Goal: Information Seeking & Learning: Find contact information

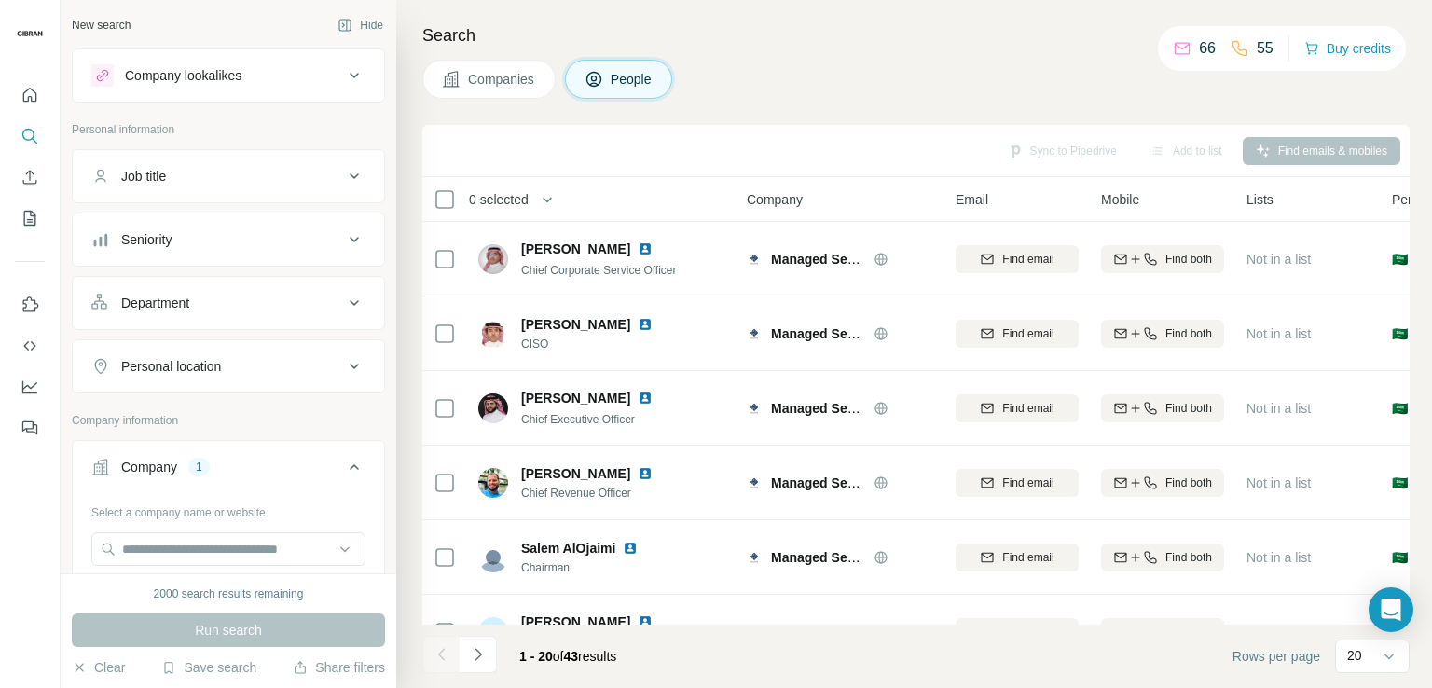
scroll to position [280, 0]
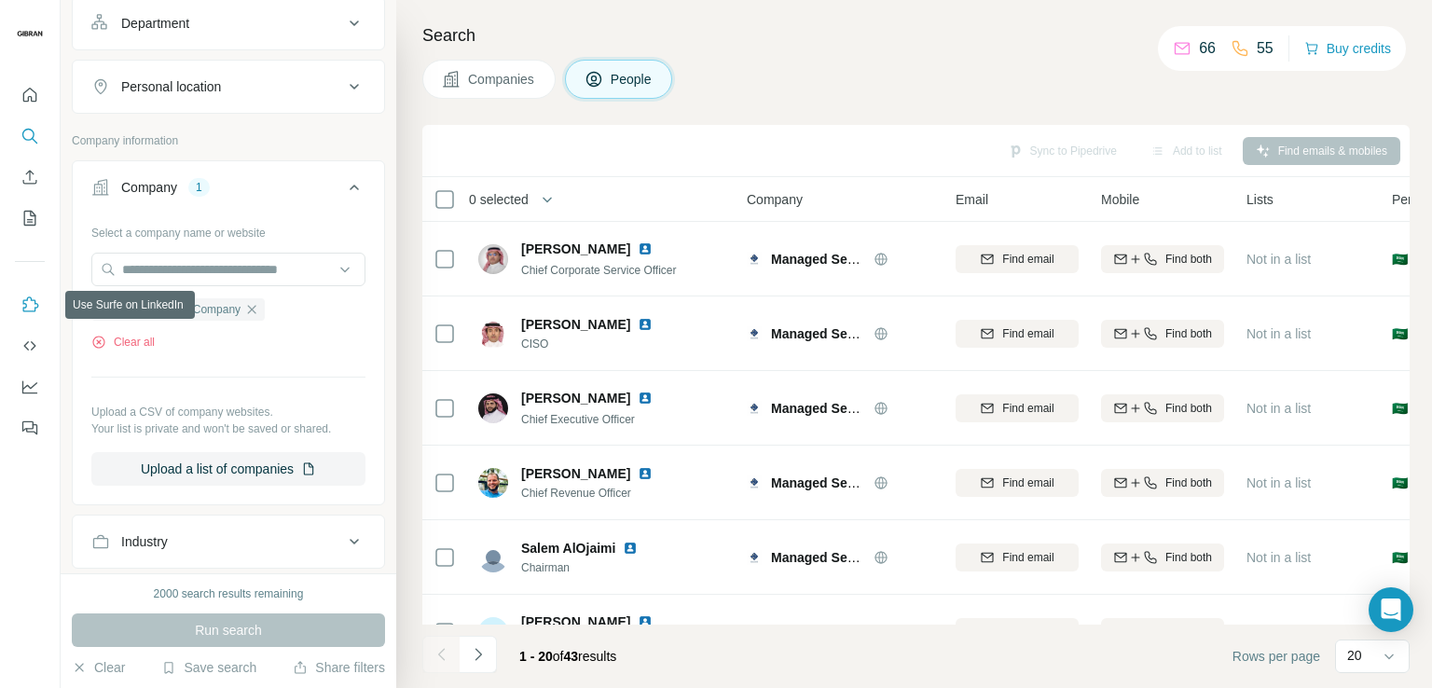
click at [32, 297] on icon "Use Surfe on LinkedIn" at bounding box center [30, 305] width 19 height 19
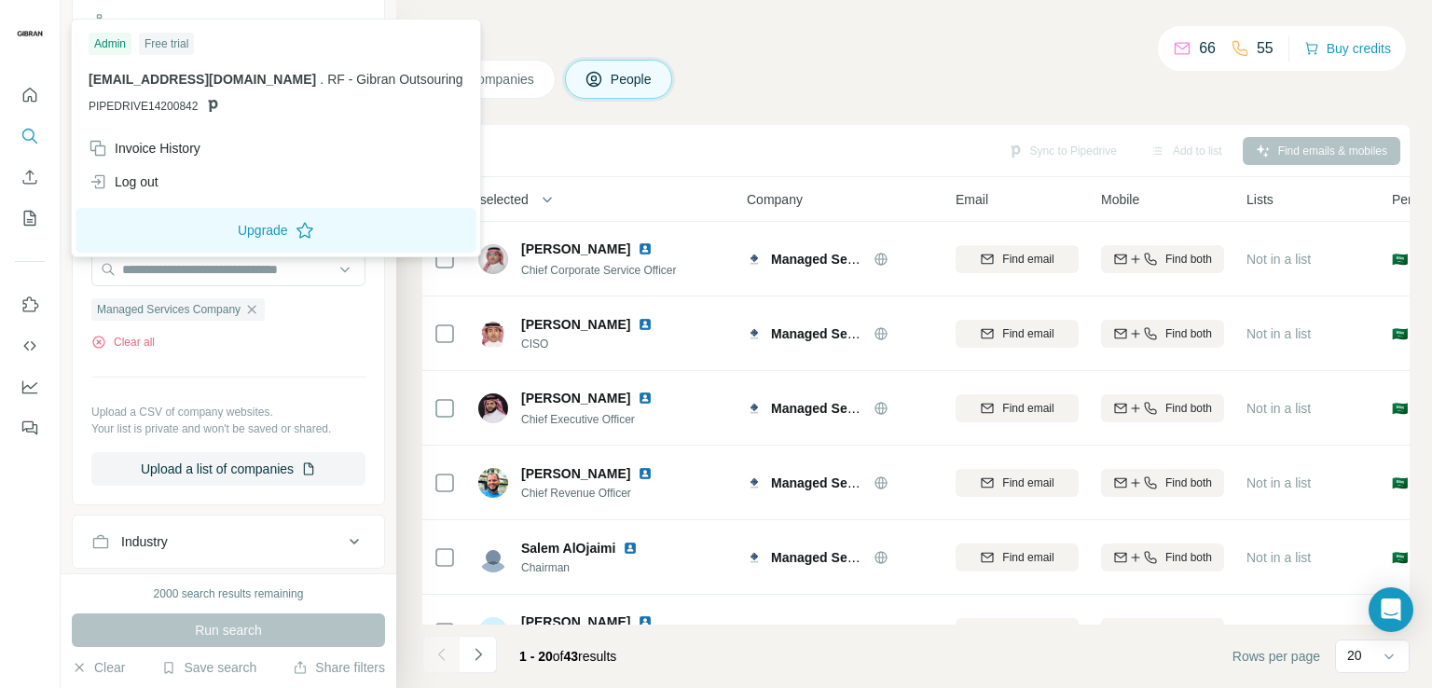
click at [230, 59] on div "Admin Free trial ghasaq@gibran.me . RF - Gibran Outsouring PIPEDRIVE14200842" at bounding box center [276, 77] width 401 height 108
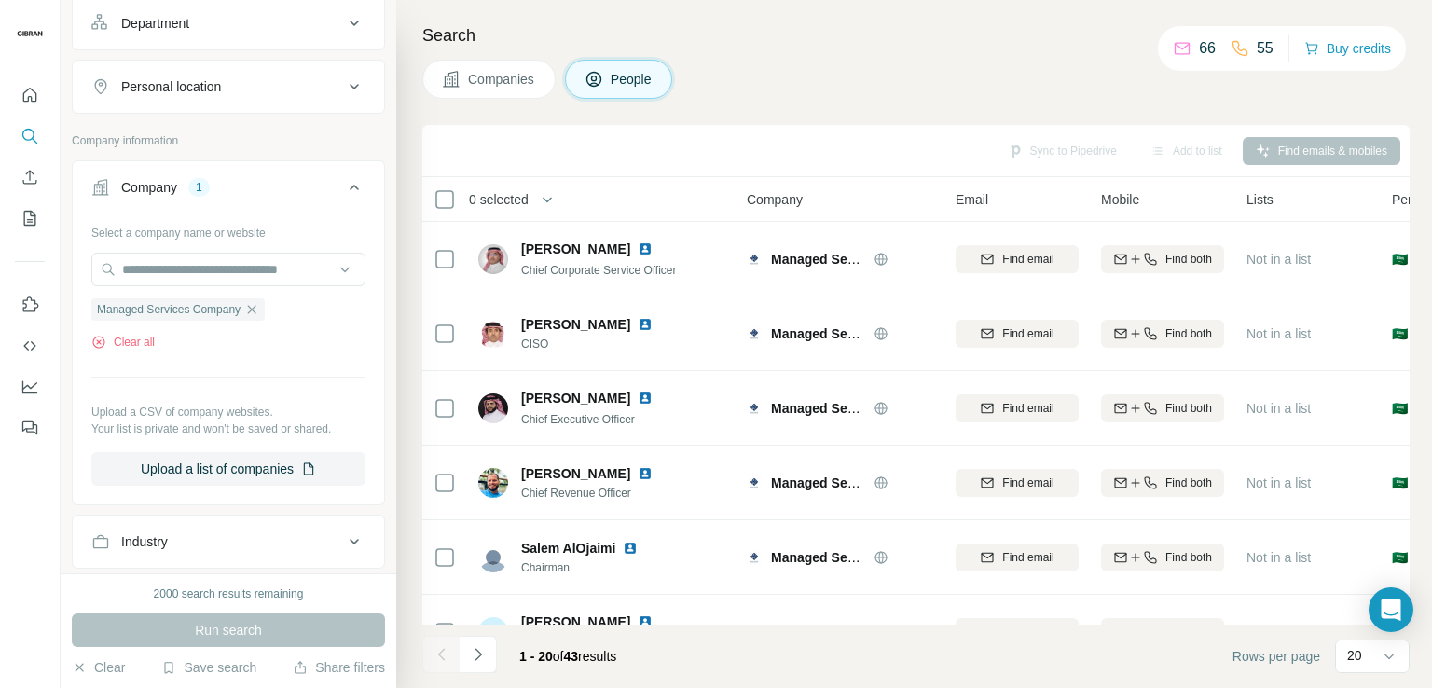
click at [496, 112] on div "Search Companies People Sync to Pipedrive Add to list Find emails & mobiles 0 s…" at bounding box center [914, 344] width 1036 height 688
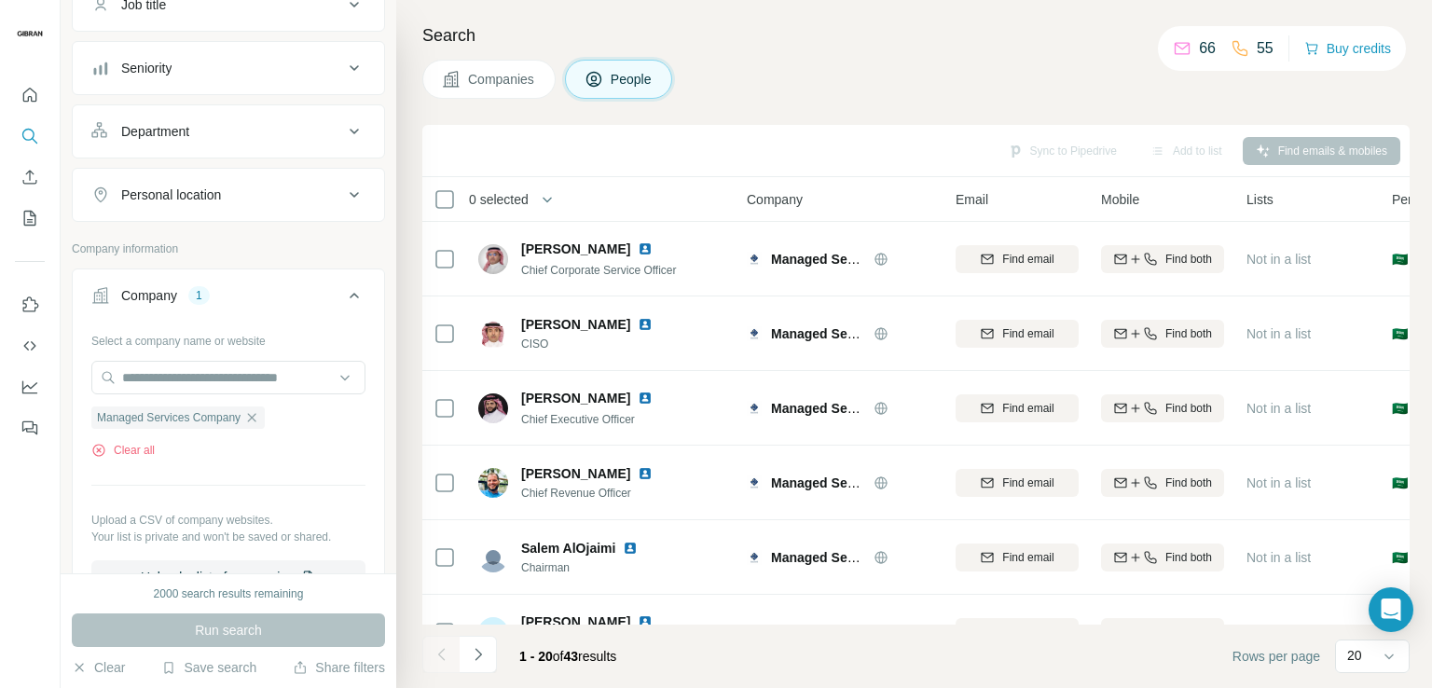
scroll to position [0, 0]
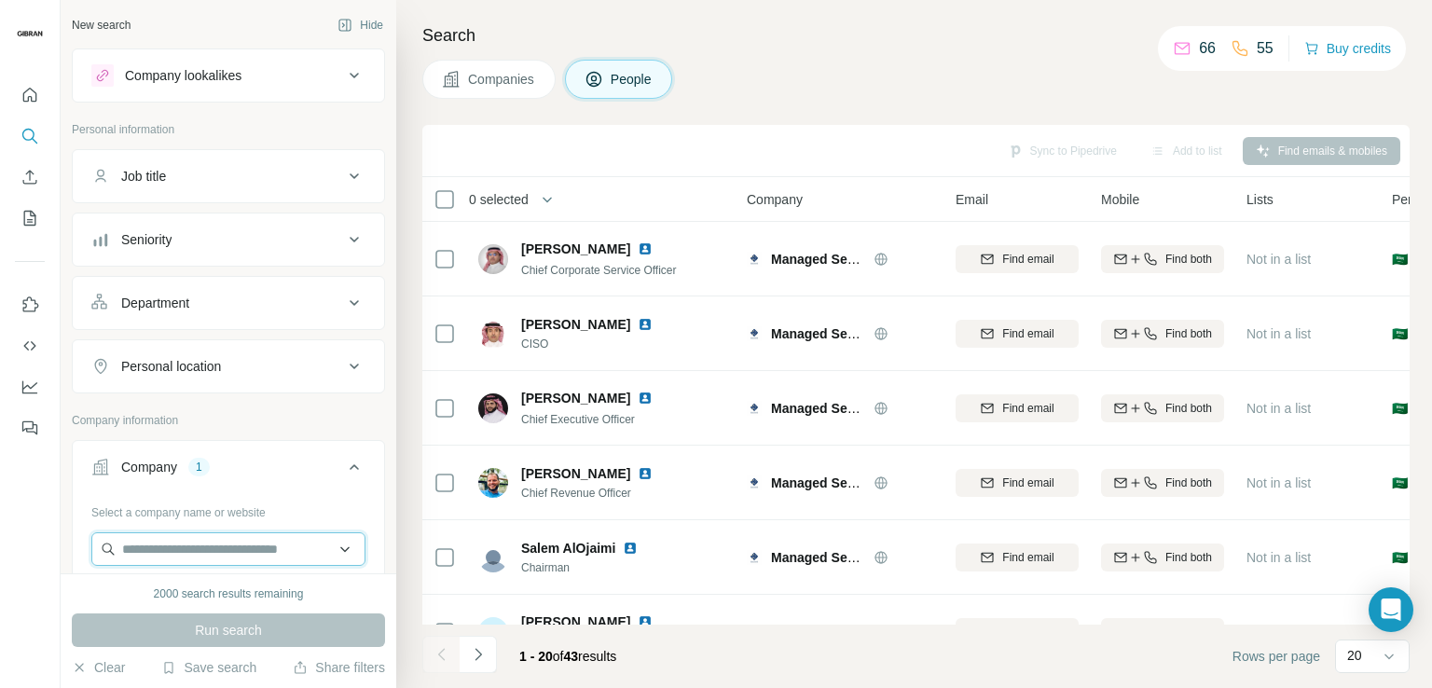
click at [220, 552] on input "text" at bounding box center [228, 549] width 274 height 34
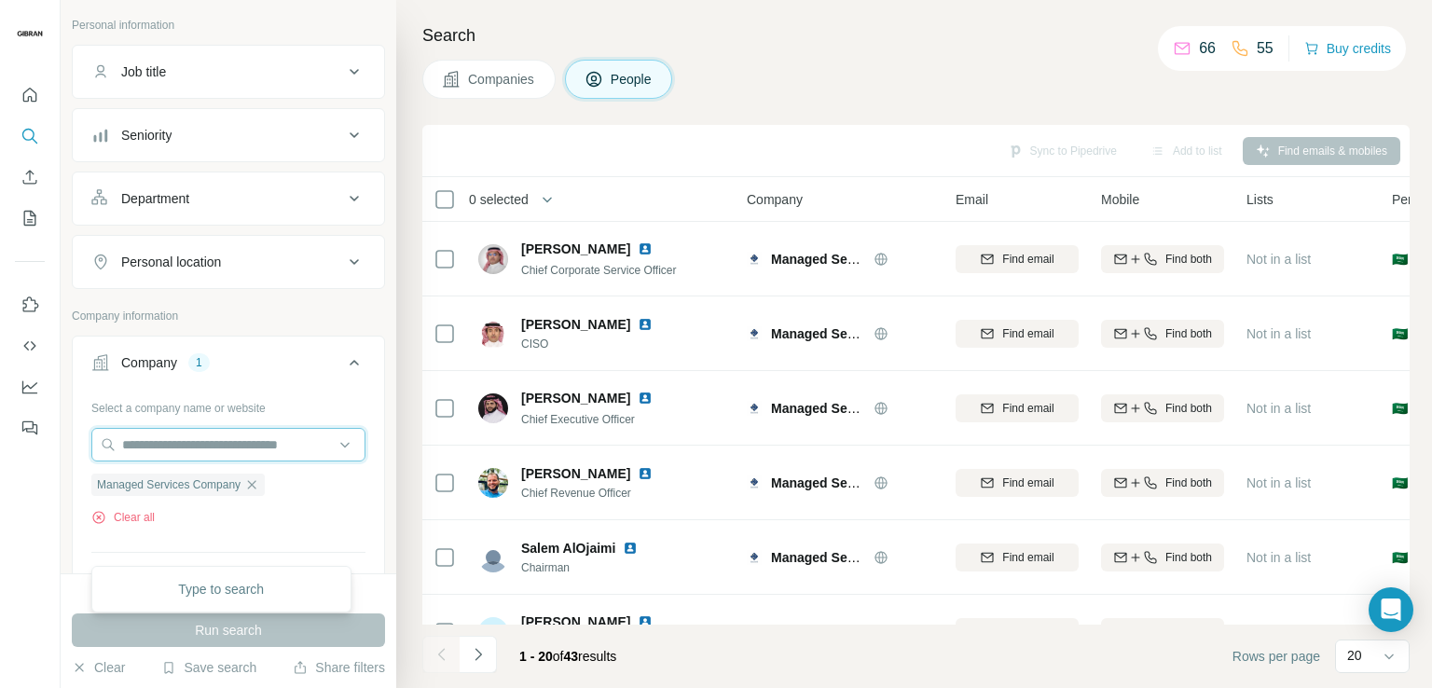
scroll to position [187, 0]
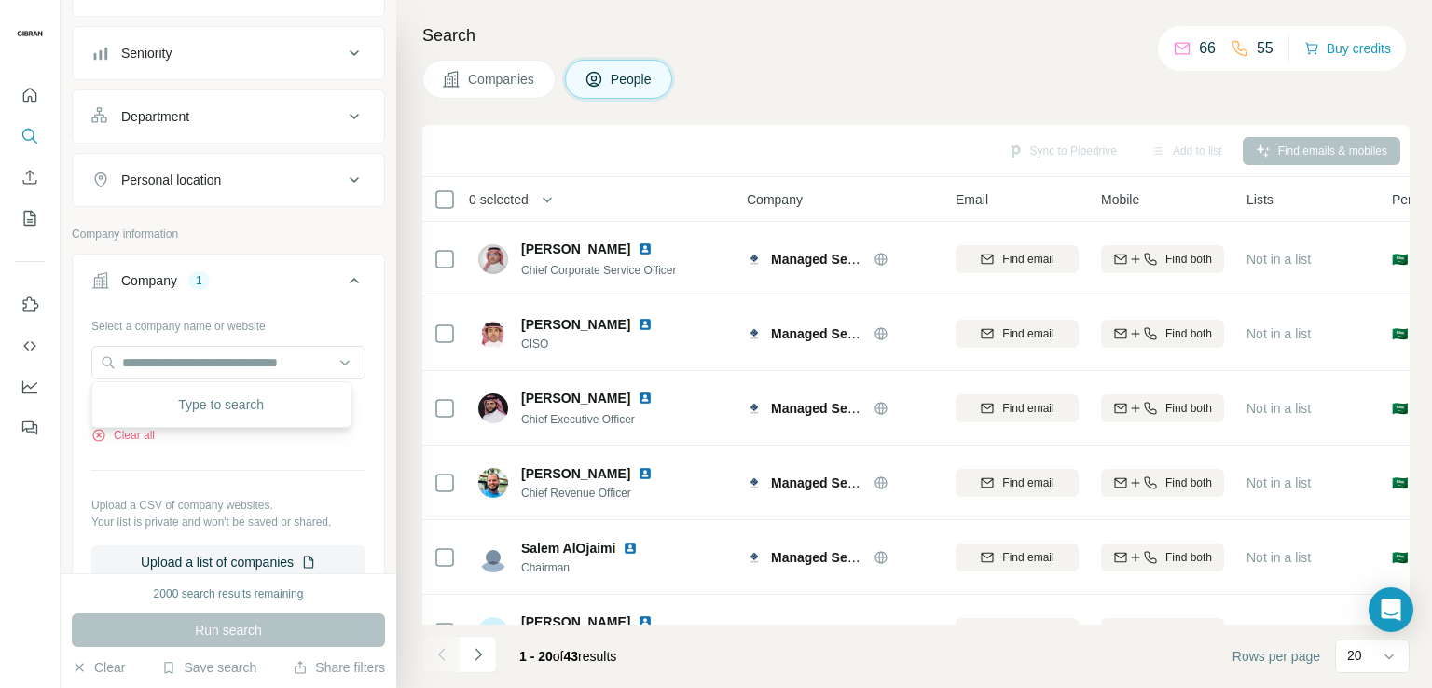
click at [226, 456] on div "Select a company name or website Managed Services Company Clear all Upload a CS…" at bounding box center [228, 445] width 274 height 269
click at [132, 434] on button "Clear all" at bounding box center [122, 435] width 63 height 17
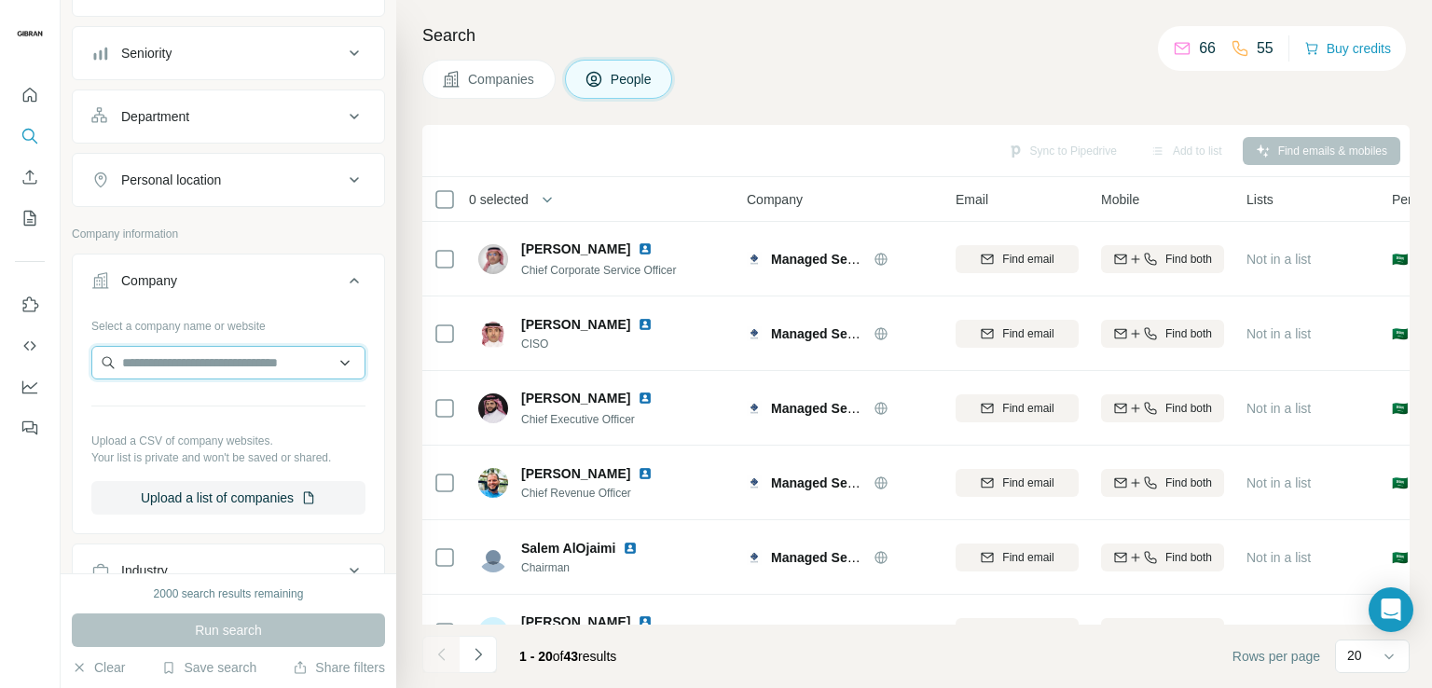
click at [168, 365] on input "text" at bounding box center [228, 363] width 274 height 34
type input "******"
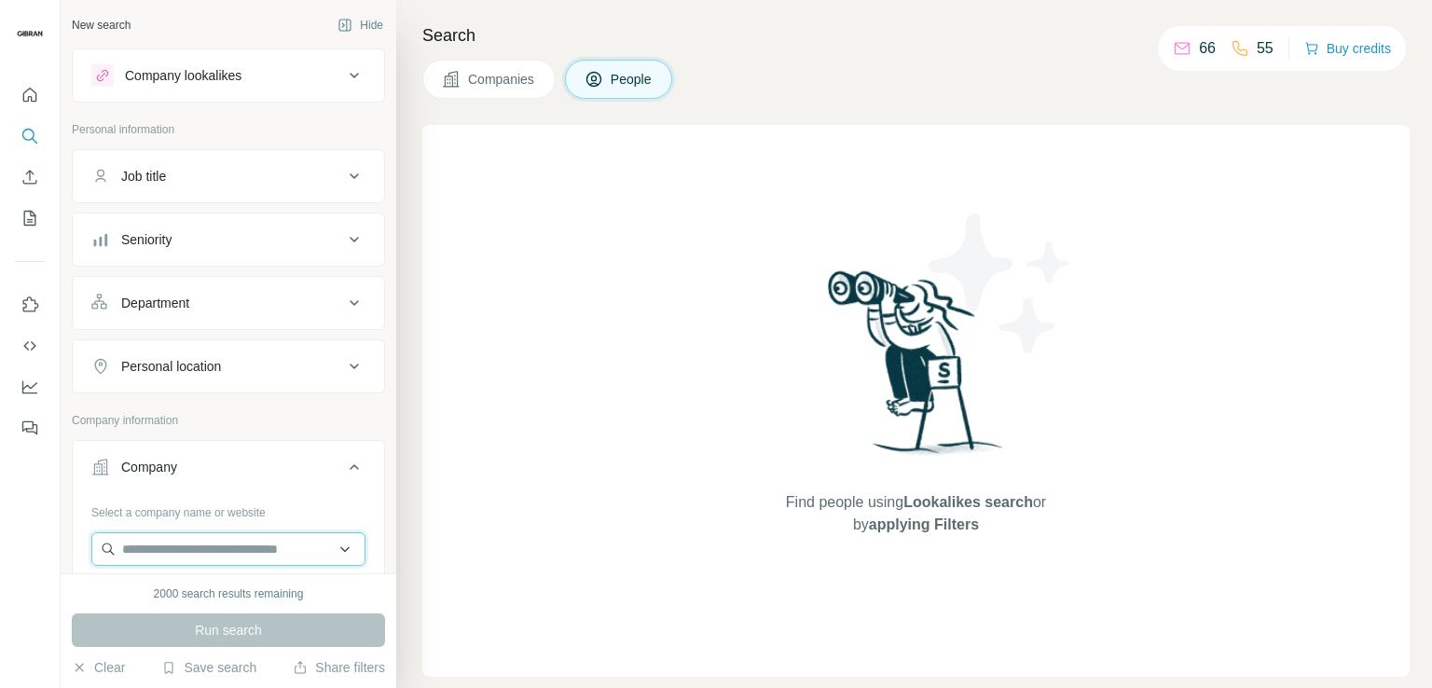
click at [202, 540] on input "text" at bounding box center [228, 549] width 274 height 34
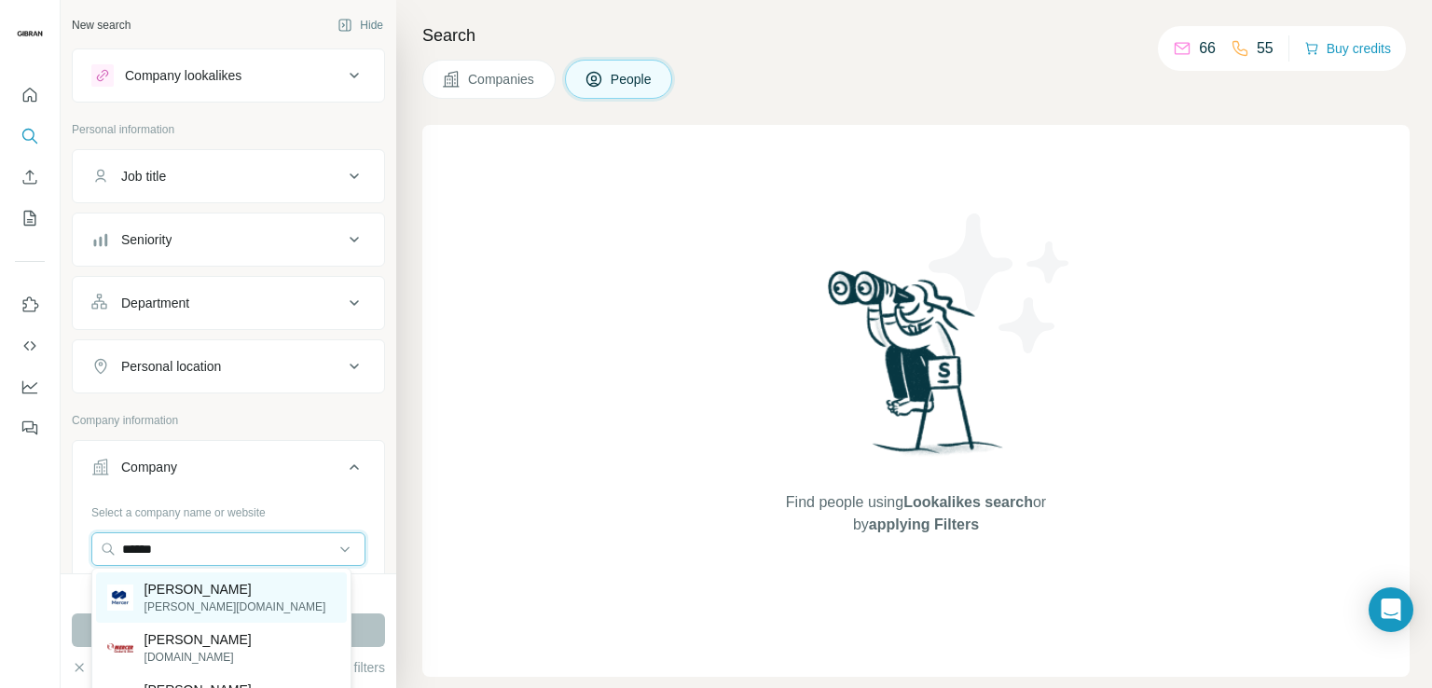
type input "******"
click at [183, 594] on p "[PERSON_NAME]" at bounding box center [236, 589] width 182 height 19
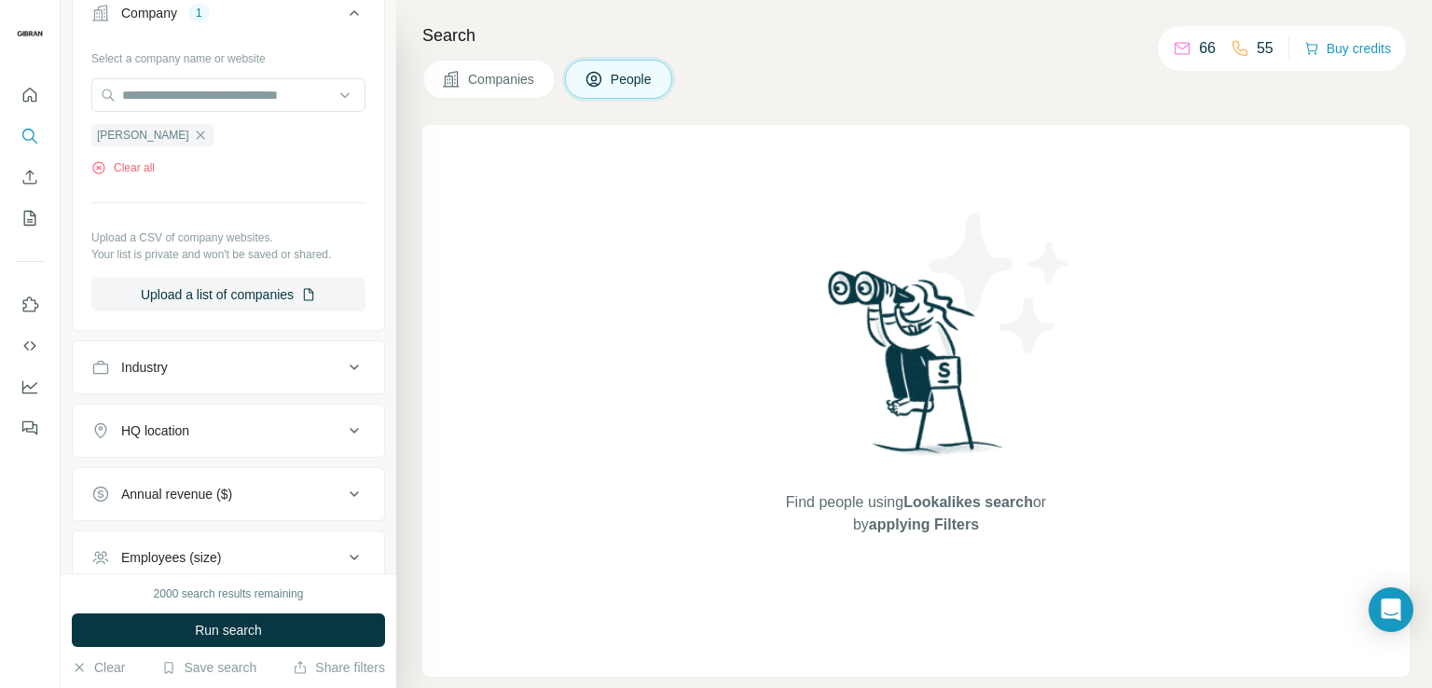
scroll to position [466, 0]
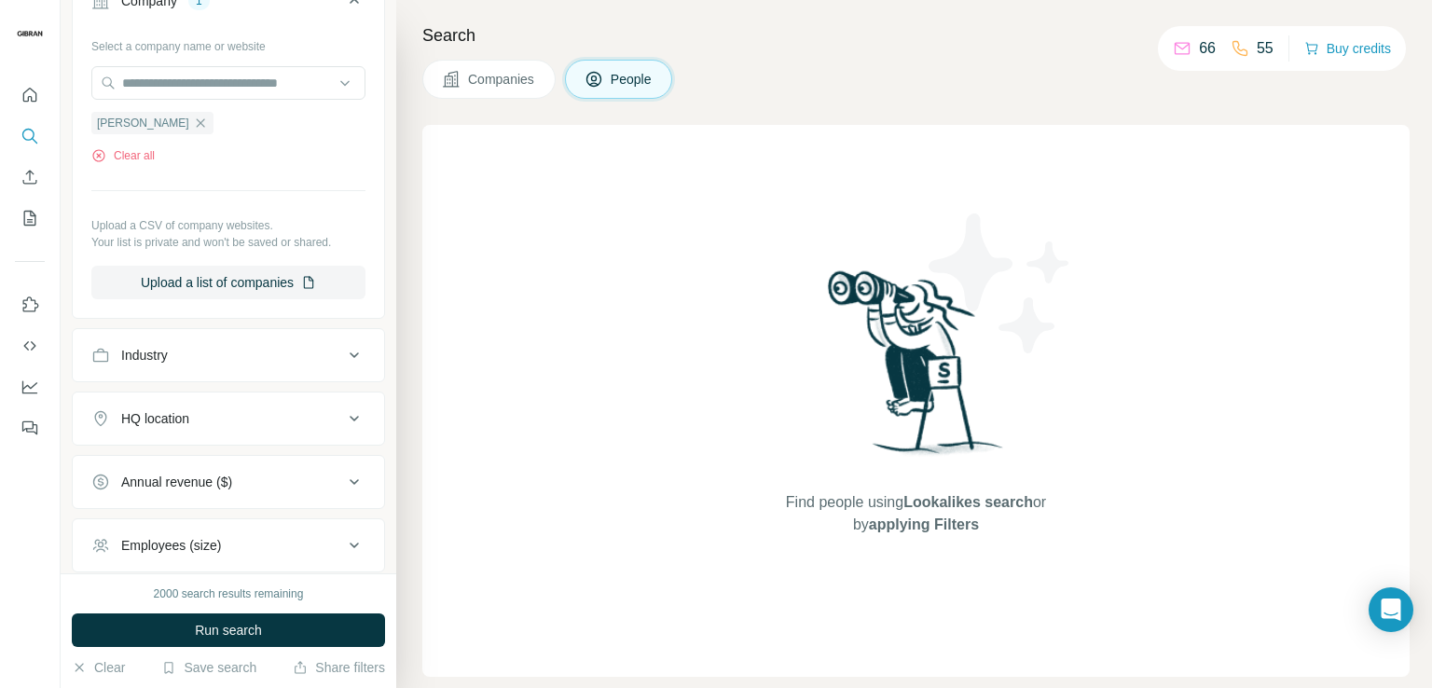
click at [187, 406] on button "HQ location" at bounding box center [228, 418] width 311 height 45
click at [228, 458] on input "text" at bounding box center [228, 466] width 274 height 34
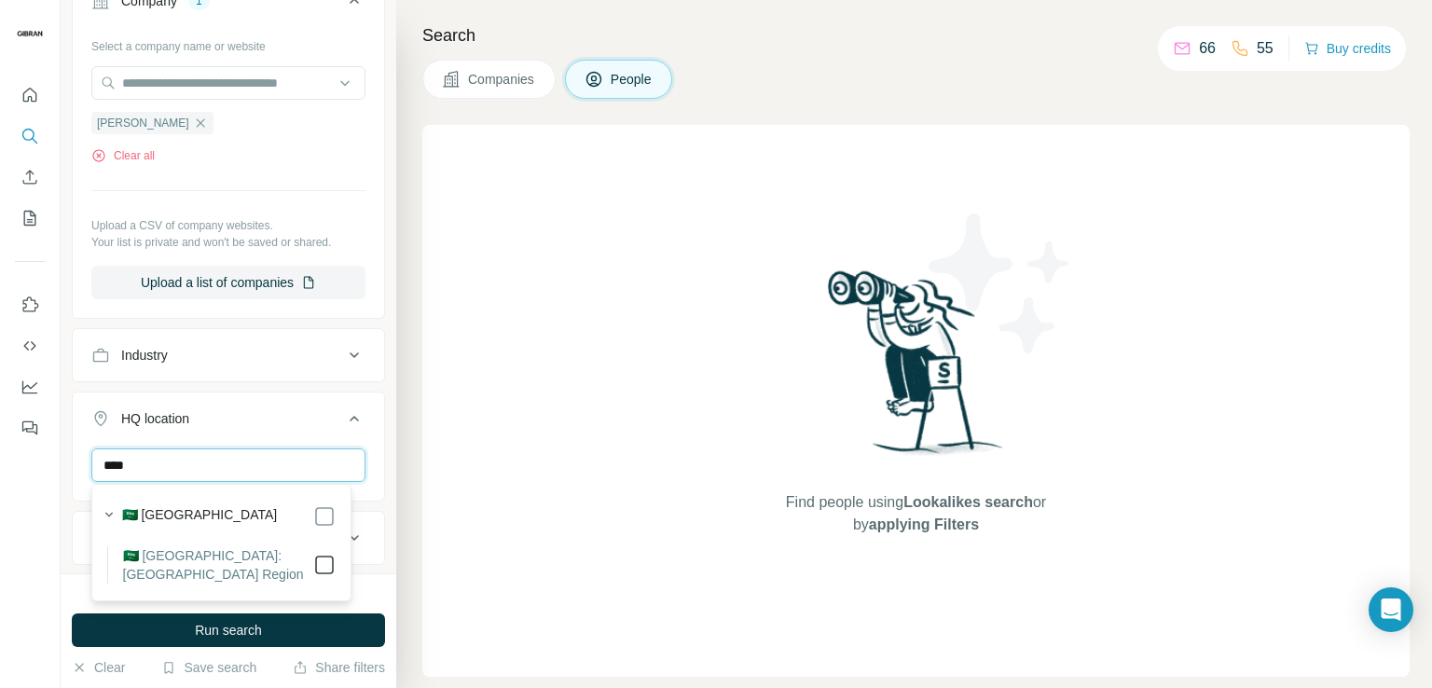
type input "****"
click at [317, 632] on button "Run search" at bounding box center [228, 631] width 313 height 34
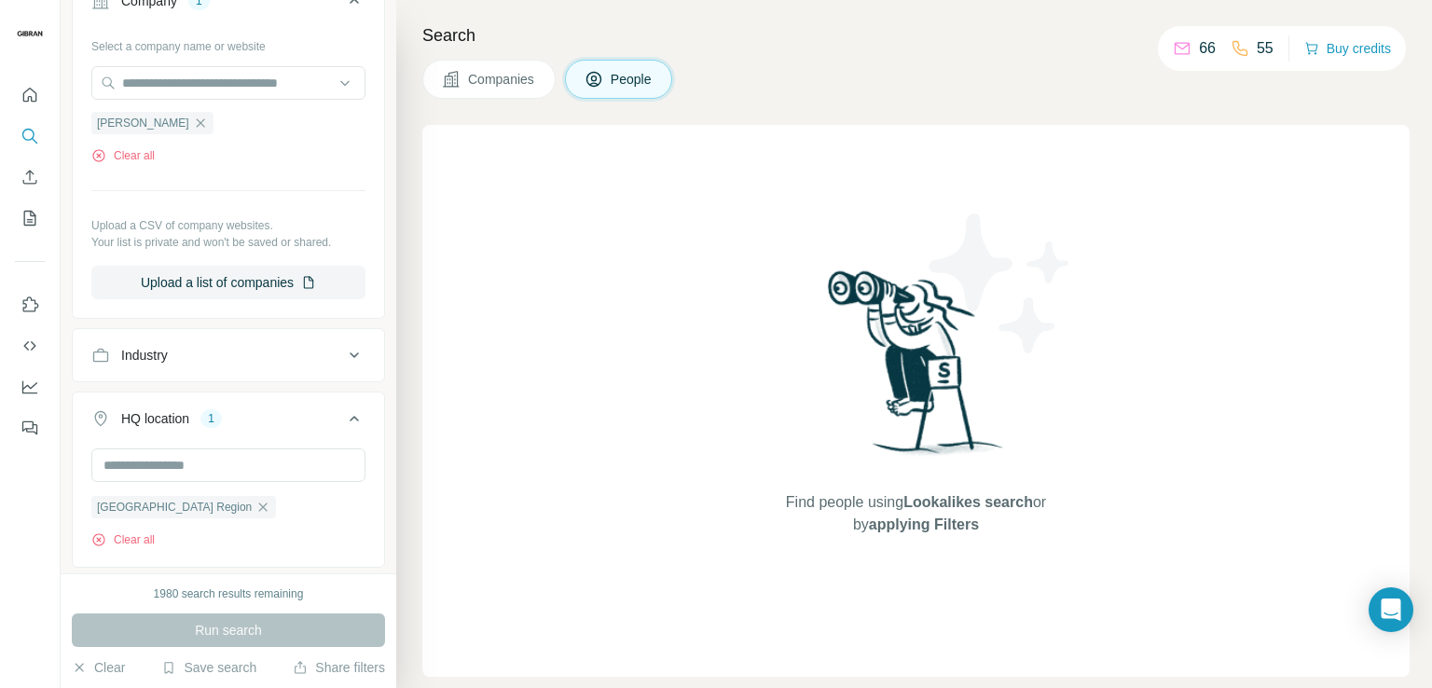
click at [537, 68] on button "Companies" at bounding box center [488, 79] width 133 height 39
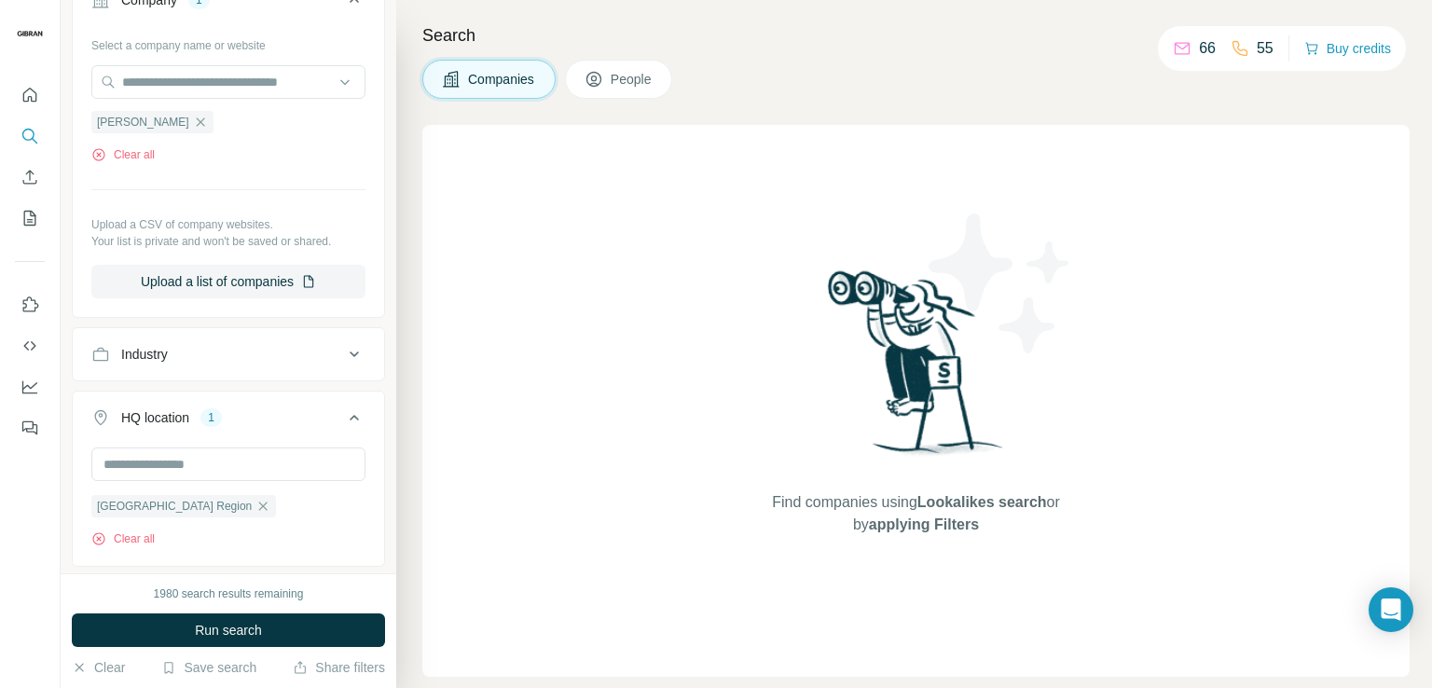
click at [646, 80] on span "People" at bounding box center [632, 79] width 43 height 19
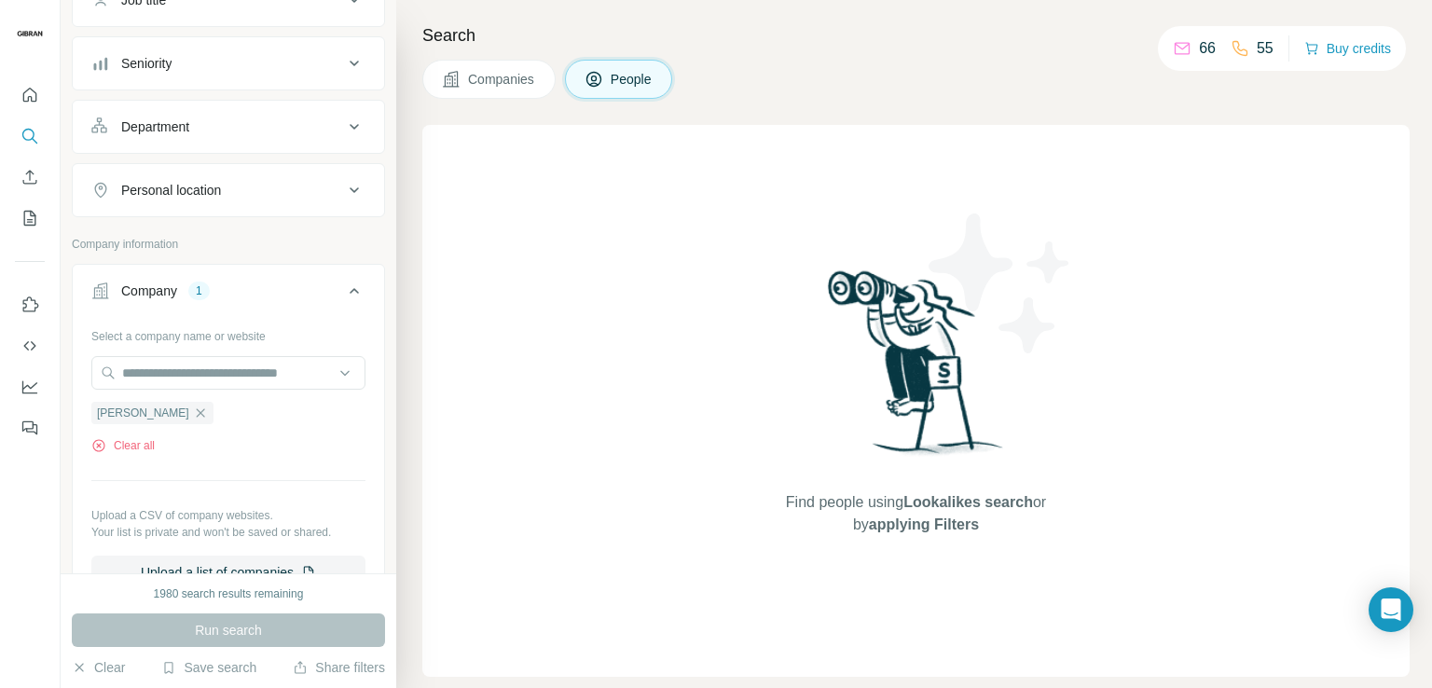
scroll to position [466, 0]
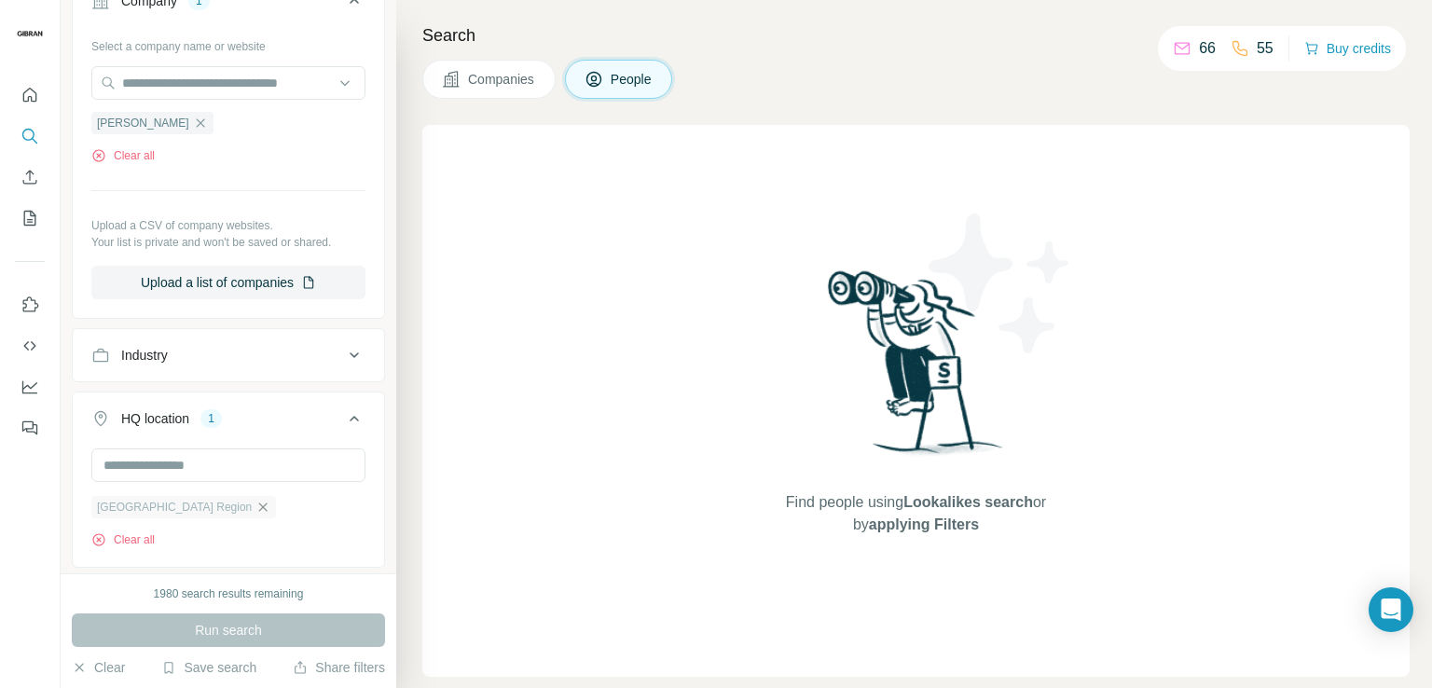
click at [256, 504] on icon "button" at bounding box center [263, 507] width 15 height 15
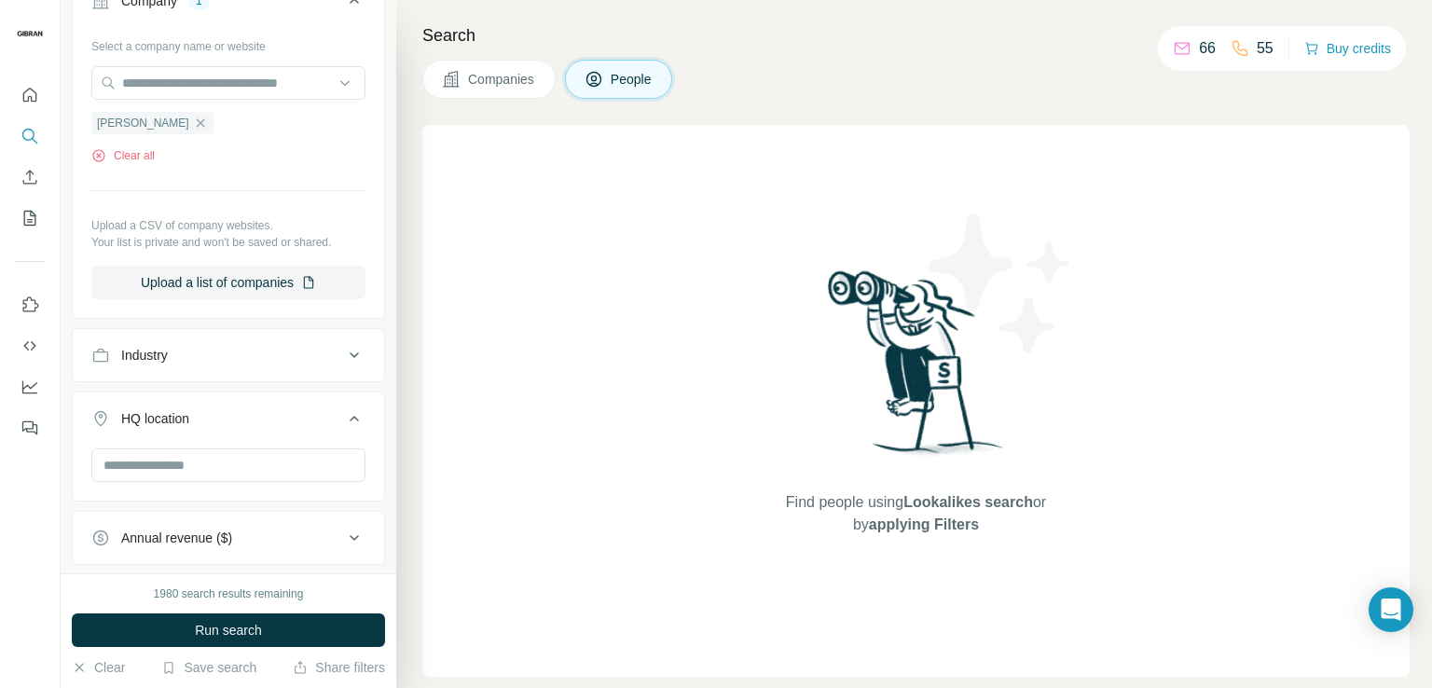
click at [596, 72] on icon at bounding box center [594, 79] width 15 height 15
click at [214, 629] on span "Run search" at bounding box center [228, 630] width 67 height 19
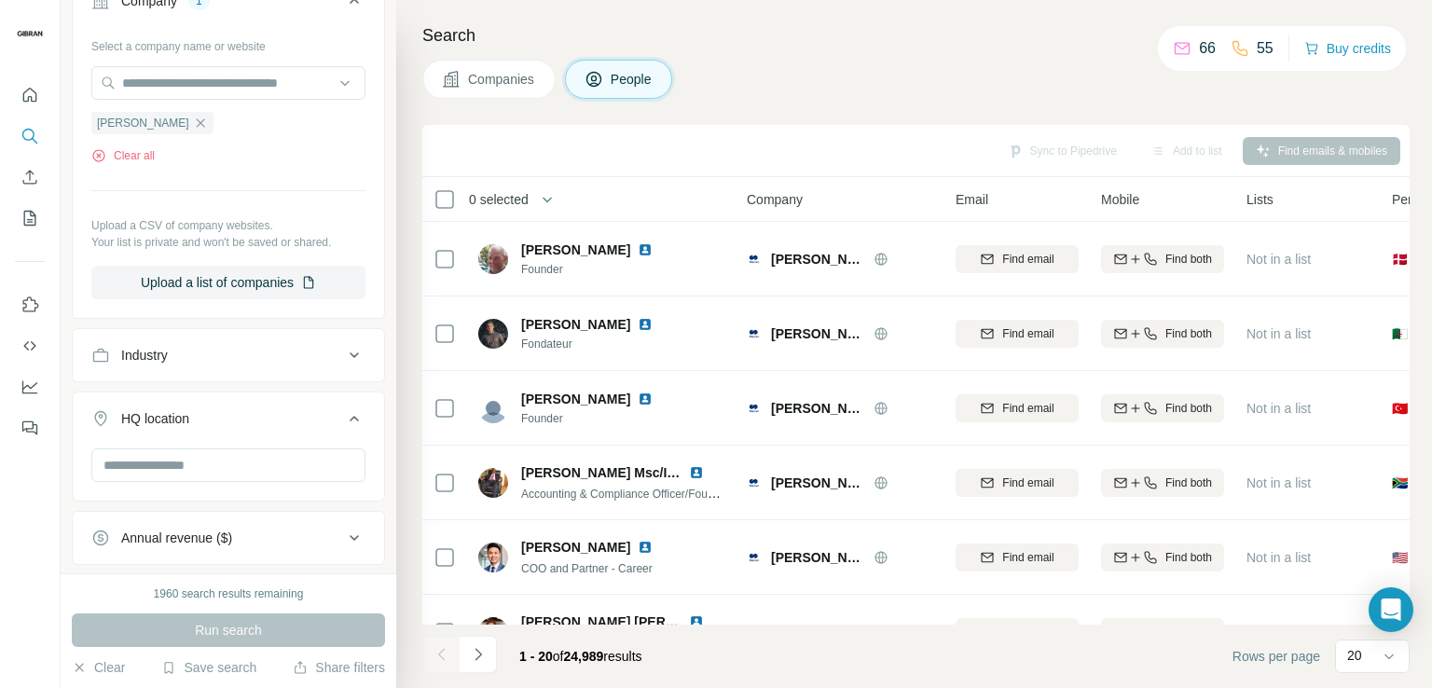
click at [1080, 150] on div "Sync to Pipedrive Add to list Find emails & mobiles" at bounding box center [916, 150] width 969 height 33
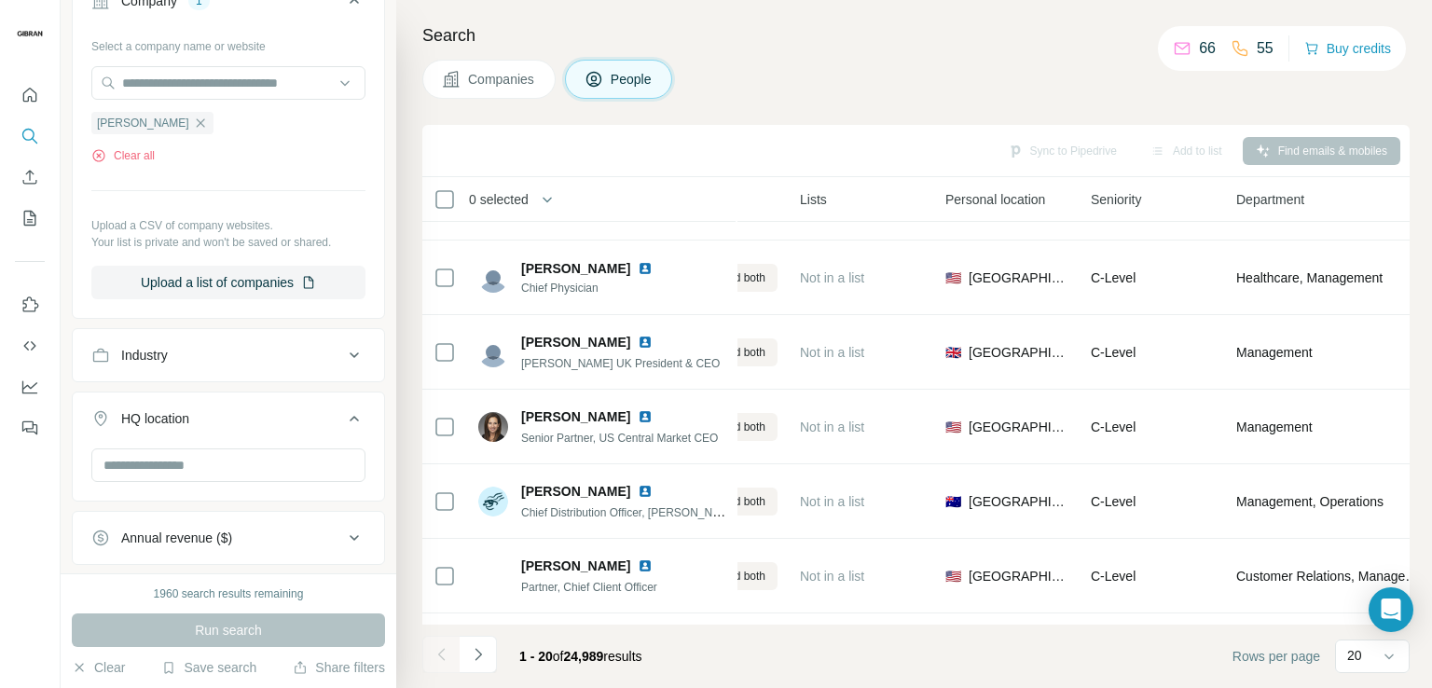
scroll to position [1098, 447]
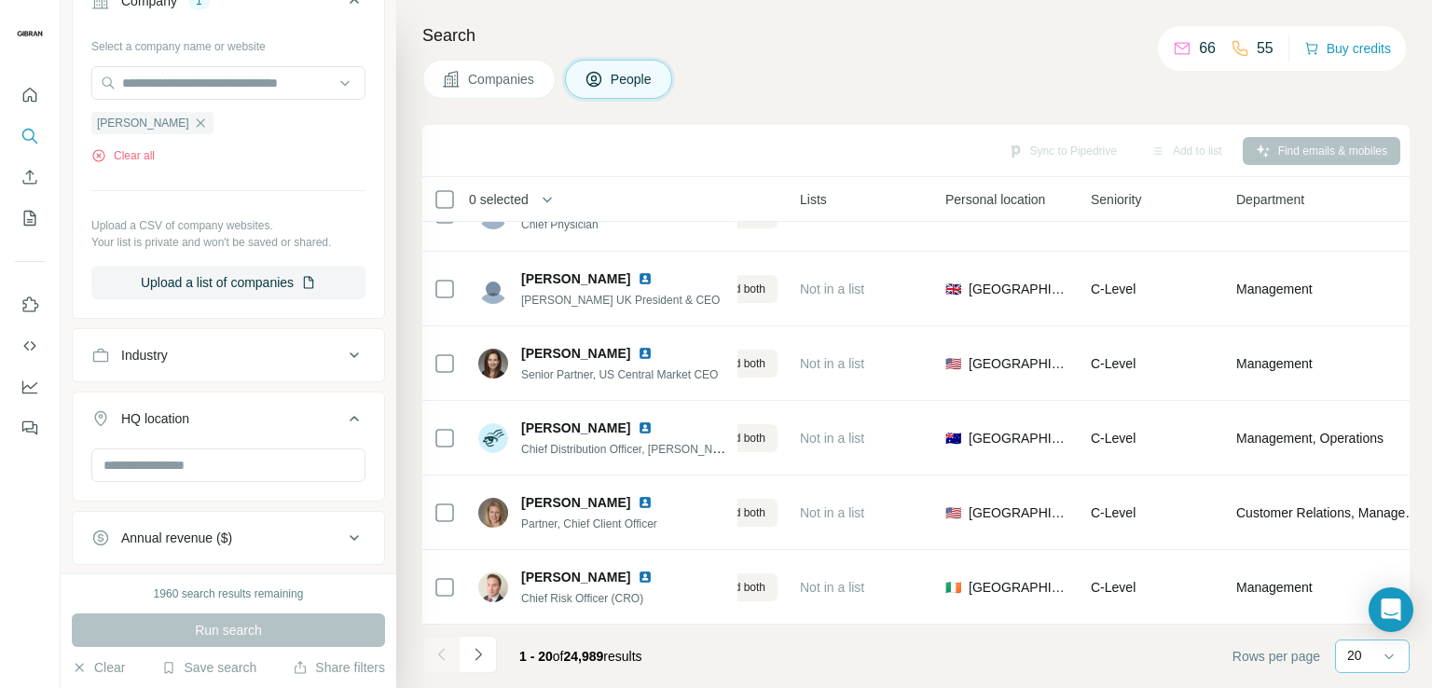
click at [1353, 664] on p "20" at bounding box center [1354, 655] width 15 height 19
click at [1349, 512] on div "60" at bounding box center [1372, 514] width 65 height 34
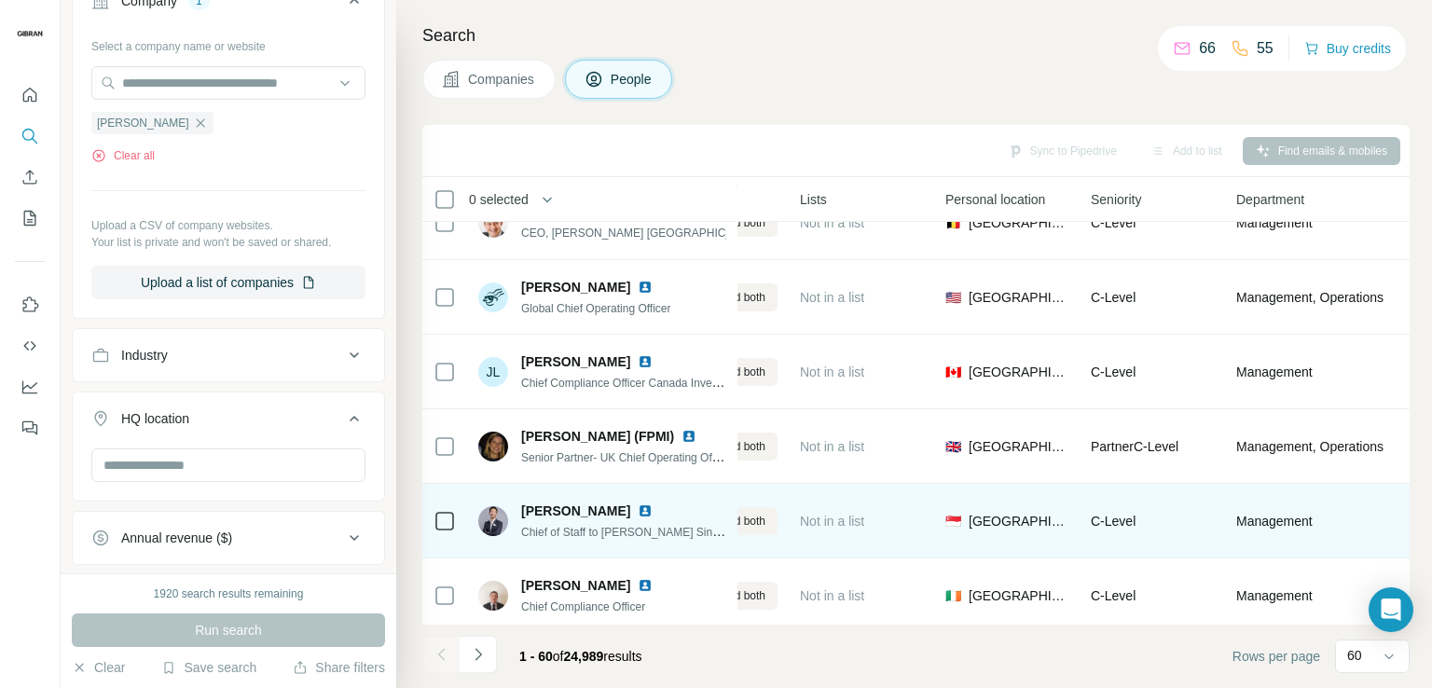
scroll to position [4082, 447]
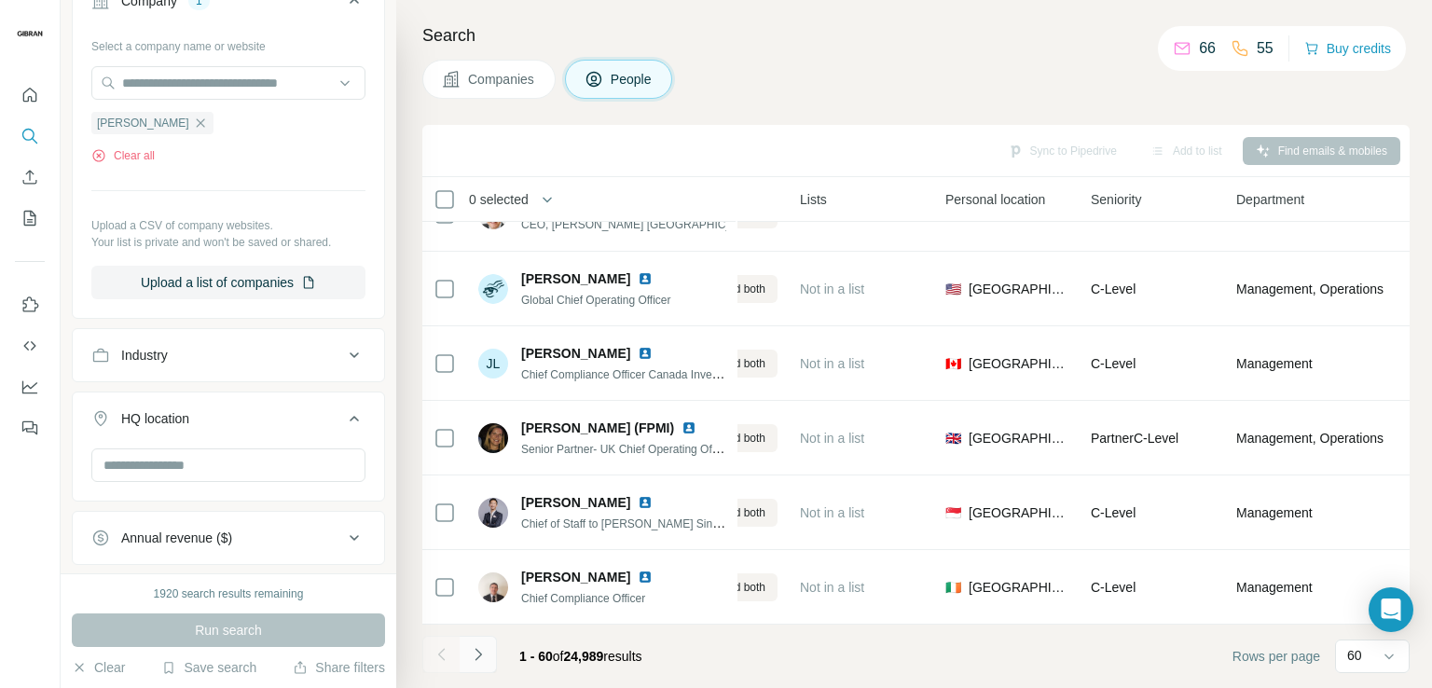
click at [490, 656] on button "Navigate to next page" at bounding box center [478, 654] width 37 height 37
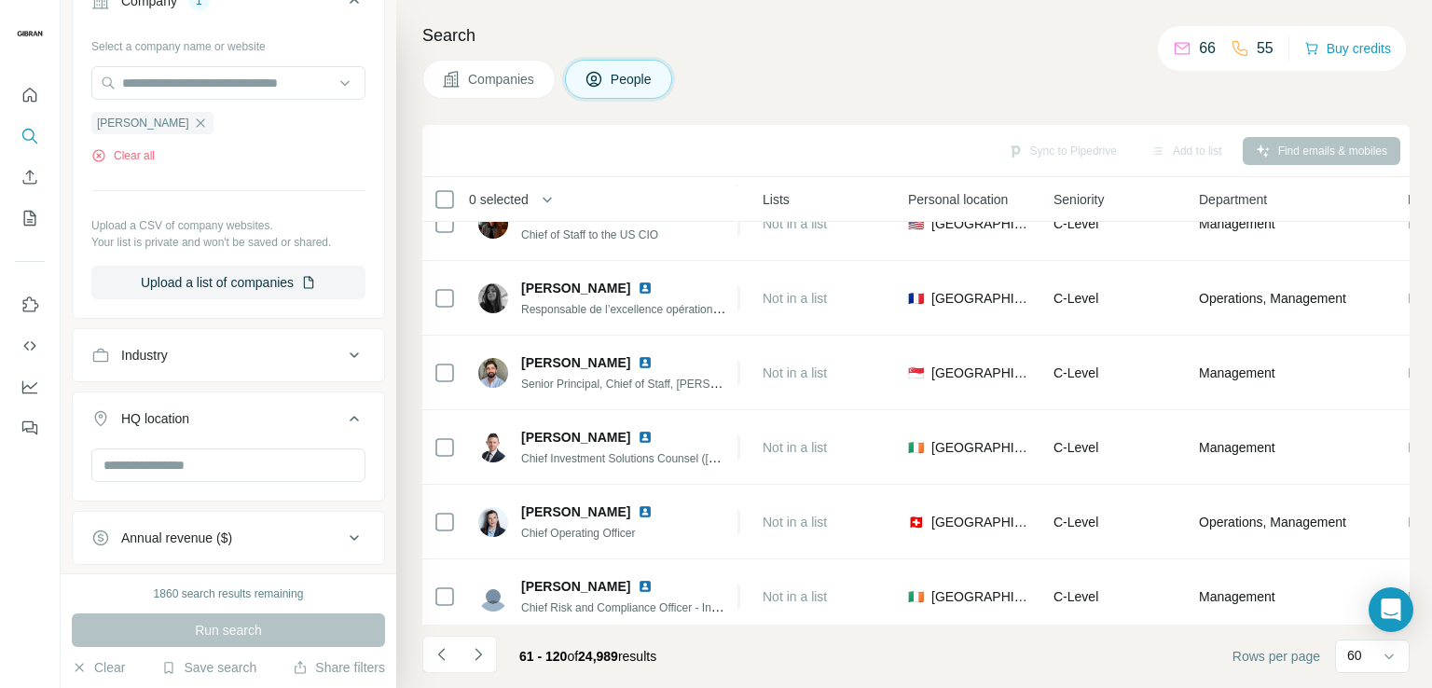
scroll to position [0, 484]
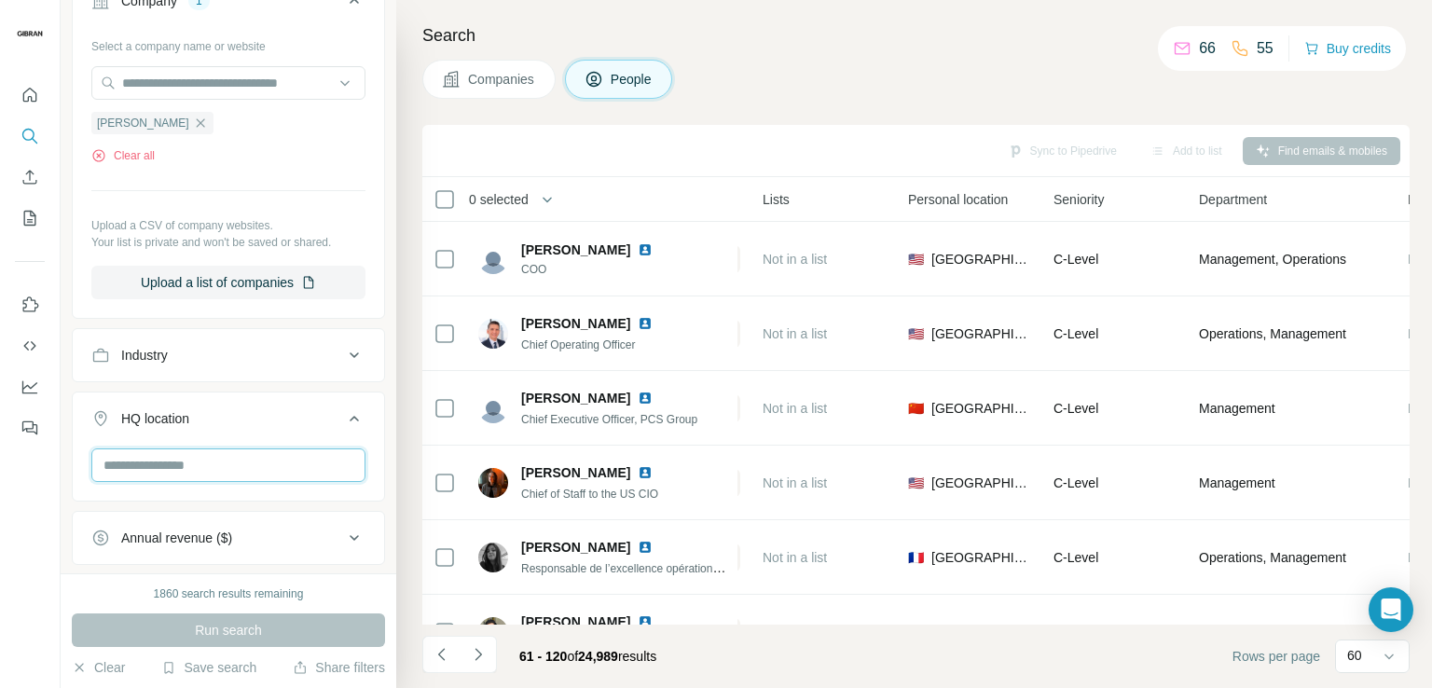
click at [228, 467] on input "text" at bounding box center [228, 466] width 274 height 34
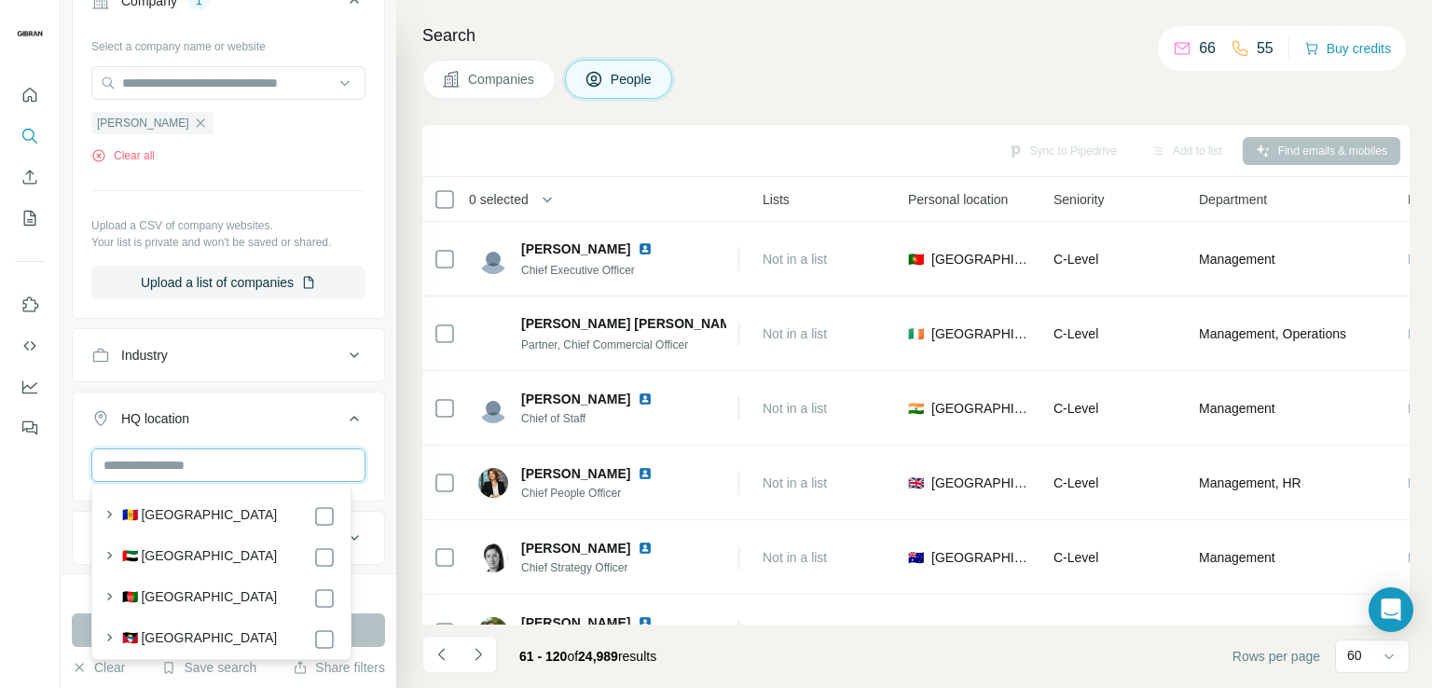
scroll to position [4082, 484]
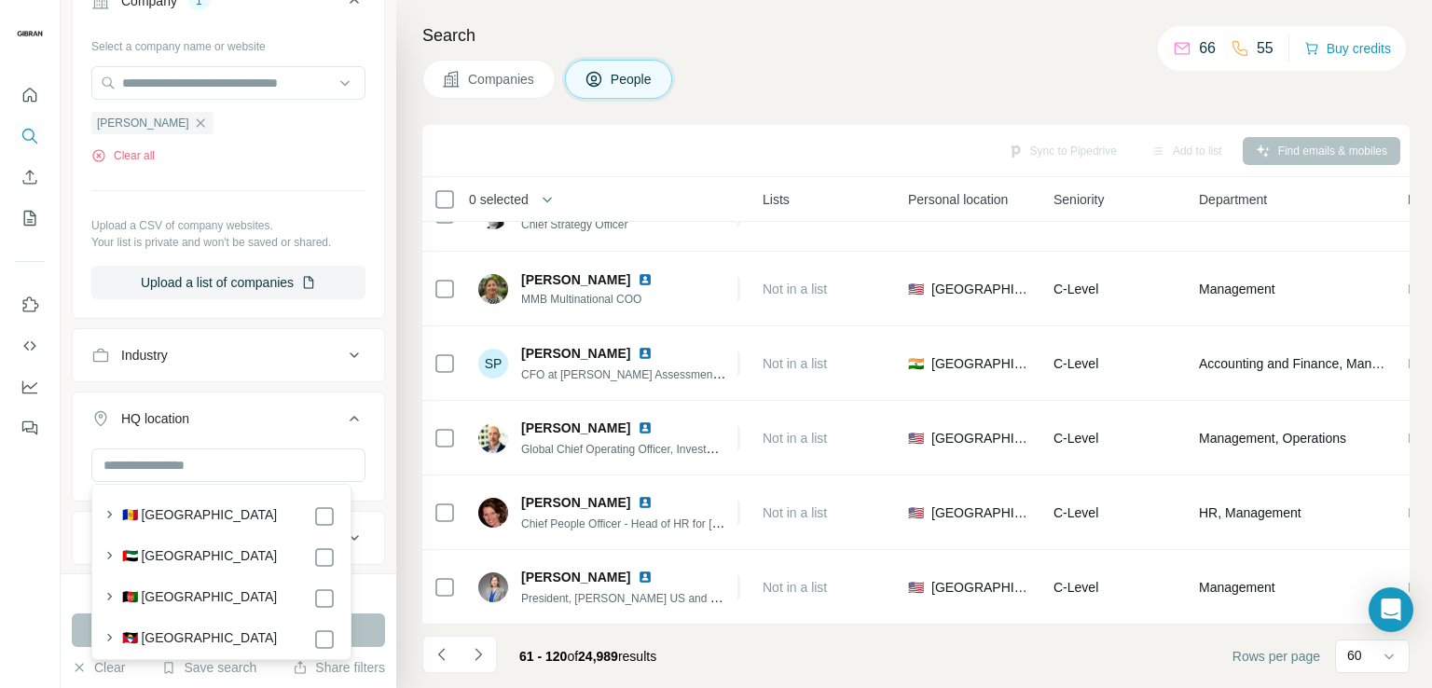
click at [474, 655] on icon "Navigate to next page" at bounding box center [478, 654] width 19 height 19
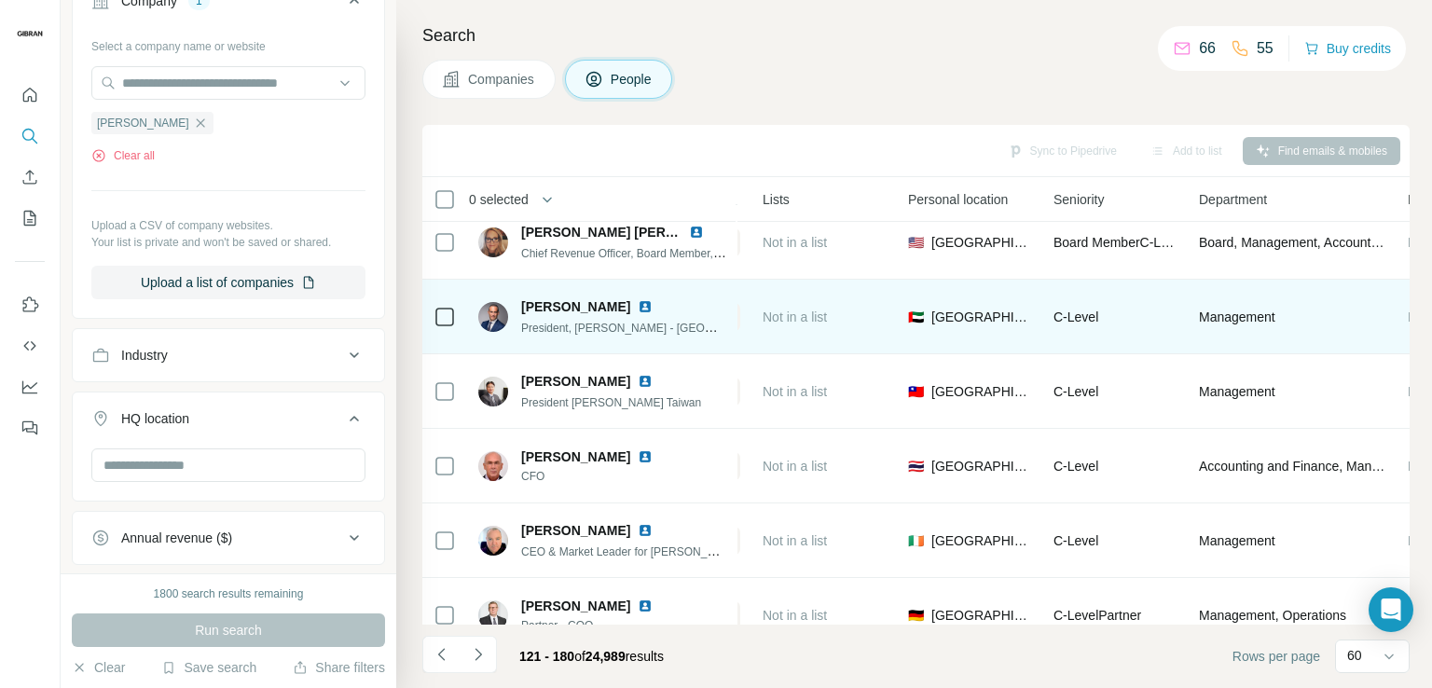
scroll to position [0, 484]
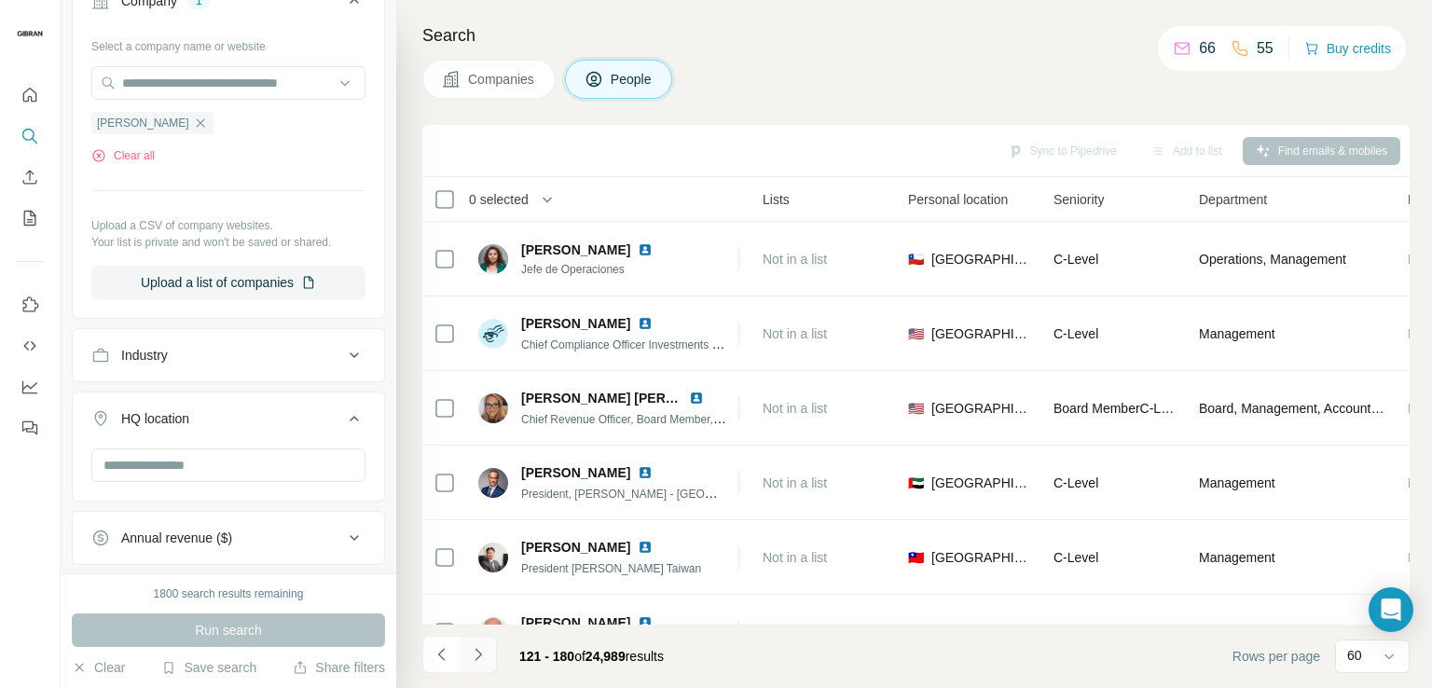
click at [482, 652] on icon "Navigate to next page" at bounding box center [478, 654] width 19 height 19
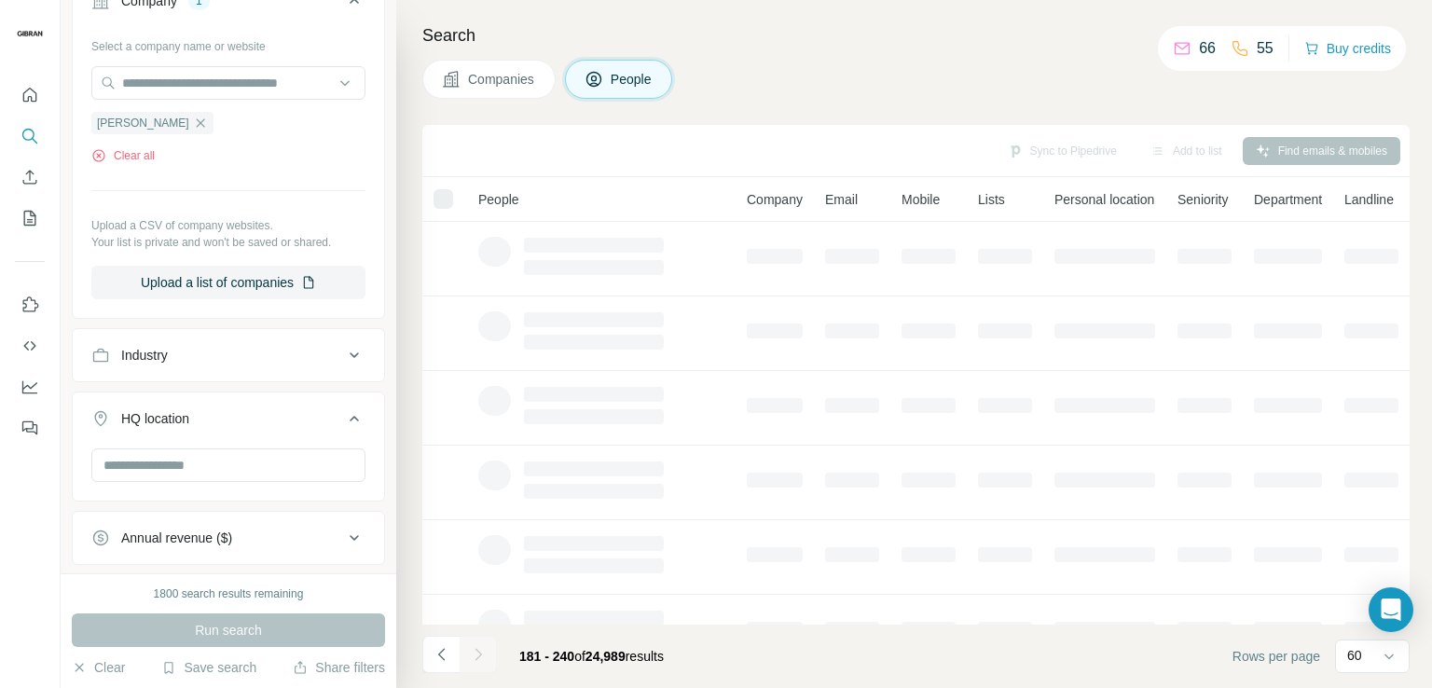
scroll to position [0, 0]
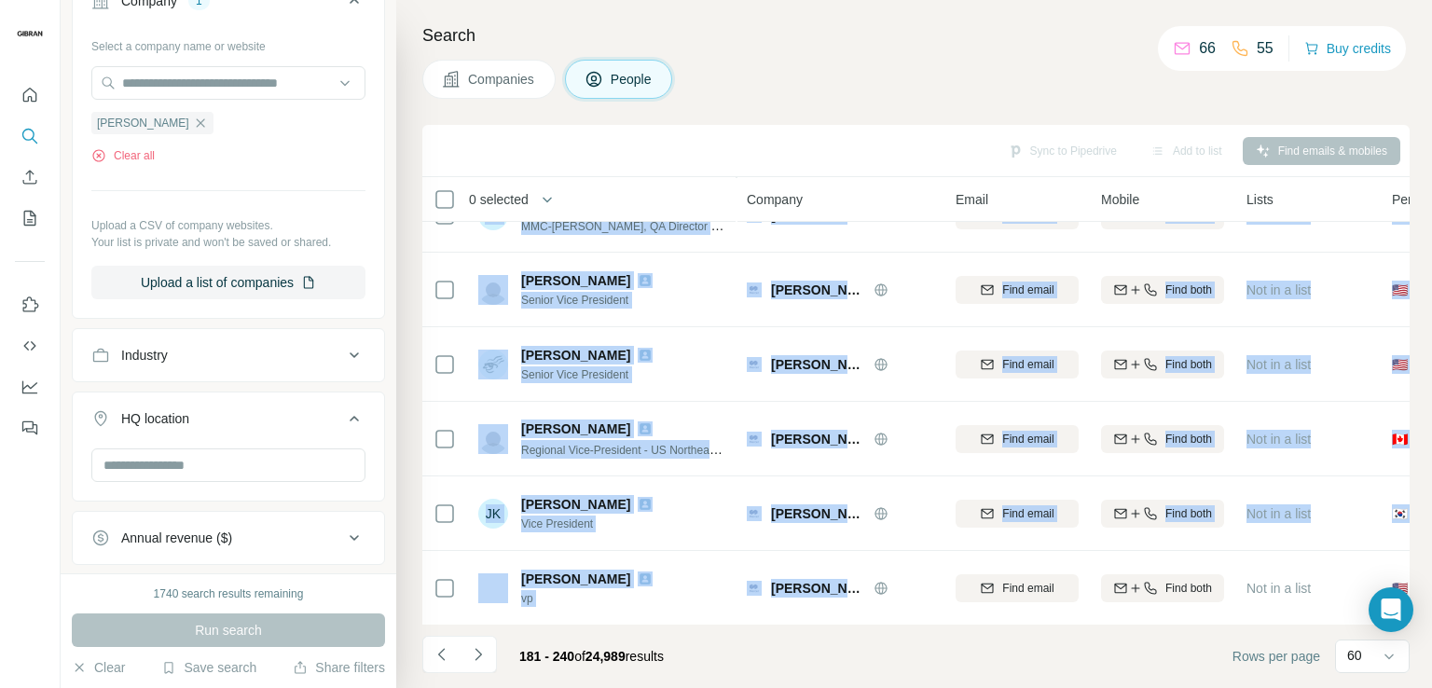
drag, startPoint x: 794, startPoint y: 614, endPoint x: 923, endPoint y: 619, distance: 128.8
click at [923, 619] on div "0 selected People Company Email Mobile Lists Personal location Seniority Depart…" at bounding box center [916, 401] width 988 height 448
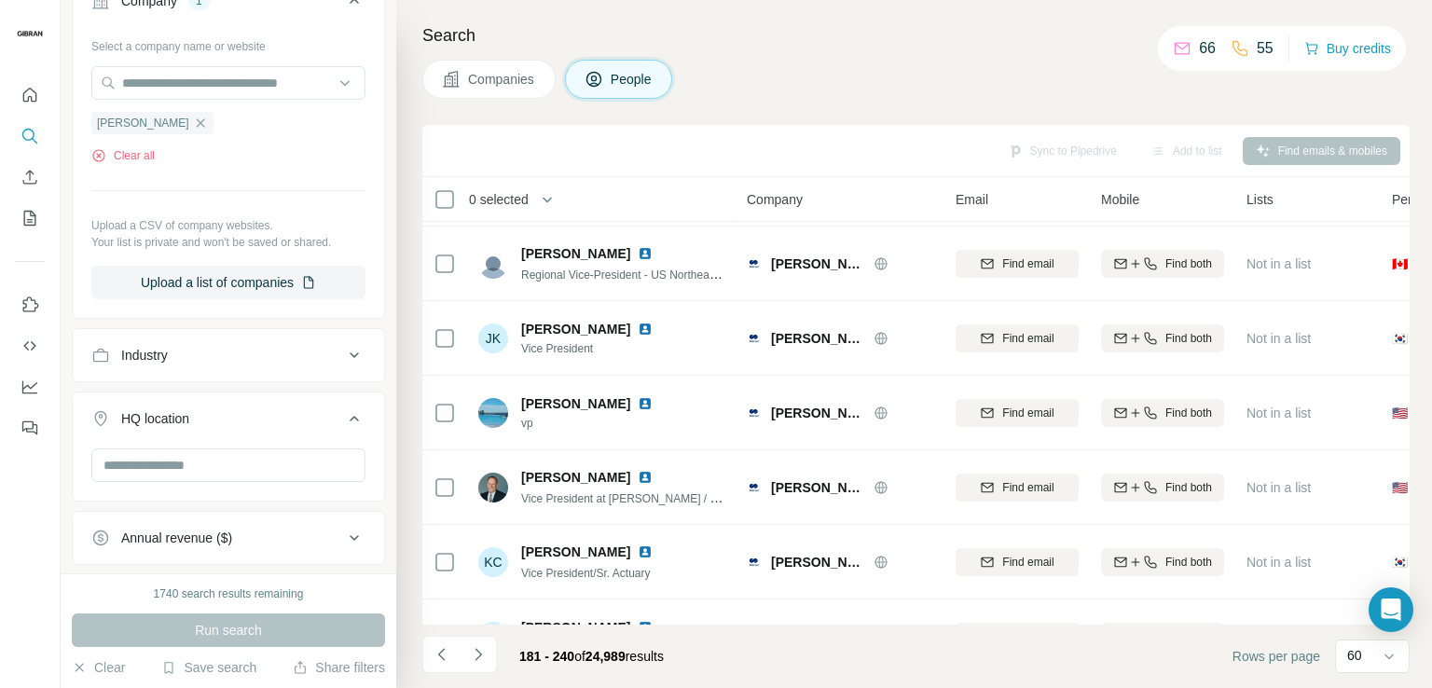
click at [936, 639] on footer "181 - 240 of 24,989 results Rows per page 60" at bounding box center [916, 656] width 988 height 63
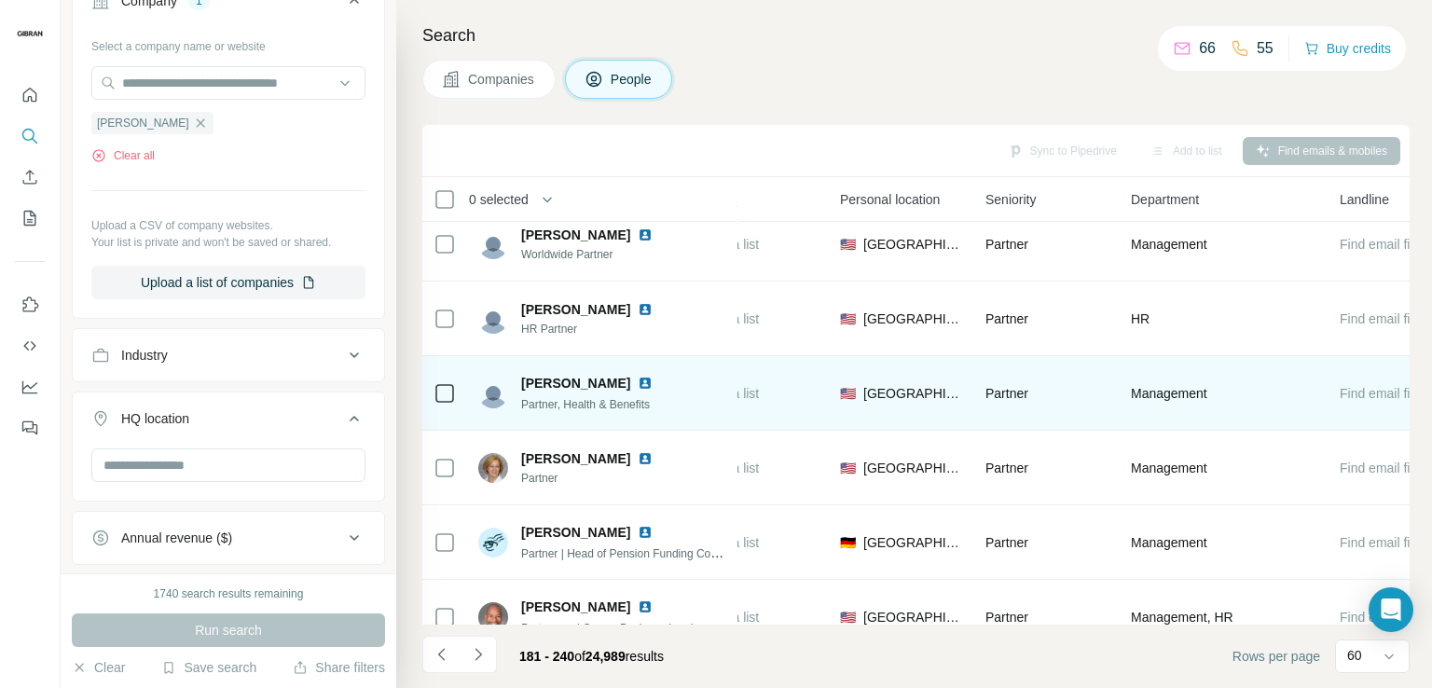
scroll to position [4082, 552]
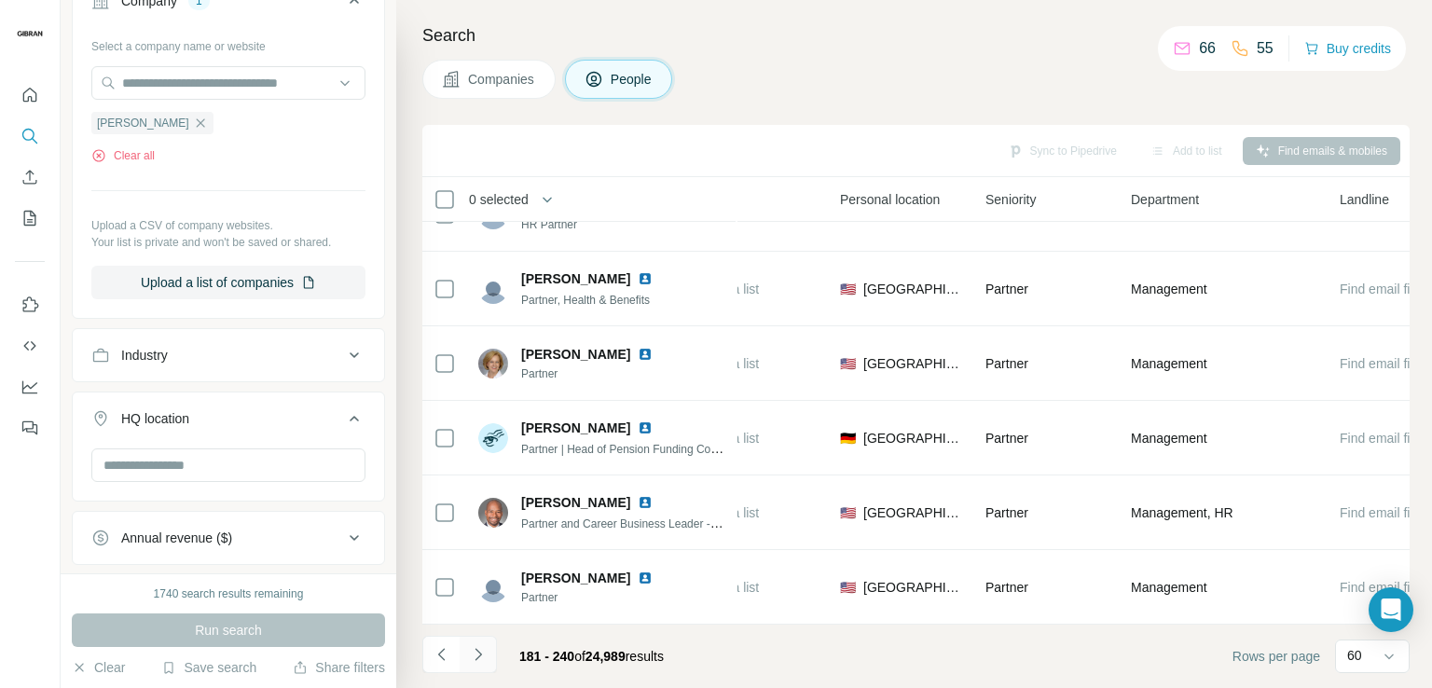
click at [488, 655] on button "Navigate to next page" at bounding box center [478, 654] width 37 height 37
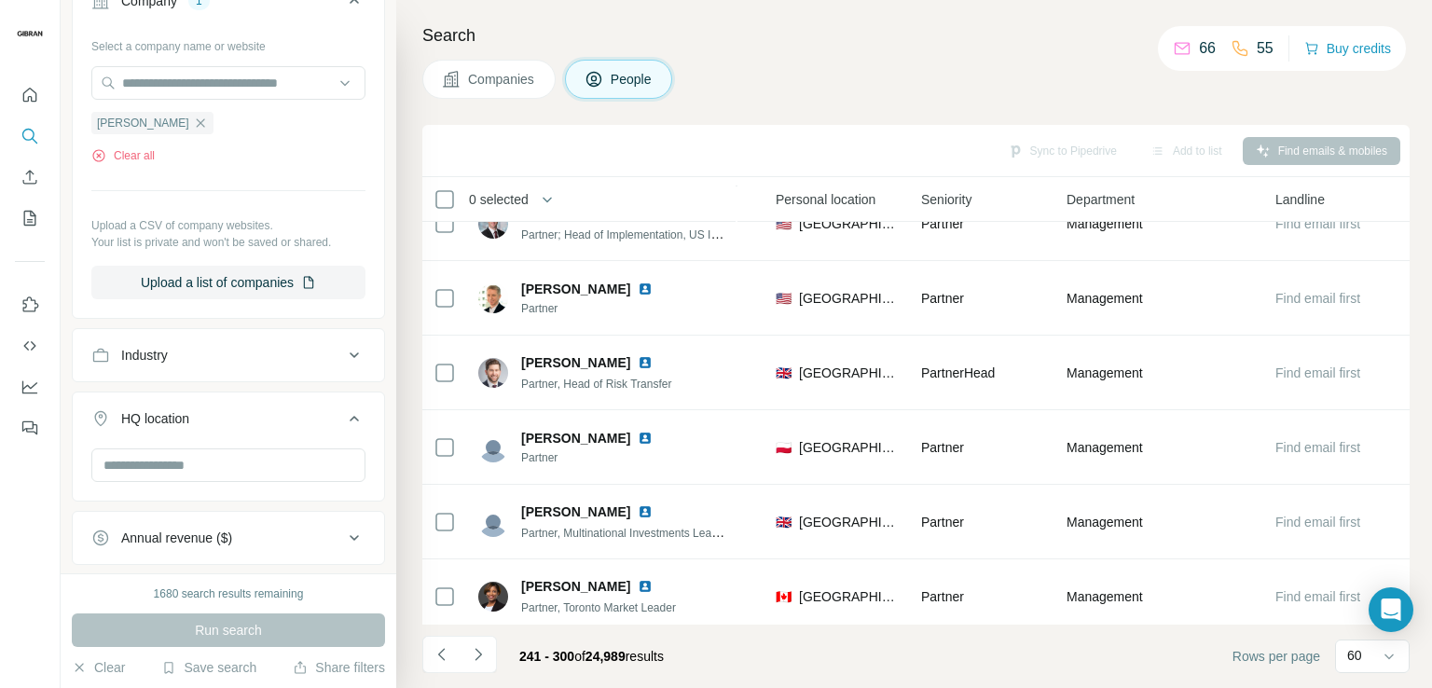
scroll to position [0, 626]
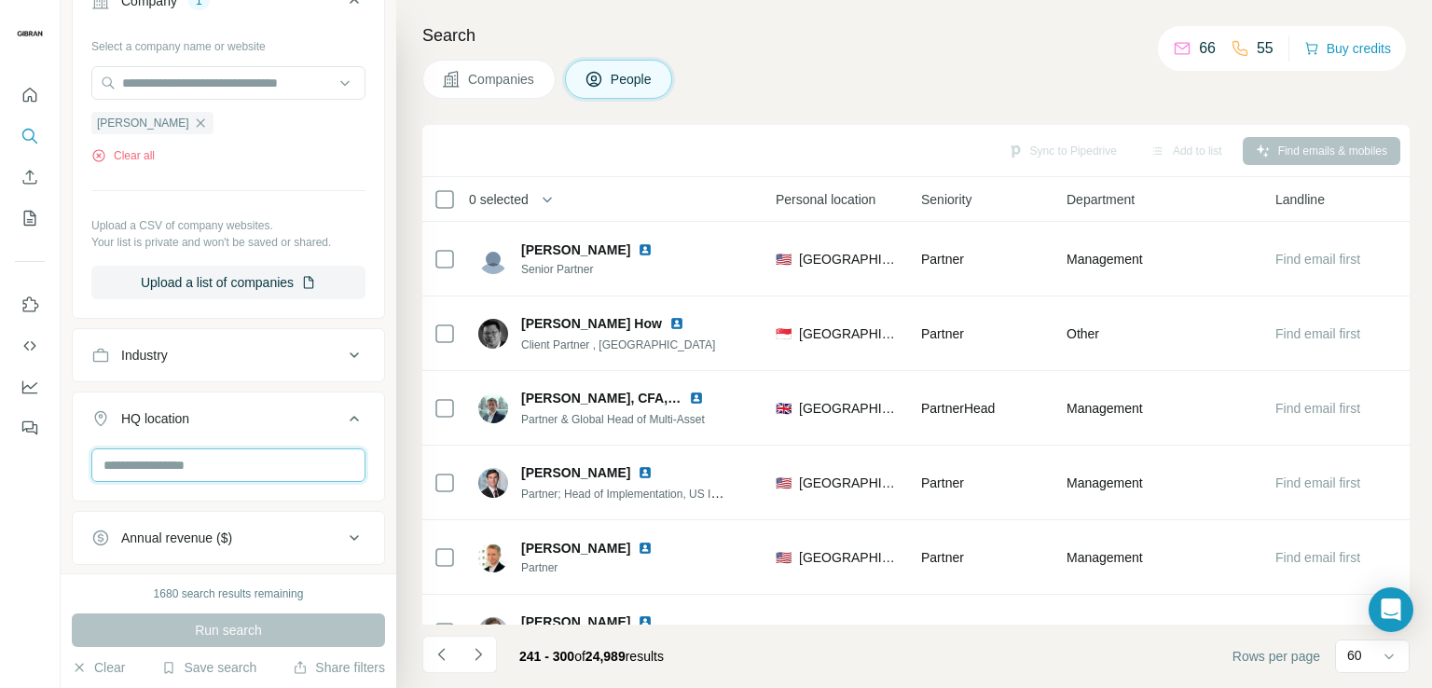
click at [231, 462] on input "text" at bounding box center [228, 466] width 274 height 34
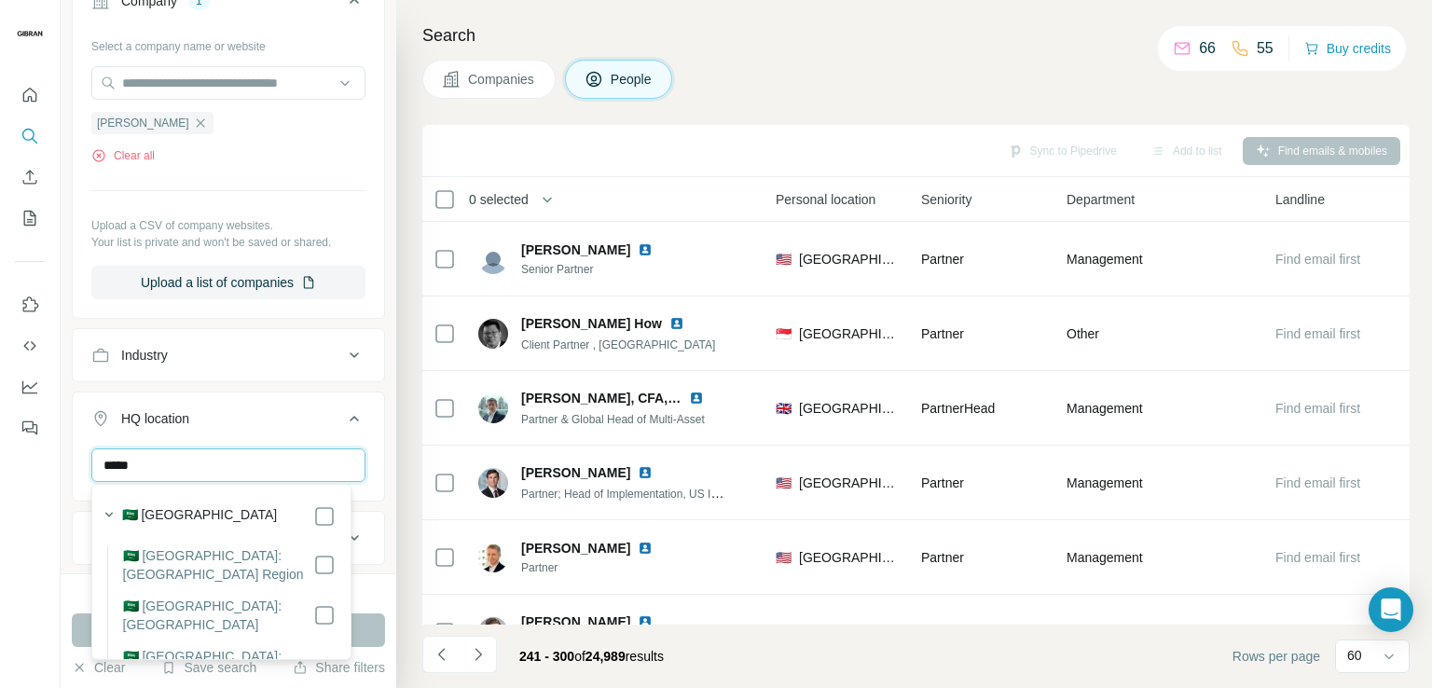
type input "*****"
click at [197, 511] on label "🇸🇦 Saudi Arabia" at bounding box center [200, 516] width 156 height 22
click at [376, 632] on button "Run search" at bounding box center [228, 631] width 313 height 34
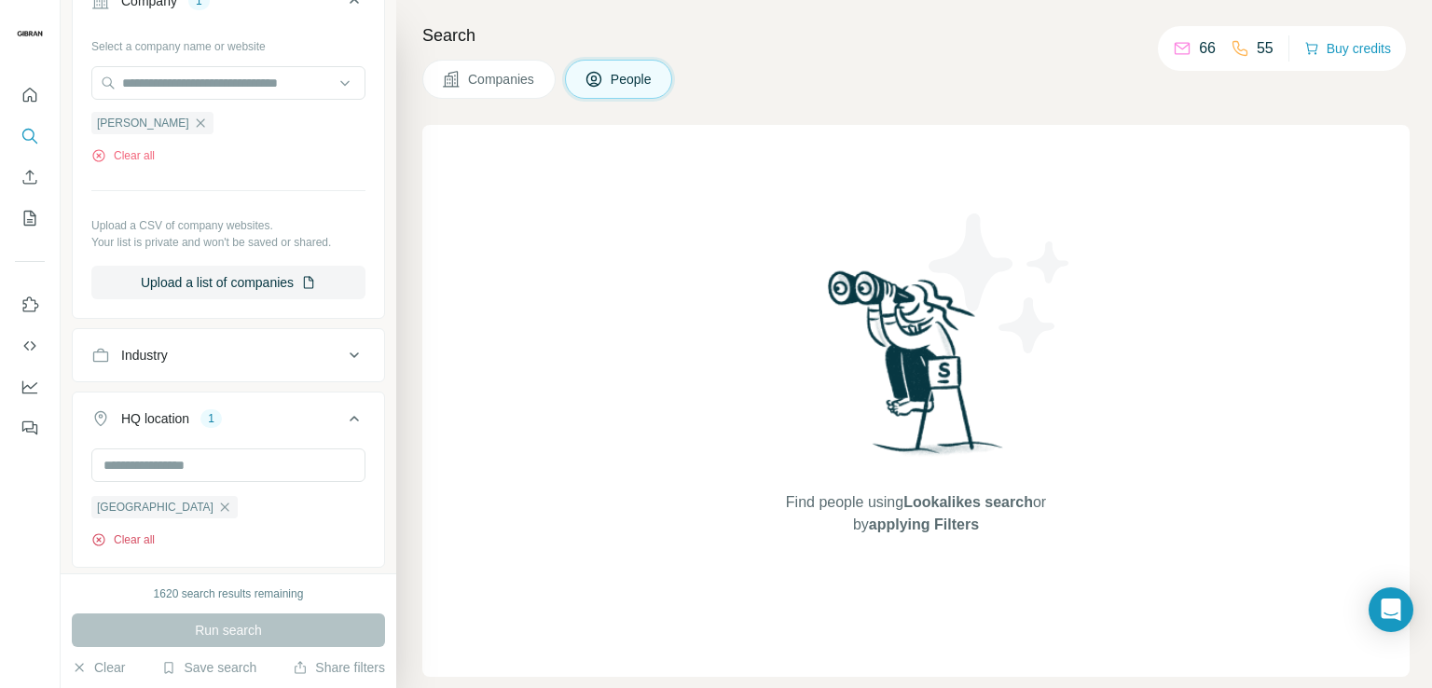
click at [119, 534] on button "Clear all" at bounding box center [122, 540] width 63 height 17
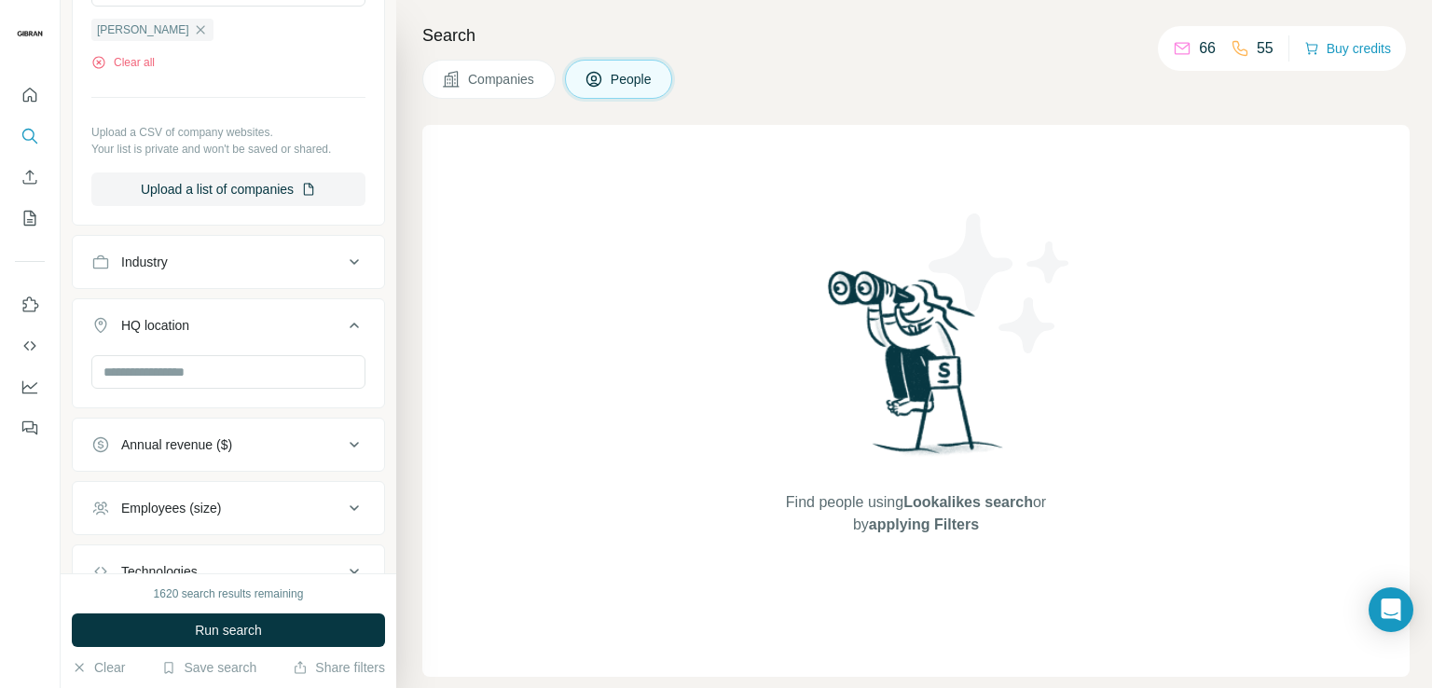
scroll to position [696, 0]
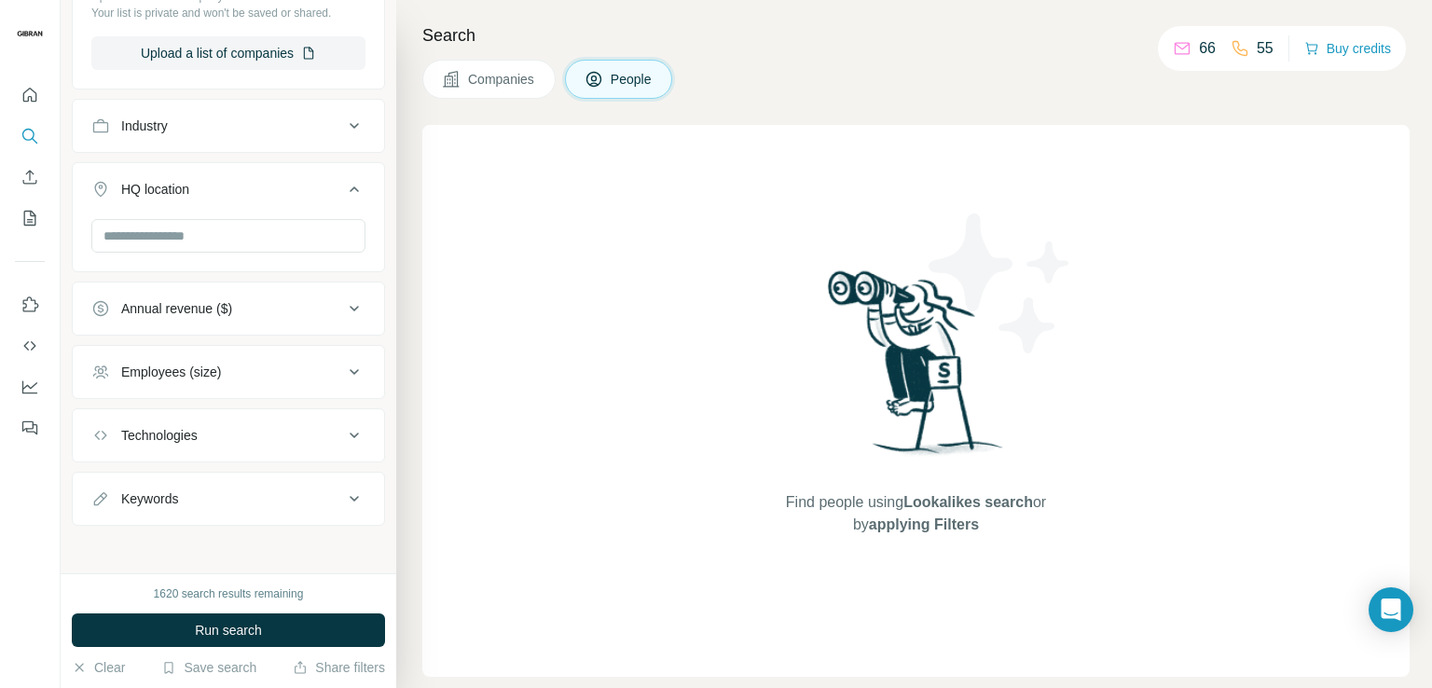
click at [222, 478] on button "Keywords" at bounding box center [228, 499] width 311 height 45
click at [213, 545] on input "text" at bounding box center [209, 546] width 237 height 34
click at [274, 626] on button "Run search" at bounding box center [228, 631] width 313 height 34
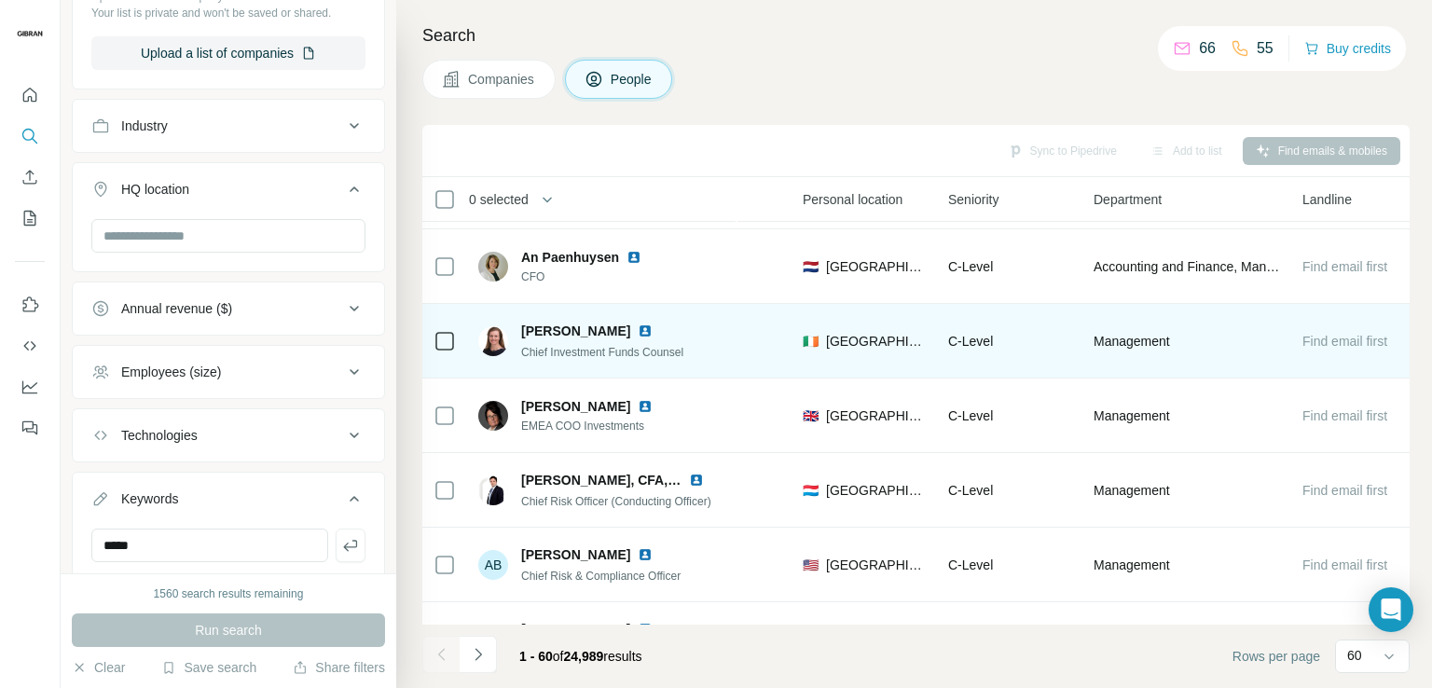
scroll to position [560, 589]
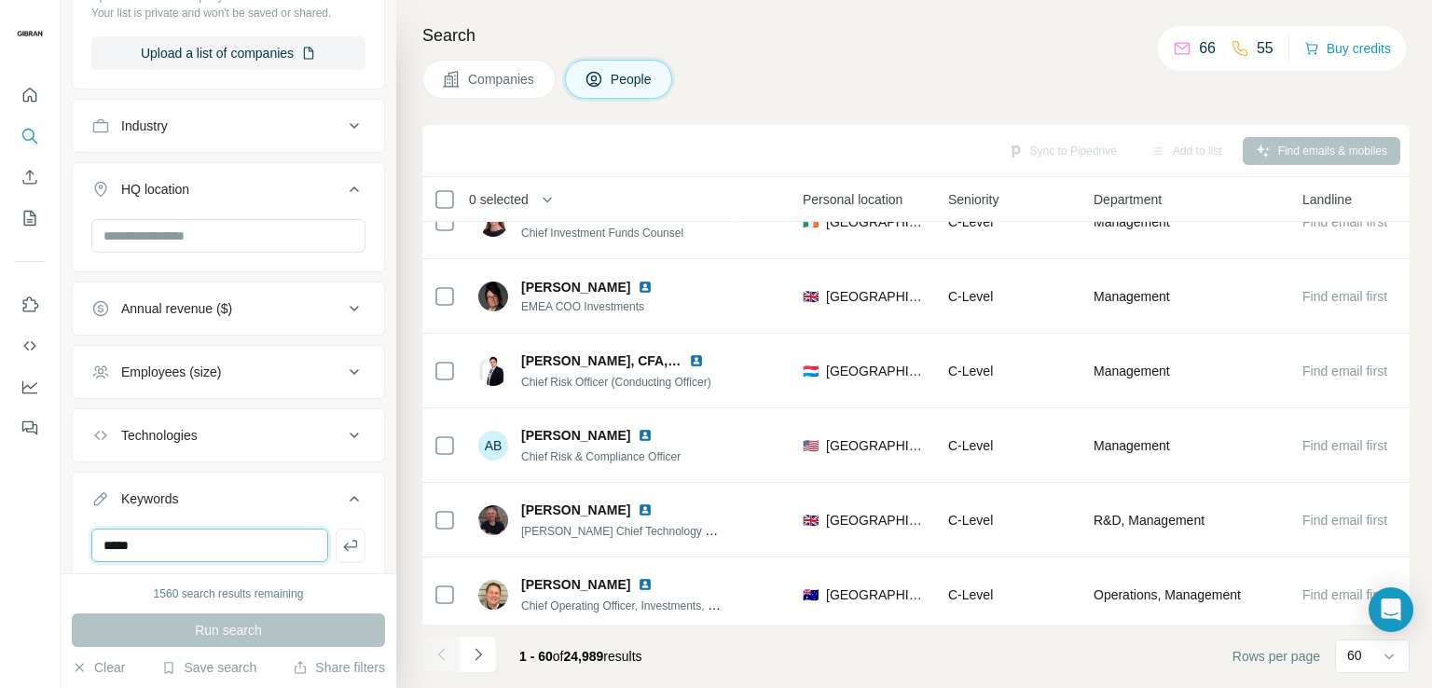
click at [239, 542] on input "*****" at bounding box center [209, 546] width 237 height 34
type input "**********"
click at [227, 545] on input "**********" at bounding box center [209, 546] width 237 height 34
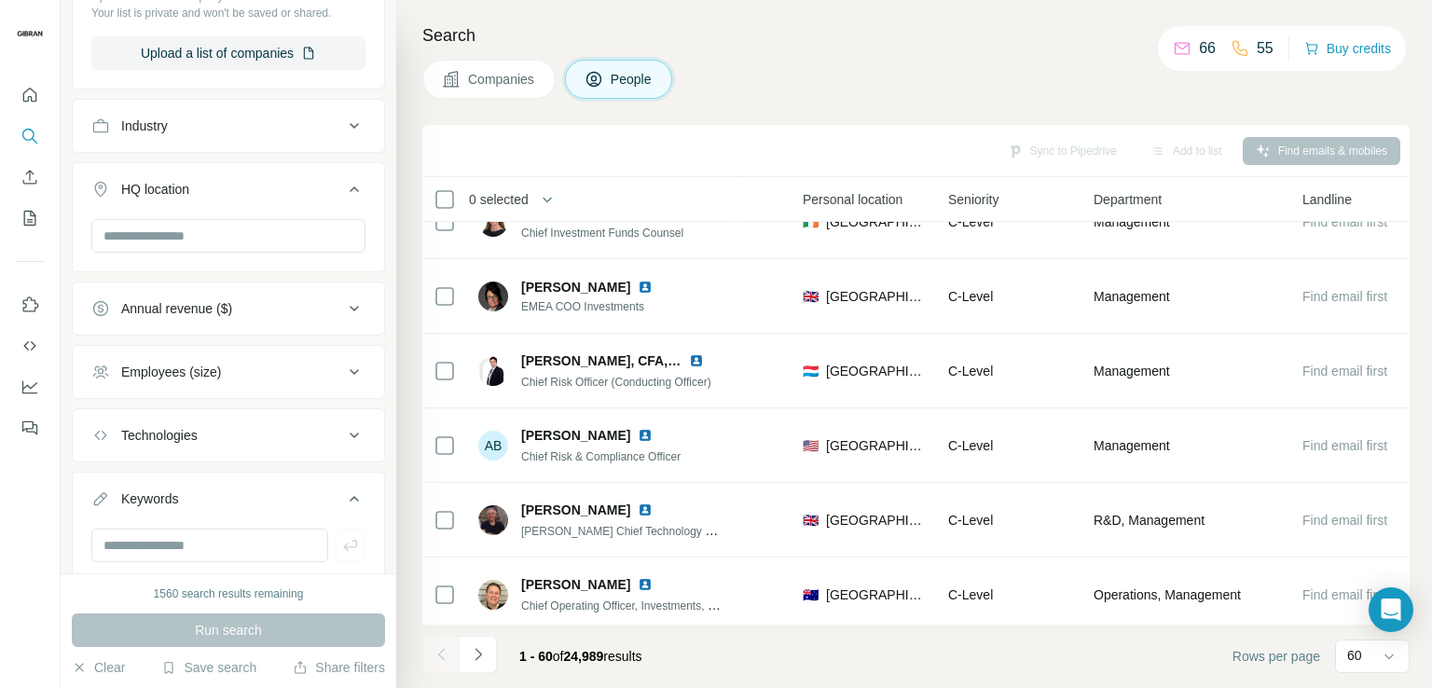
click at [204, 430] on div "Technologies" at bounding box center [217, 435] width 252 height 19
click at [180, 377] on div "Employees (size)" at bounding box center [171, 372] width 100 height 19
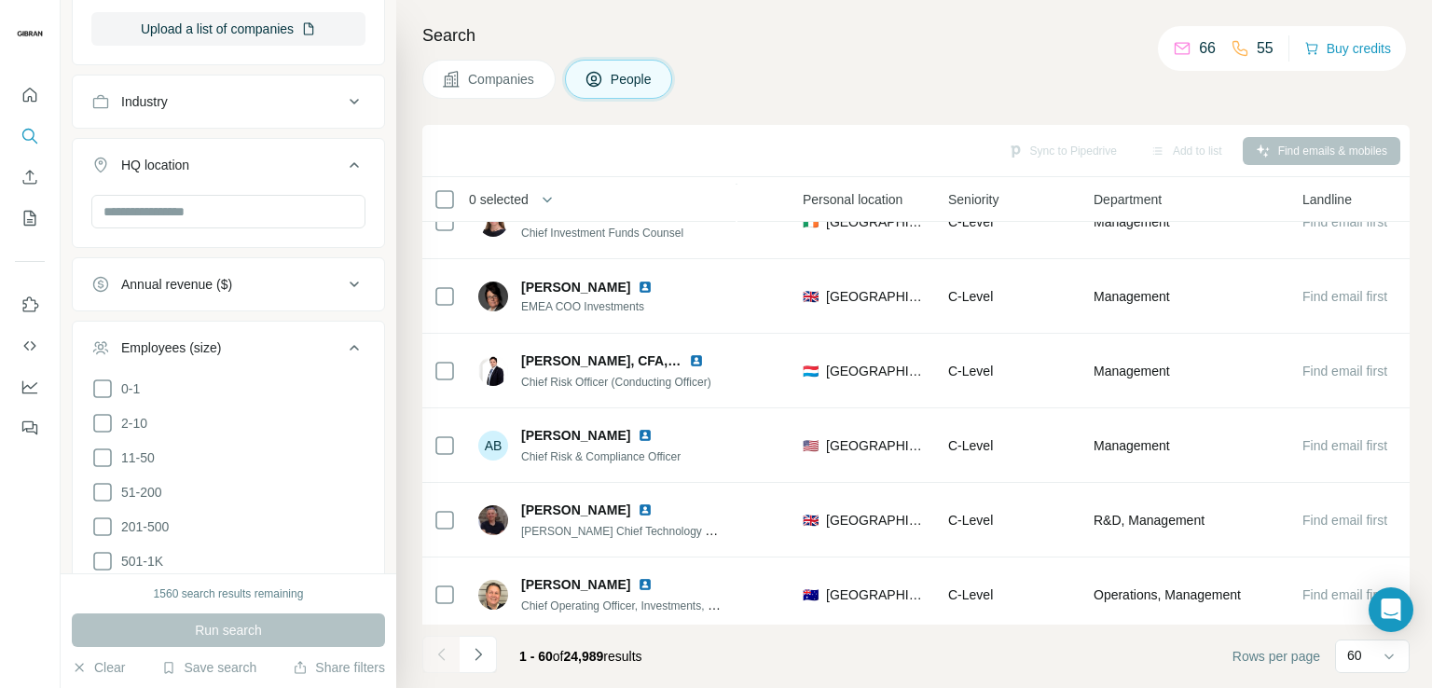
scroll to position [696, 0]
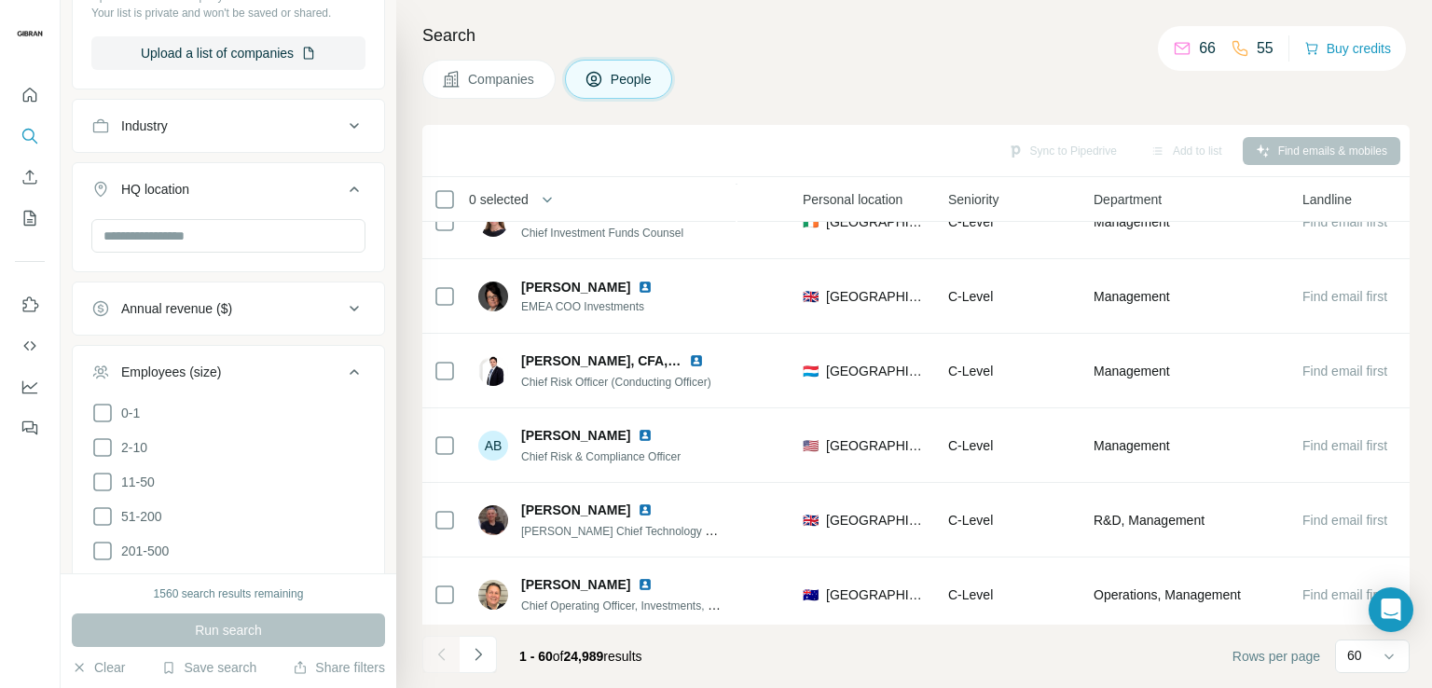
click at [239, 311] on div "Annual revenue ($)" at bounding box center [217, 308] width 252 height 19
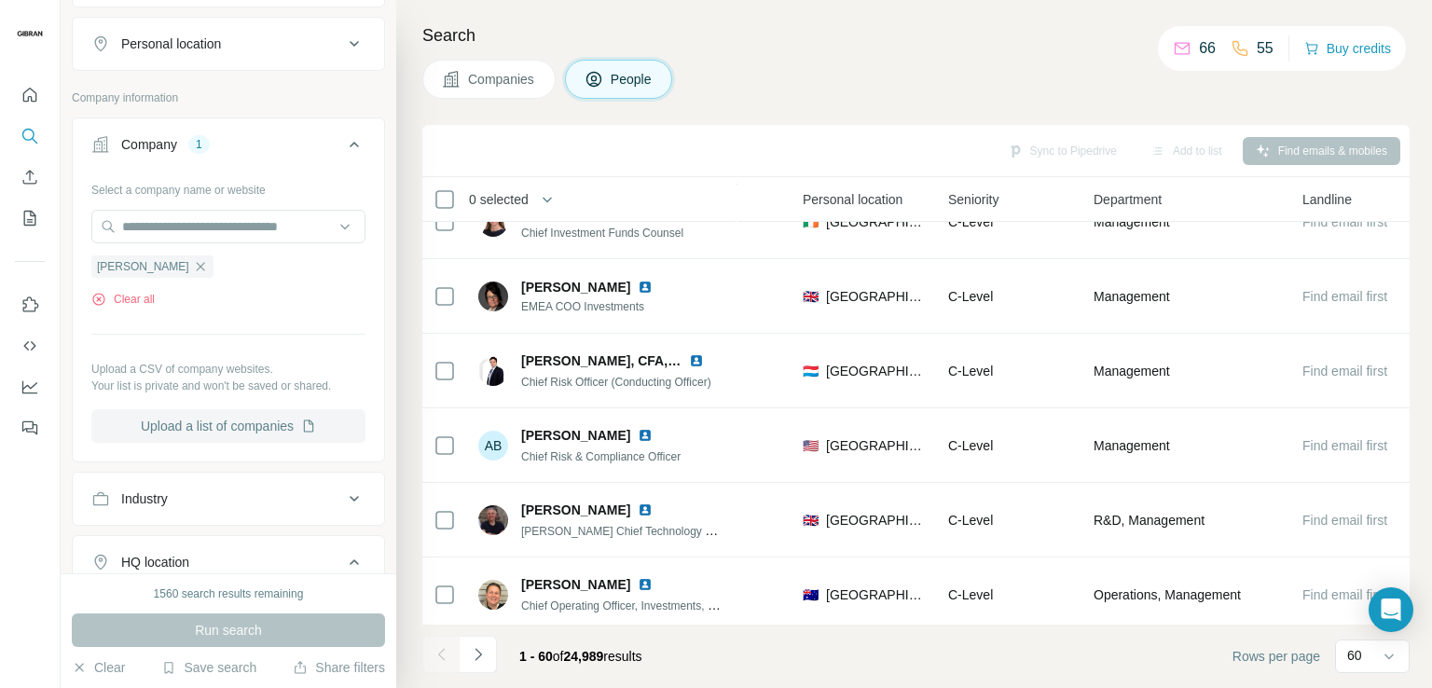
scroll to position [43, 0]
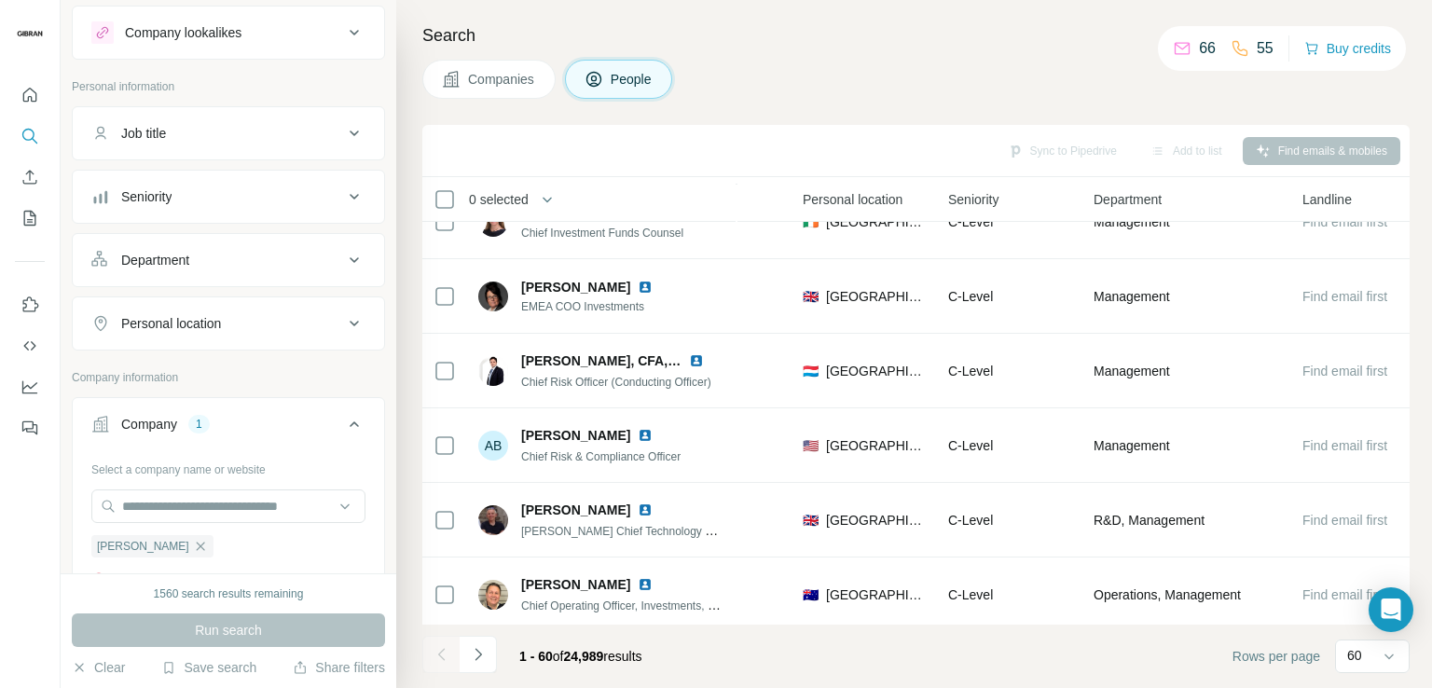
click at [159, 321] on div "Personal location" at bounding box center [171, 323] width 100 height 19
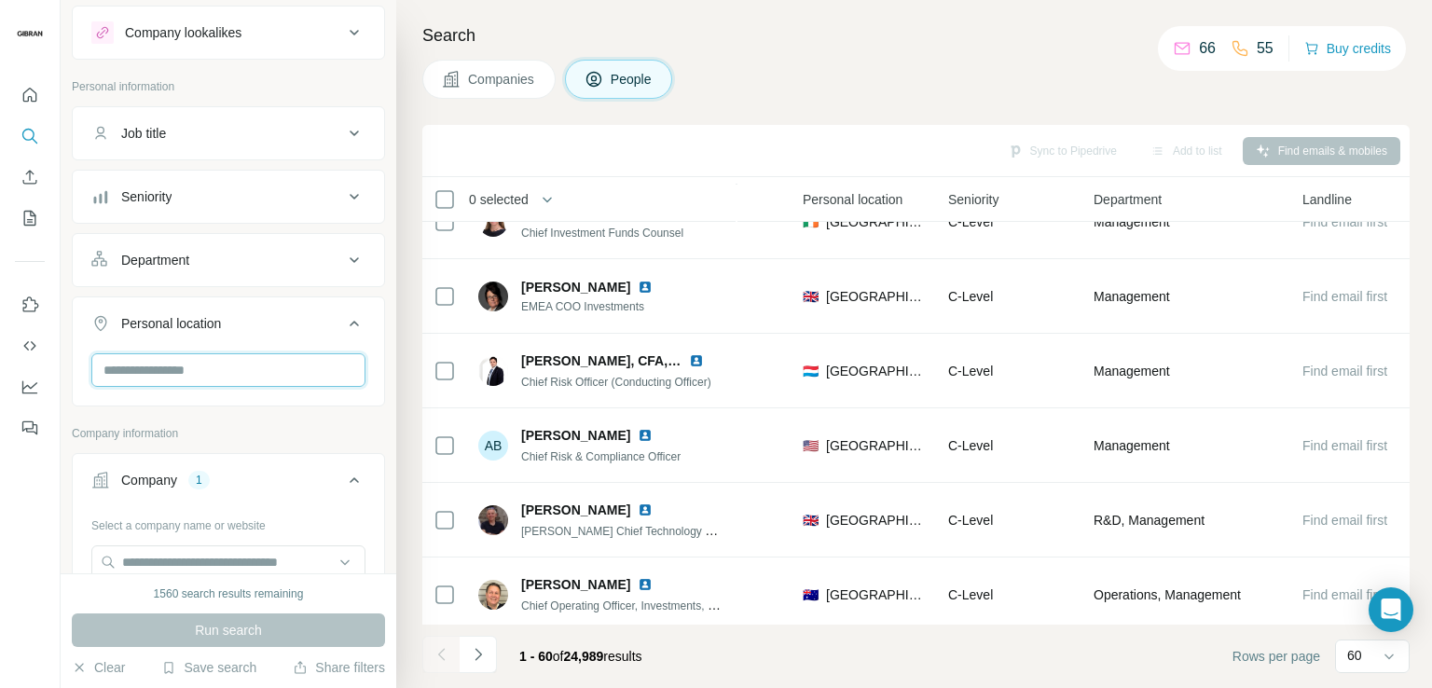
click at [223, 367] on input "text" at bounding box center [228, 370] width 274 height 34
type input "****"
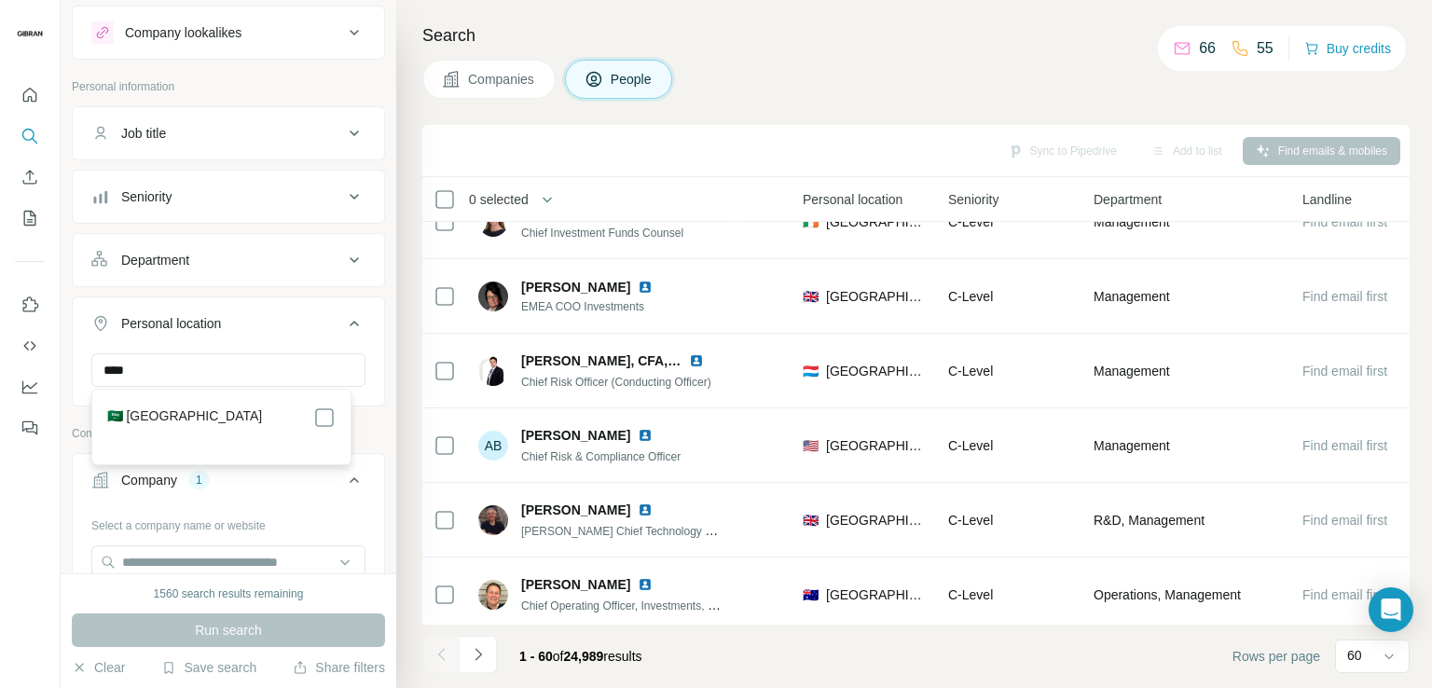
click at [232, 426] on div "🇸🇦 Saudi Arabia" at bounding box center [221, 418] width 228 height 22
click at [295, 417] on div "🇸🇦 Saudi Arabia" at bounding box center [221, 418] width 228 height 22
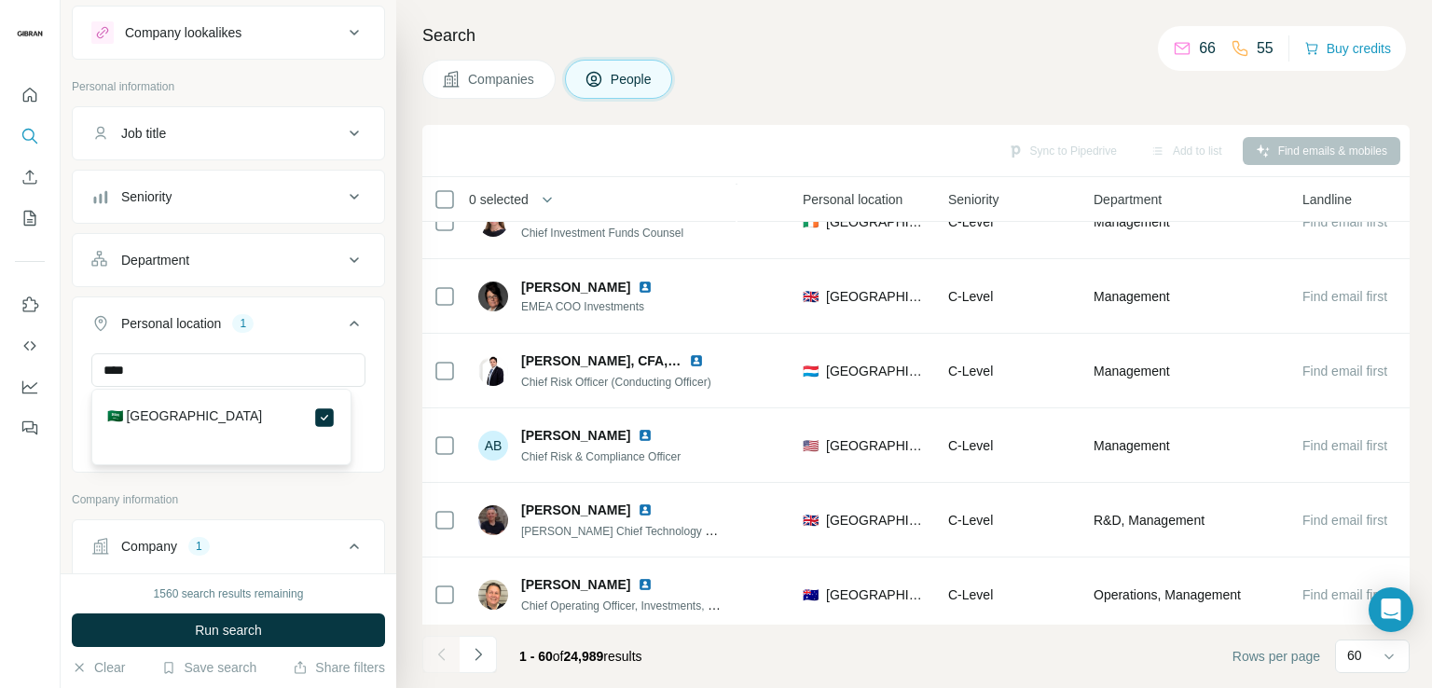
click at [311, 623] on button "Run search" at bounding box center [228, 631] width 313 height 34
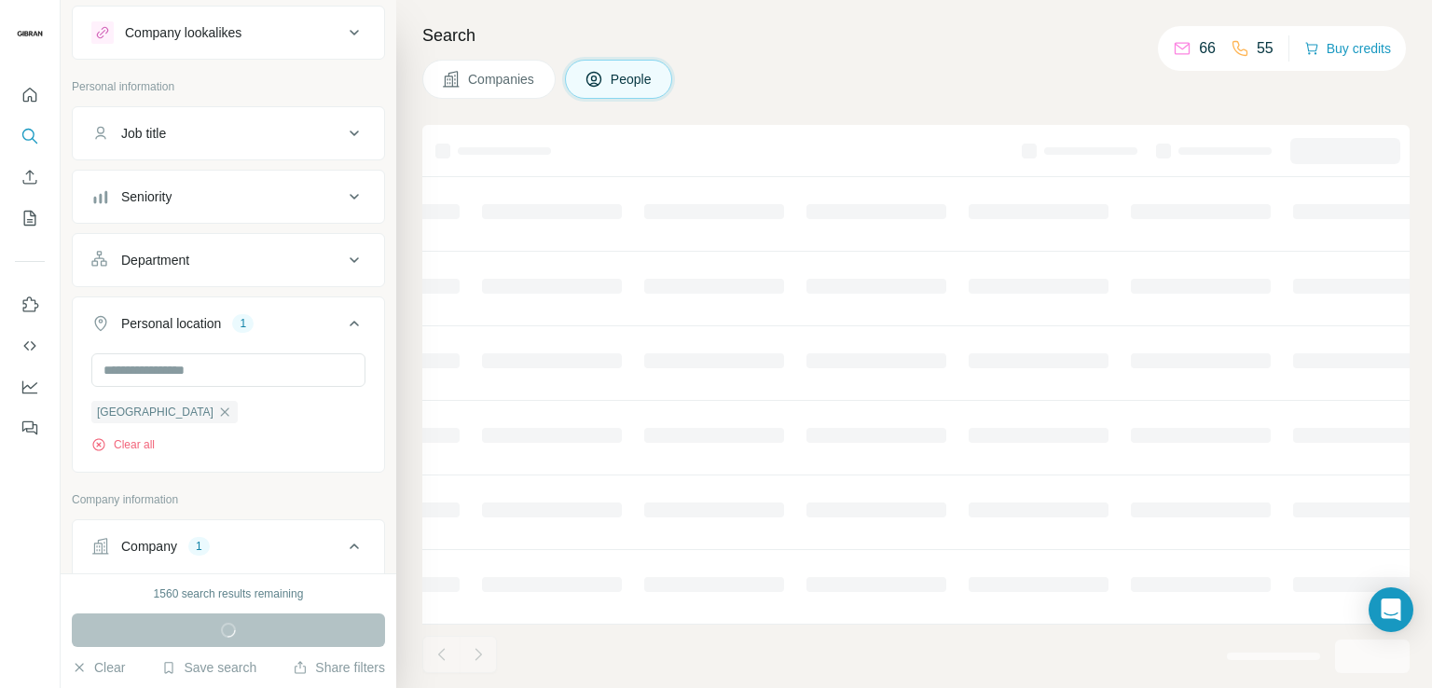
scroll to position [352, 589]
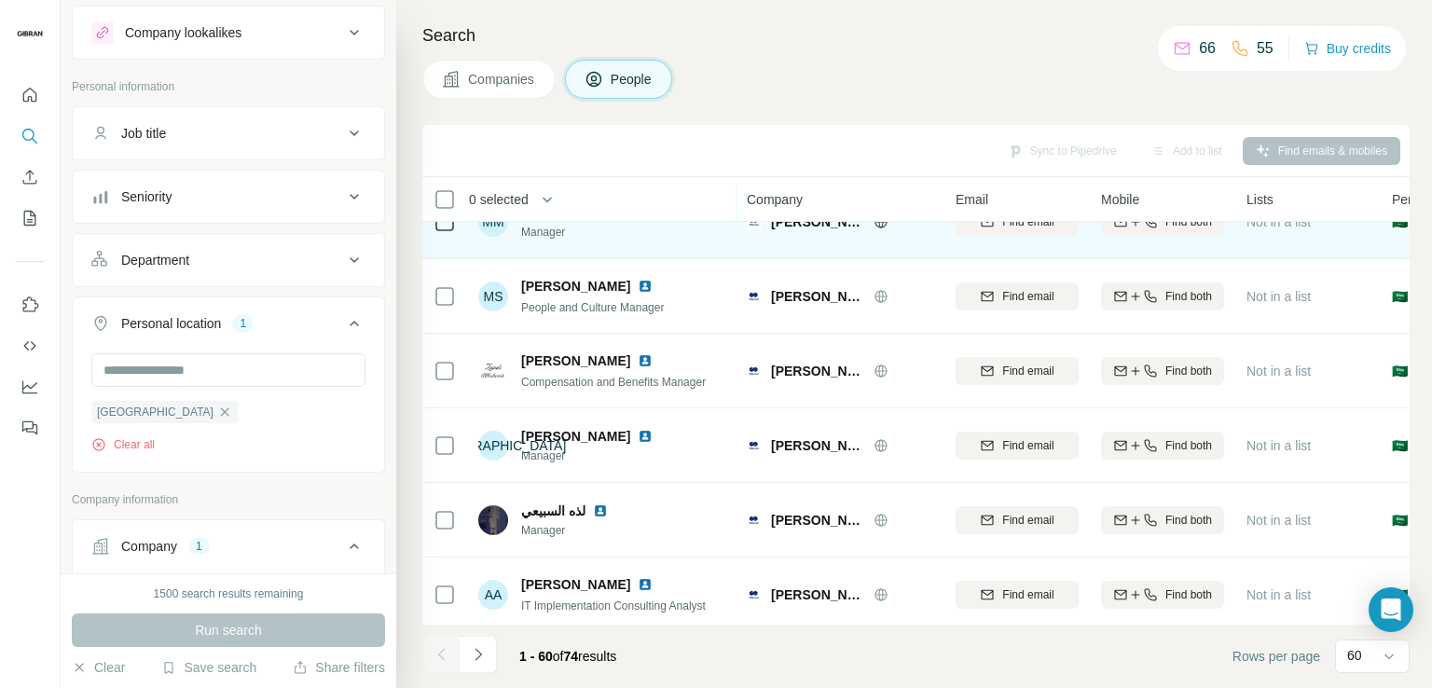
scroll to position [1399, 0]
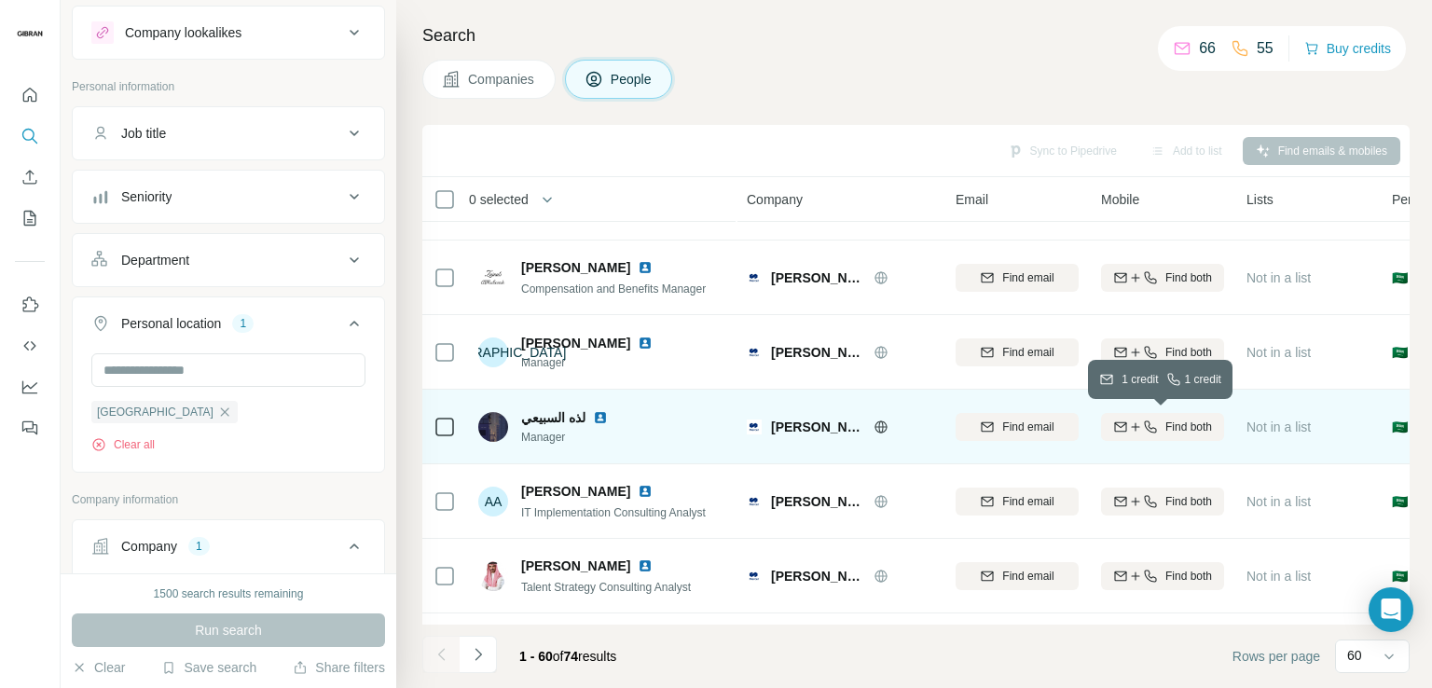
click at [1143, 426] on icon "button" at bounding box center [1150, 427] width 15 height 15
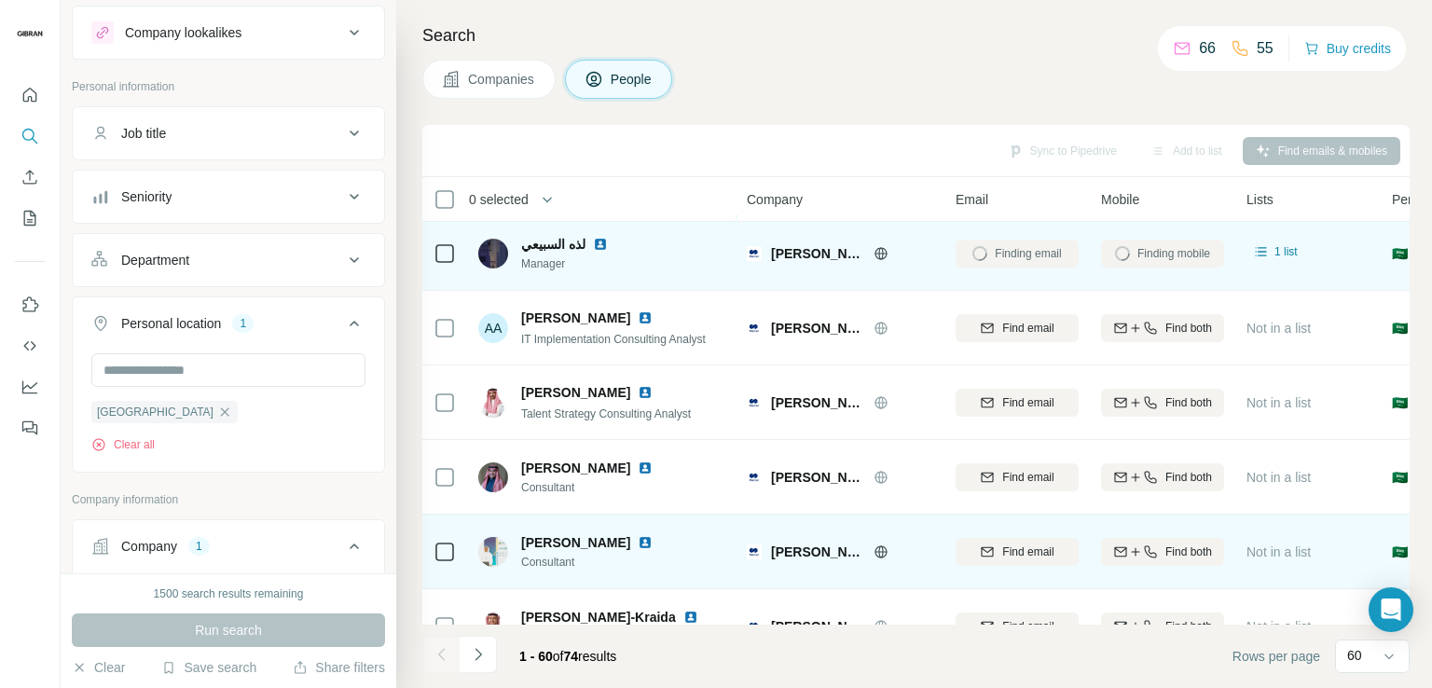
scroll to position [1492, 0]
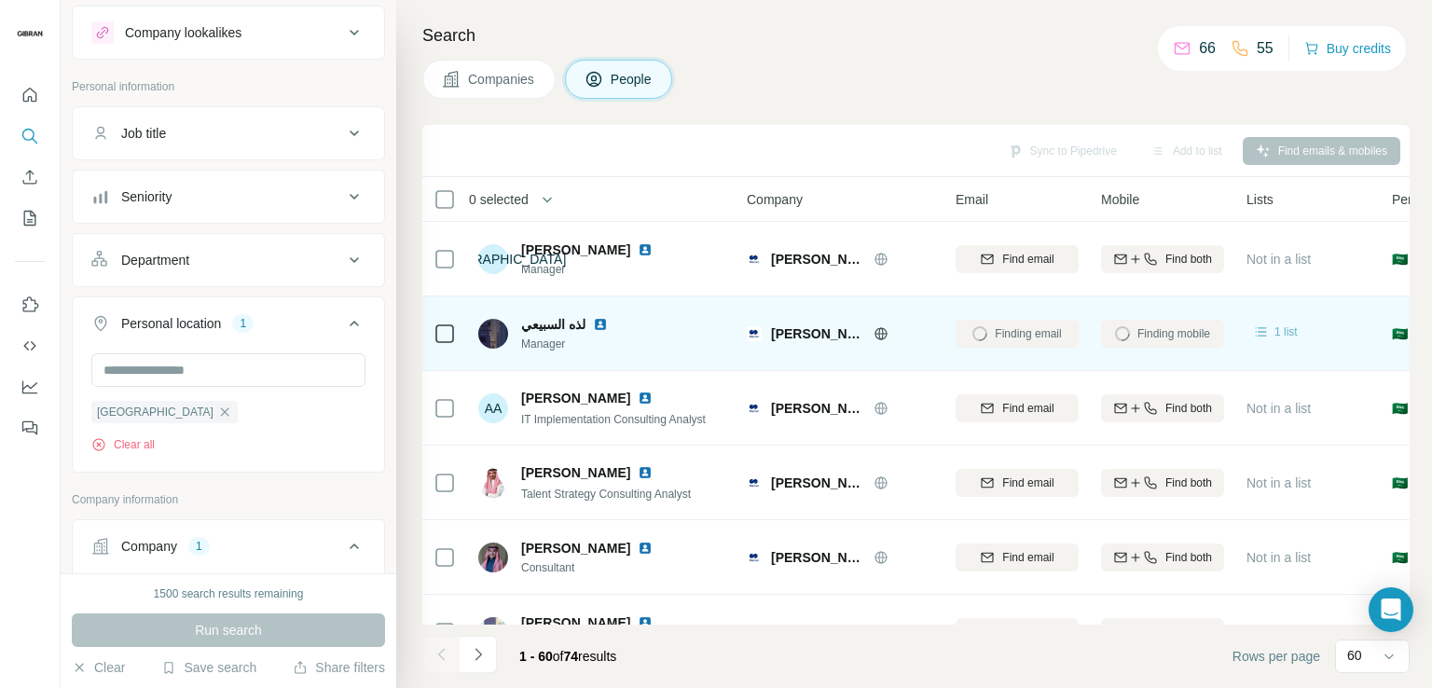
click at [1257, 327] on icon at bounding box center [1261, 332] width 19 height 19
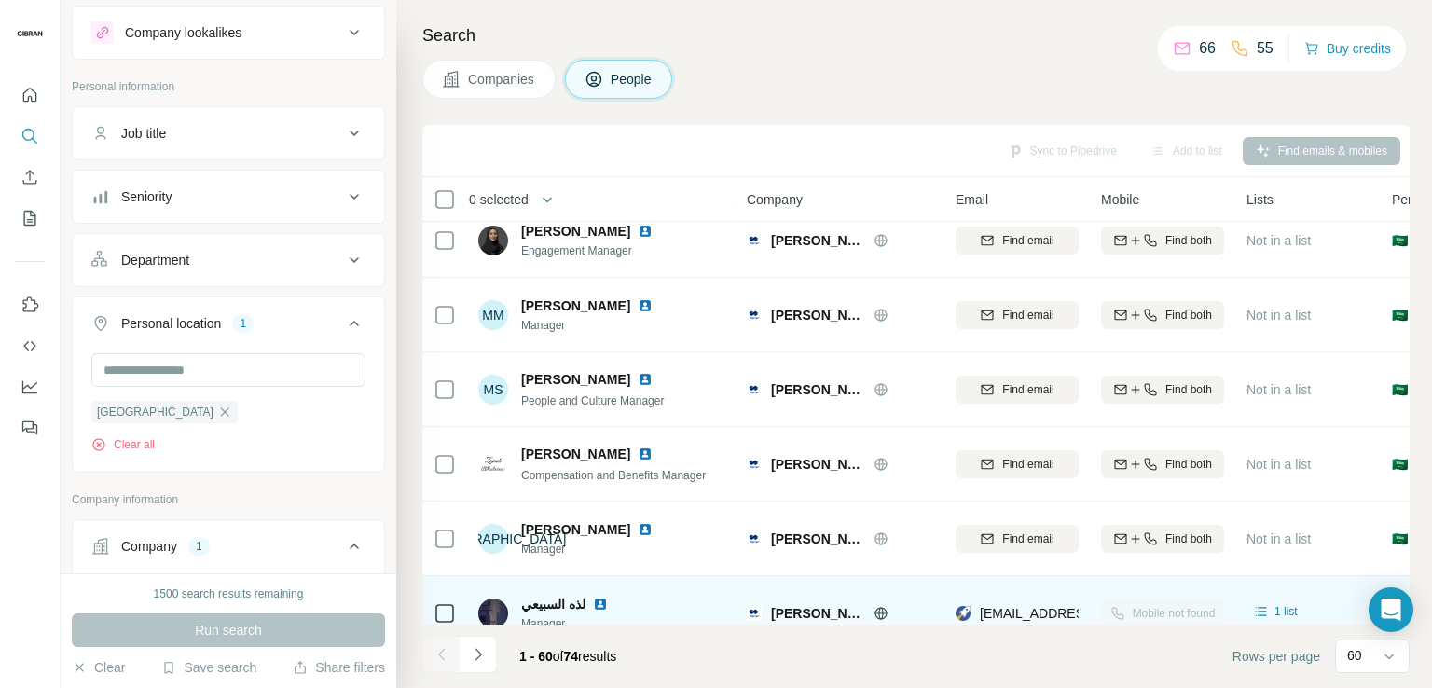
scroll to position [1399, 0]
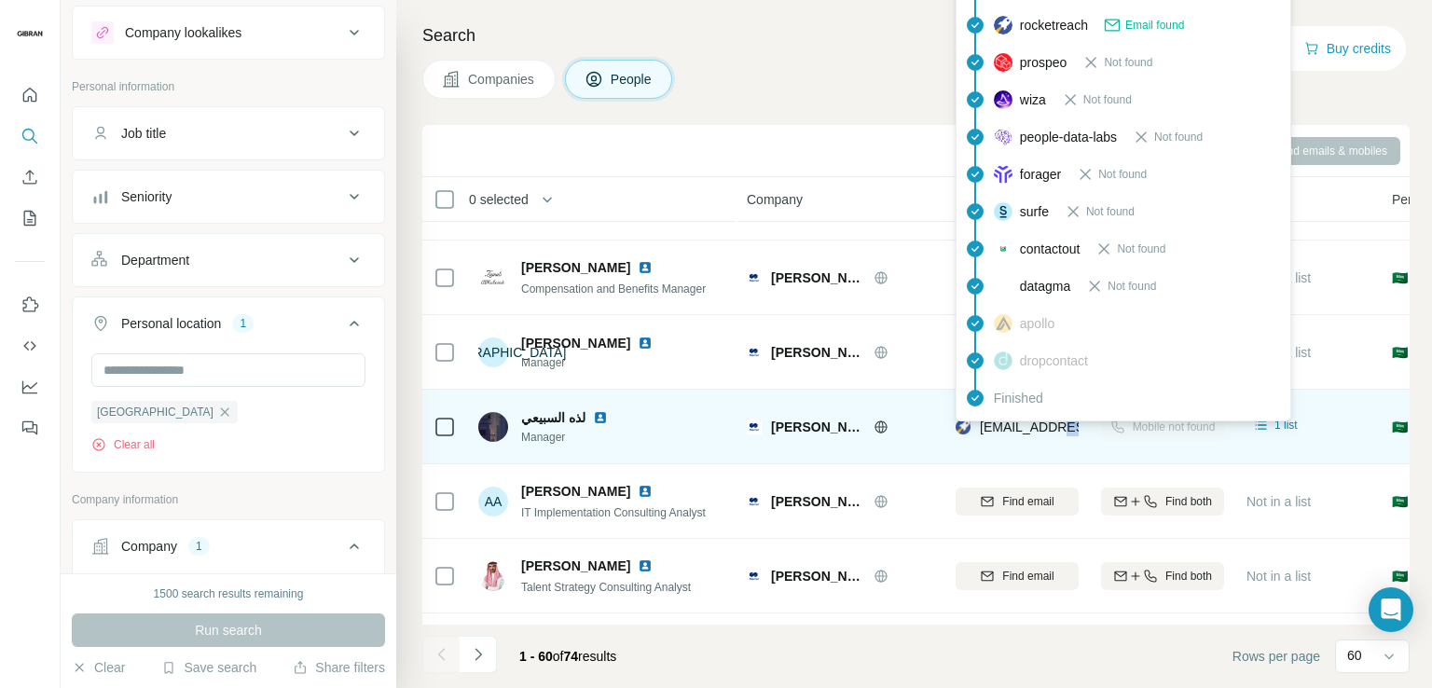
drag, startPoint x: 1084, startPoint y: 426, endPoint x: 1055, endPoint y: 426, distance: 28.9
click at [1055, 426] on td "[EMAIL_ADDRESS][PERSON_NAME][DOMAIN_NAME]" at bounding box center [1017, 427] width 145 height 75
click at [1056, 426] on span "[EMAIL_ADDRESS][PERSON_NAME][DOMAIN_NAME]" at bounding box center [1144, 427] width 328 height 15
click at [1026, 427] on span "[EMAIL_ADDRESS][PERSON_NAME][DOMAIN_NAME]" at bounding box center [1144, 427] width 328 height 15
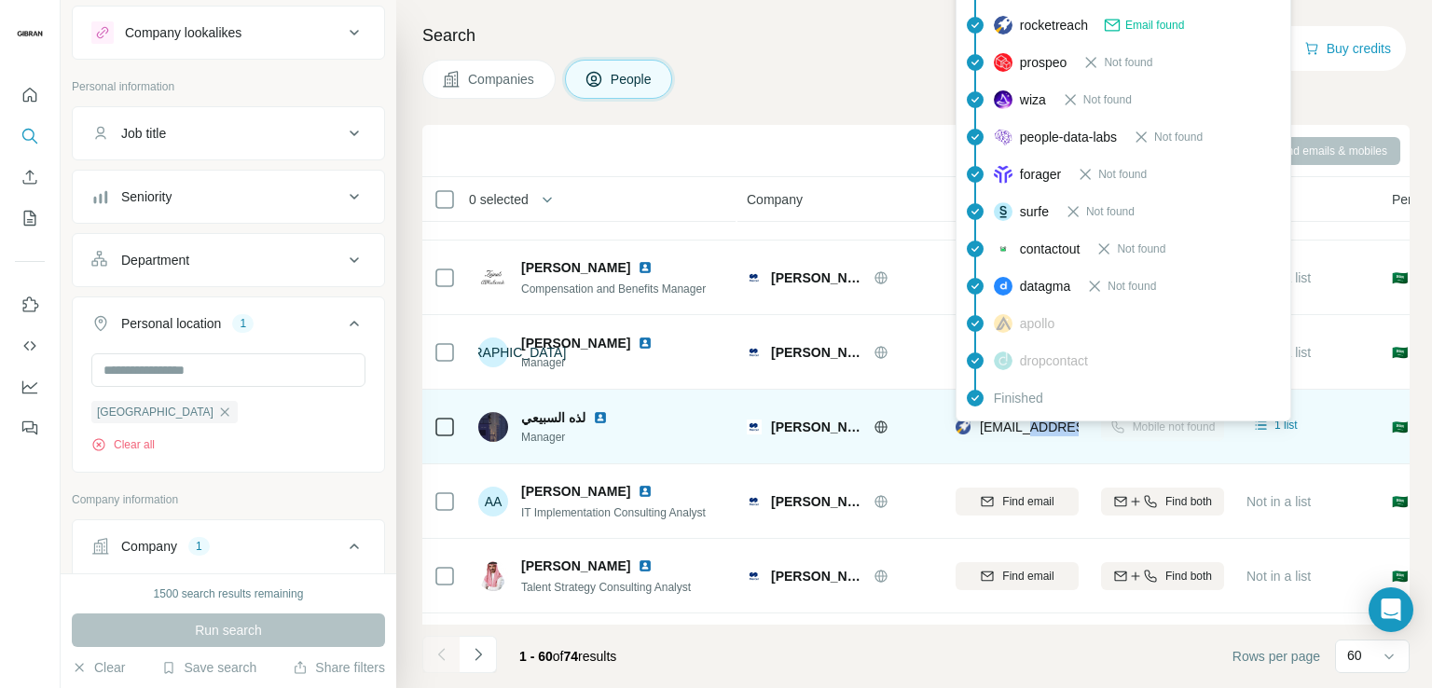
click at [1026, 427] on span "[EMAIL_ADDRESS][PERSON_NAME][DOMAIN_NAME]" at bounding box center [1144, 427] width 328 height 15
click at [1026, 438] on div "[EMAIL_ADDRESS][PERSON_NAME][DOMAIN_NAME]" at bounding box center [1125, 429] width 338 height 22
click at [1052, 449] on div "[EMAIL_ADDRESS][PERSON_NAME][DOMAIN_NAME]" at bounding box center [1017, 426] width 123 height 51
drag, startPoint x: 1023, startPoint y: 426, endPoint x: 977, endPoint y: 428, distance: 45.7
click at [1022, 426] on span "[EMAIL_ADDRESS][PERSON_NAME][DOMAIN_NAME]" at bounding box center [1144, 427] width 328 height 15
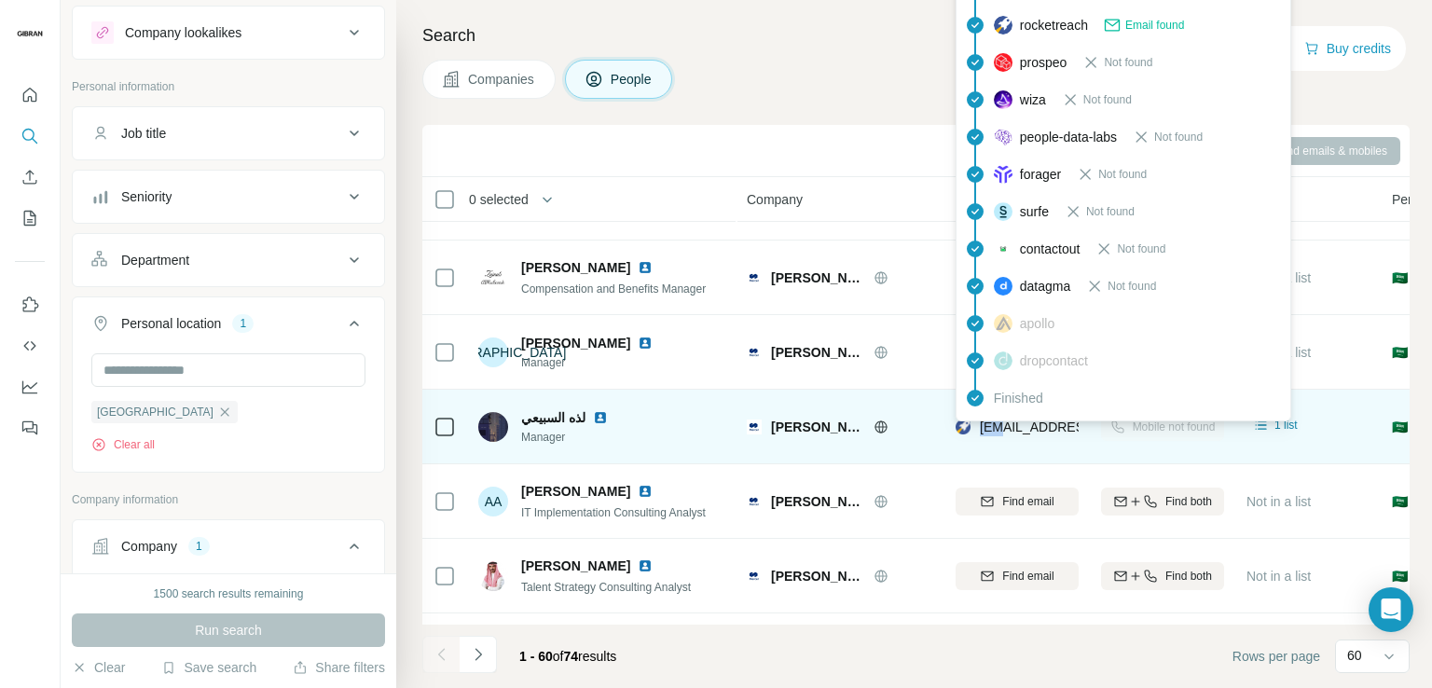
drag, startPoint x: 977, startPoint y: 428, endPoint x: 996, endPoint y: 428, distance: 18.7
click at [996, 428] on div "[EMAIL_ADDRESS][PERSON_NAME][DOMAIN_NAME]" at bounding box center [1125, 427] width 338 height 19
drag, startPoint x: 996, startPoint y: 428, endPoint x: 1013, endPoint y: 436, distance: 18.8
click at [936, 439] on td "[PERSON_NAME]" at bounding box center [840, 427] width 209 height 75
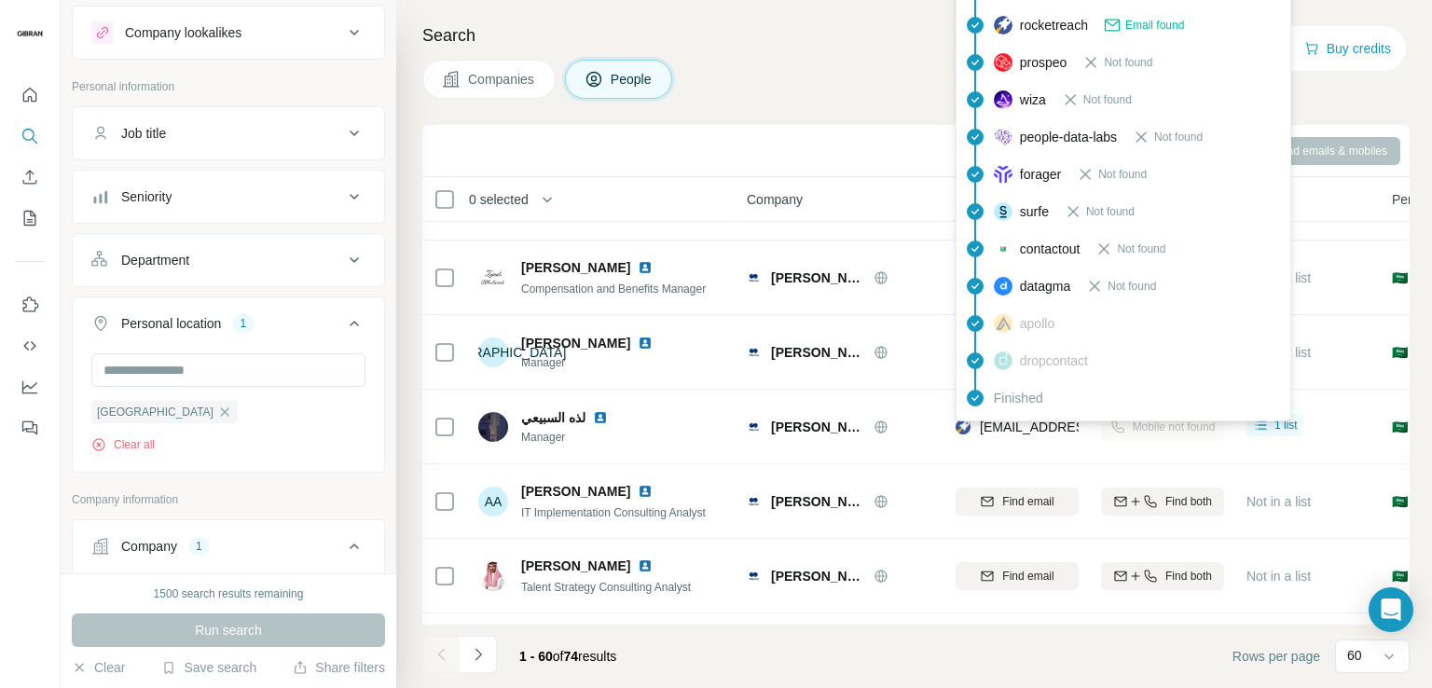
click at [1021, 413] on div "Finished" at bounding box center [1123, 398] width 326 height 37
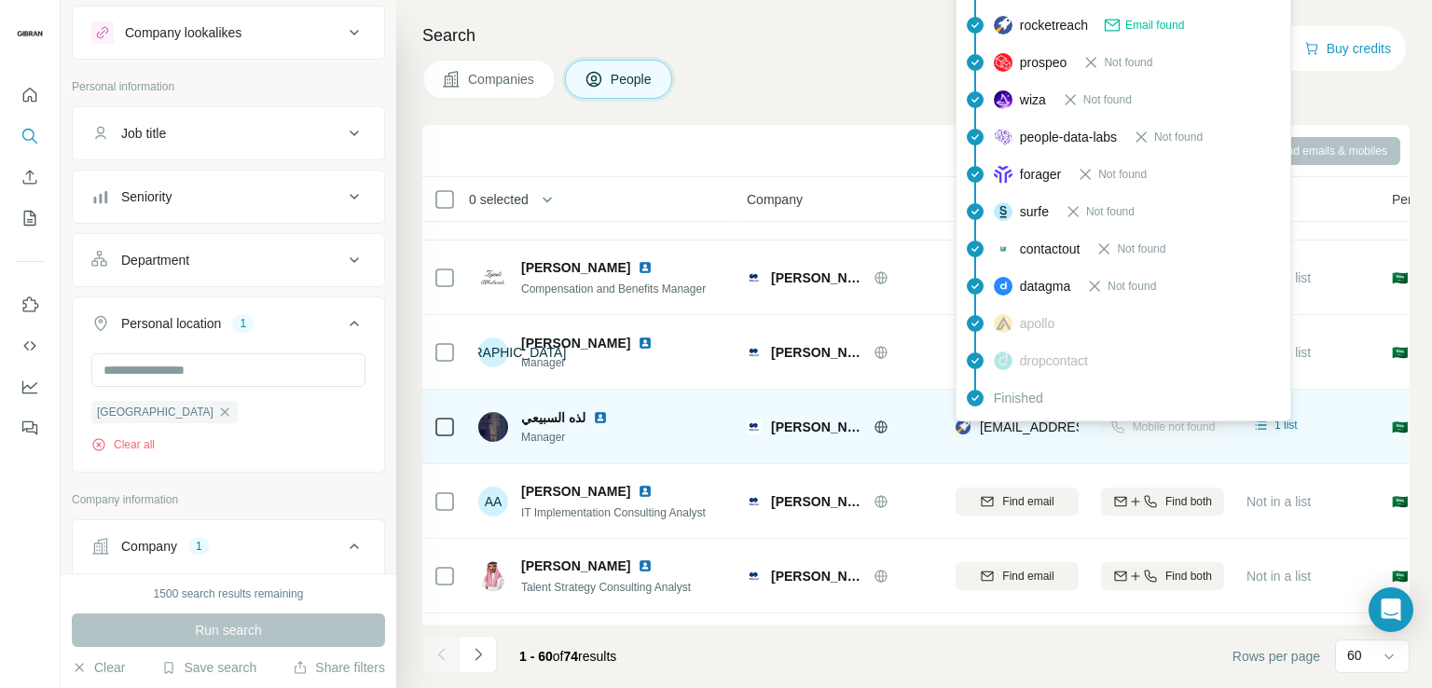
click at [1029, 433] on span "[EMAIL_ADDRESS][PERSON_NAME][DOMAIN_NAME]" at bounding box center [1144, 427] width 328 height 15
click at [1023, 427] on span "[EMAIL_ADDRESS][PERSON_NAME][DOMAIN_NAME]" at bounding box center [1144, 427] width 328 height 15
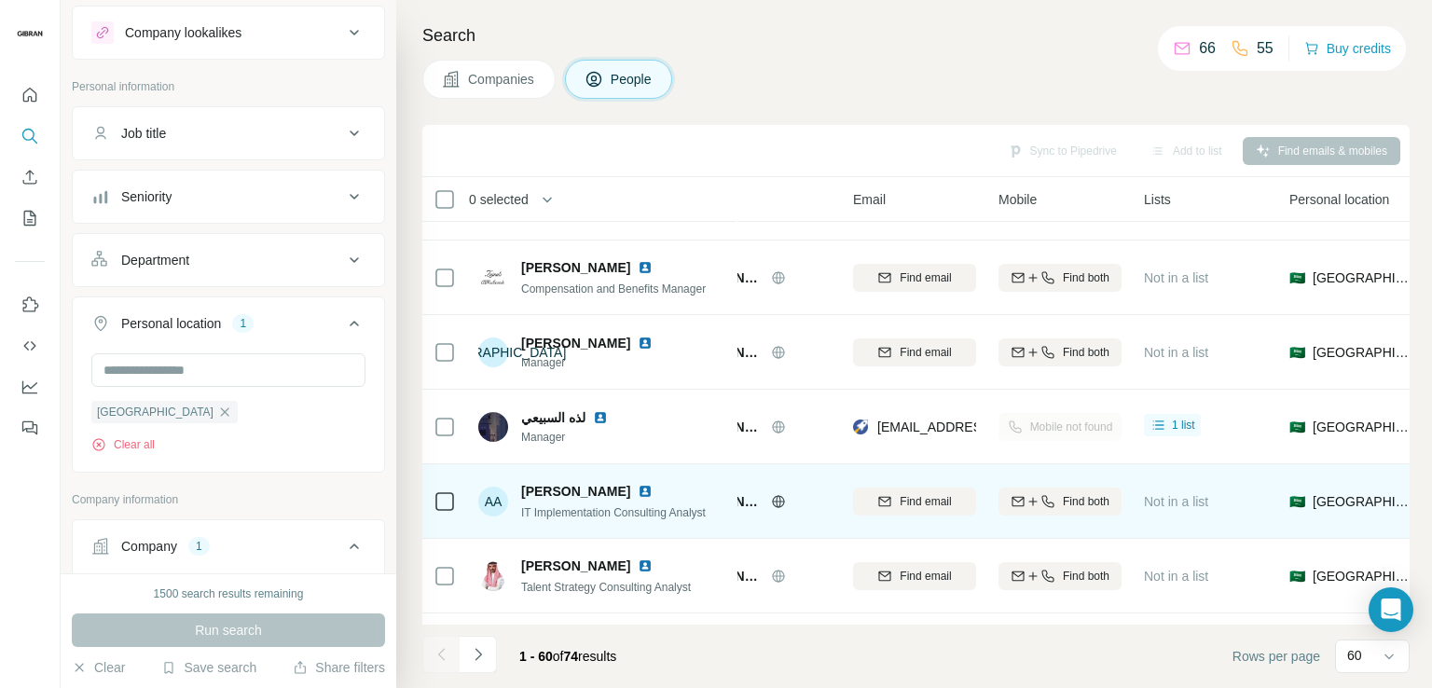
scroll to position [1399, 97]
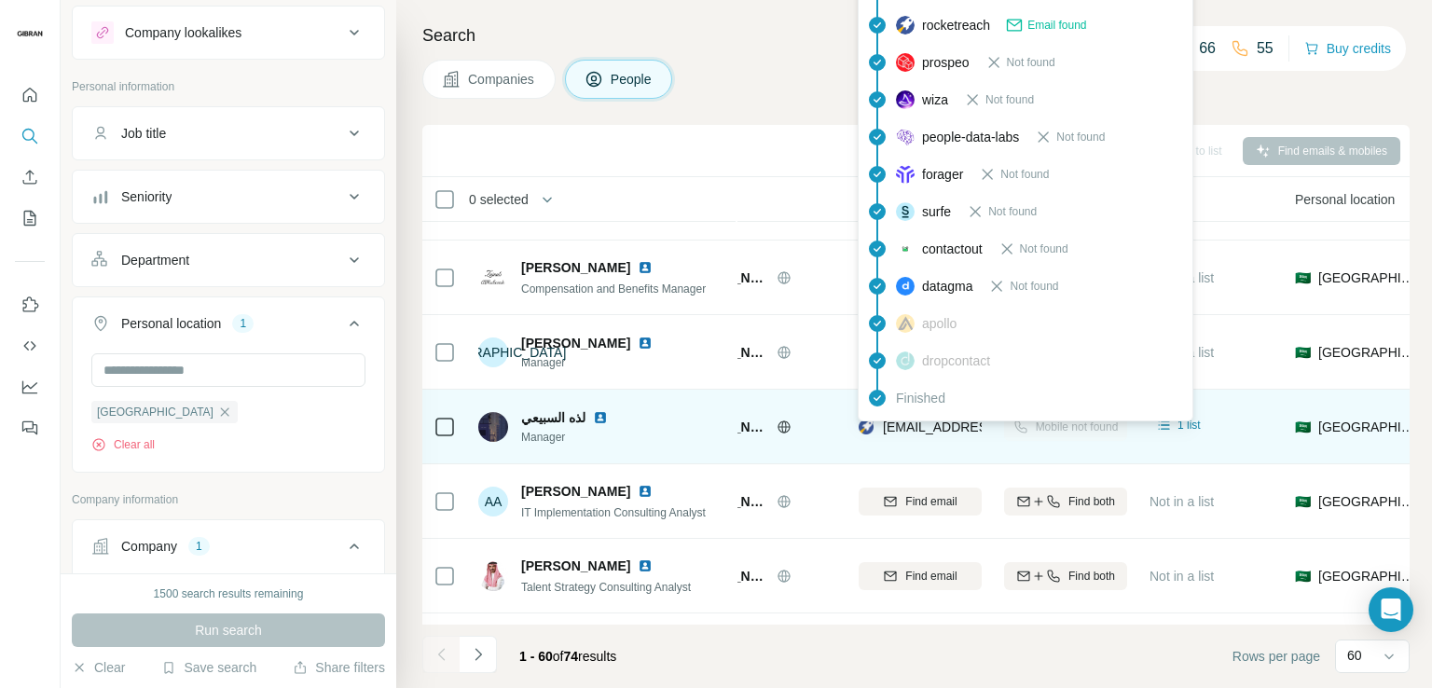
click at [941, 432] on span "[EMAIL_ADDRESS][PERSON_NAME][DOMAIN_NAME]" at bounding box center [1047, 427] width 328 height 15
drag, startPoint x: 941, startPoint y: 432, endPoint x: 899, endPoint y: 430, distance: 42.0
click at [924, 437] on div "[EMAIL_ADDRESS][PERSON_NAME][DOMAIN_NAME]" at bounding box center [1028, 429] width 338 height 22
drag, startPoint x: 883, startPoint y: 427, endPoint x: 976, endPoint y: 427, distance: 93.3
click at [976, 427] on span "[EMAIL_ADDRESS][PERSON_NAME][DOMAIN_NAME]" at bounding box center [1047, 427] width 328 height 15
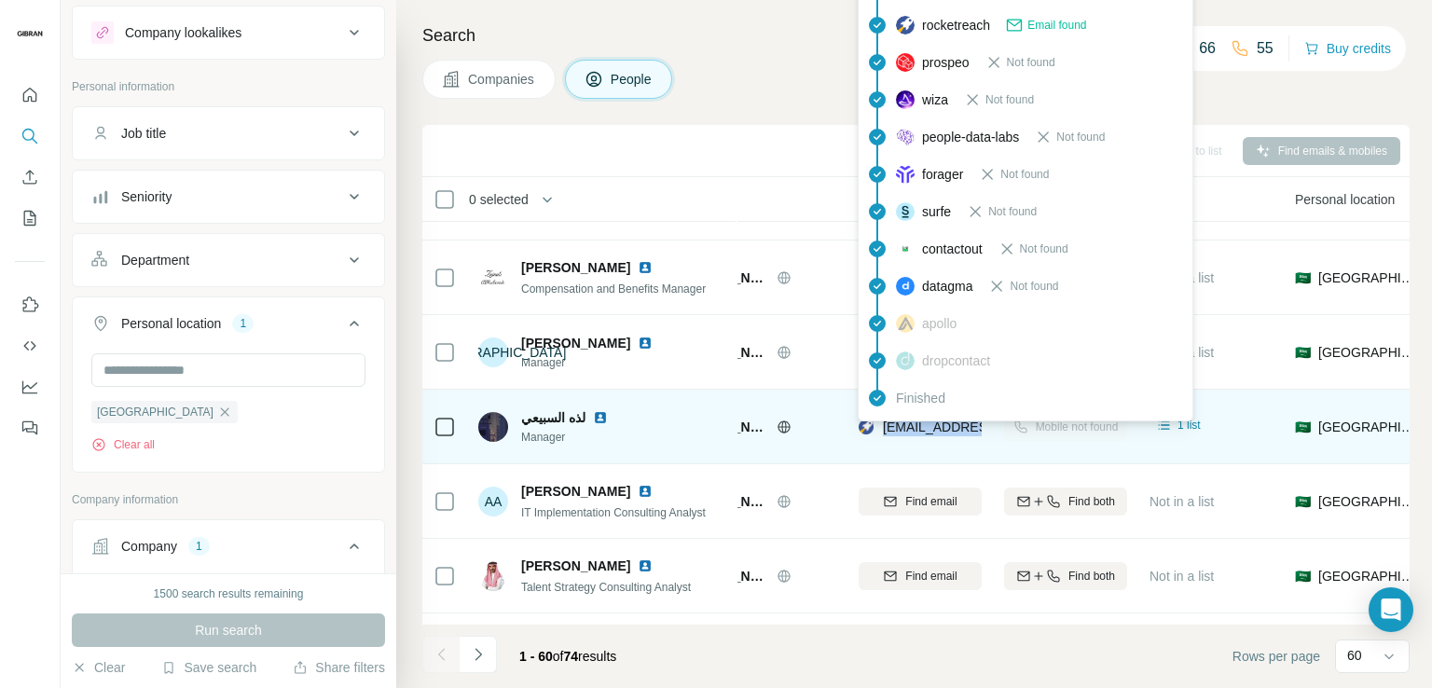
copy span "llsbyy@mercer."
click at [901, 439] on div "[EMAIL_ADDRESS][PERSON_NAME][DOMAIN_NAME]" at bounding box center [920, 426] width 123 height 51
click at [904, 421] on span "[EMAIL_ADDRESS][PERSON_NAME][DOMAIN_NAME]" at bounding box center [1047, 427] width 328 height 15
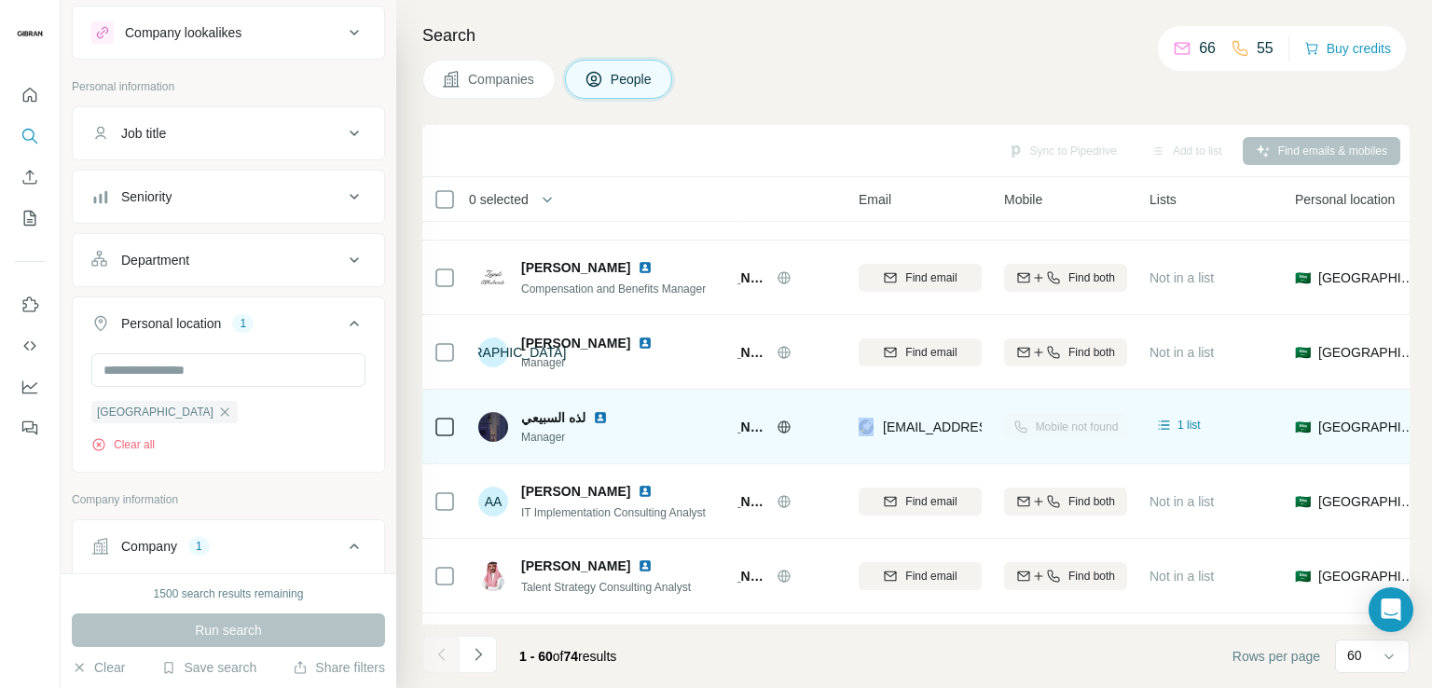
drag, startPoint x: 767, startPoint y: 427, endPoint x: 868, endPoint y: 420, distance: 101.9
click at [868, 420] on body "New search Hide Company lookalikes Personal information Job title Seniority Dep…" at bounding box center [716, 344] width 1432 height 688
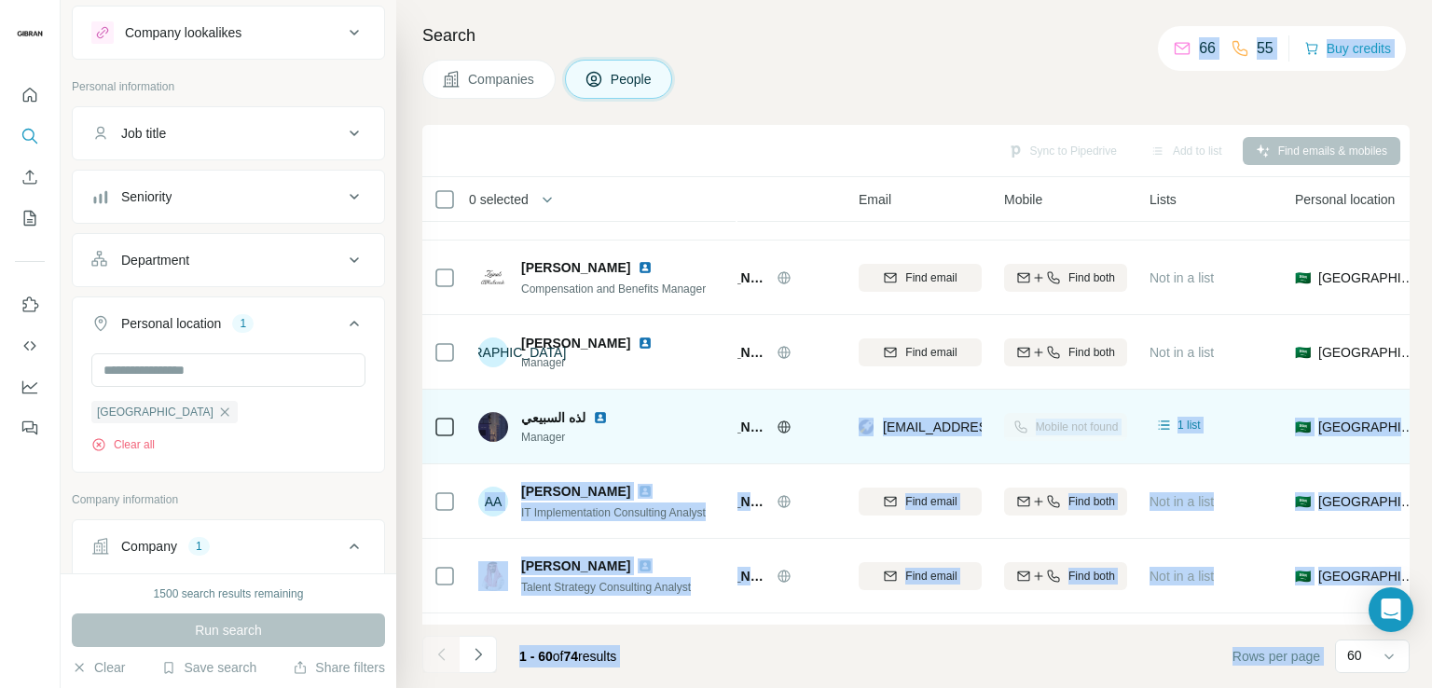
click at [438, 416] on icon at bounding box center [445, 427] width 22 height 22
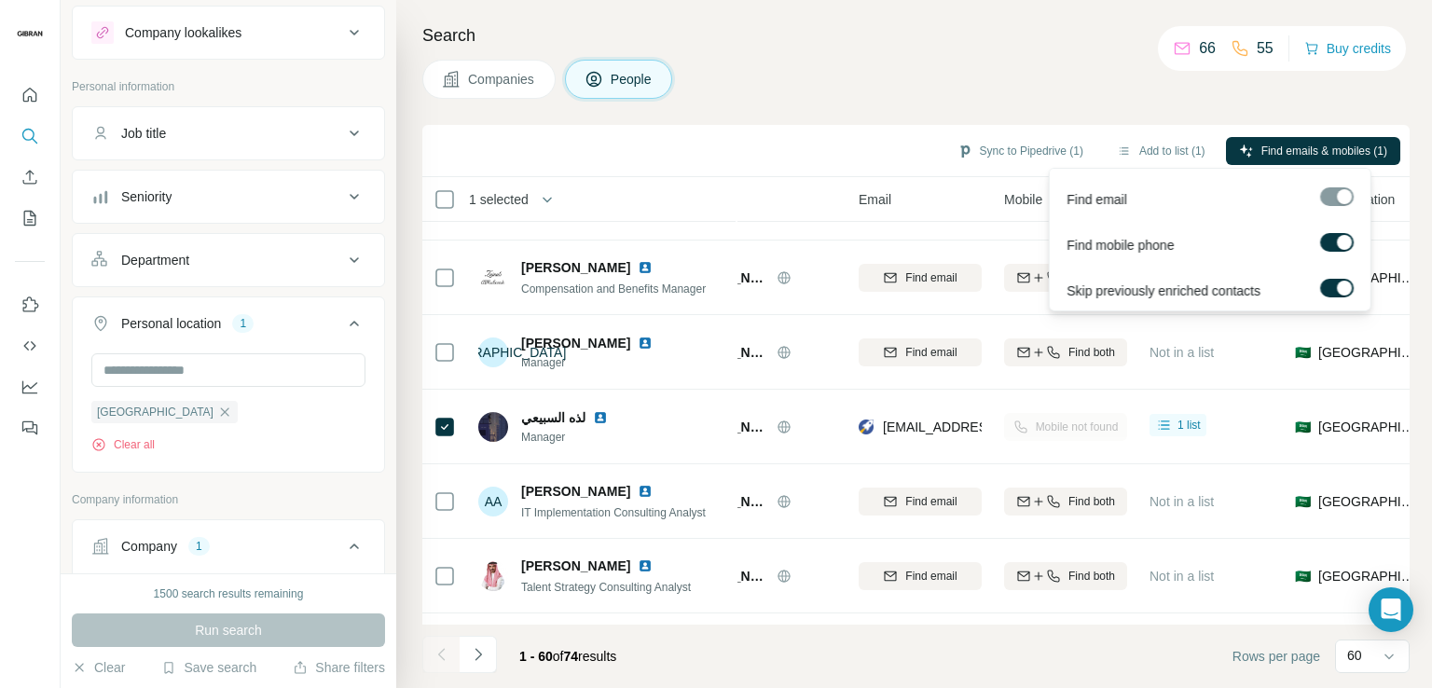
click at [1329, 195] on div at bounding box center [1337, 196] width 34 height 19
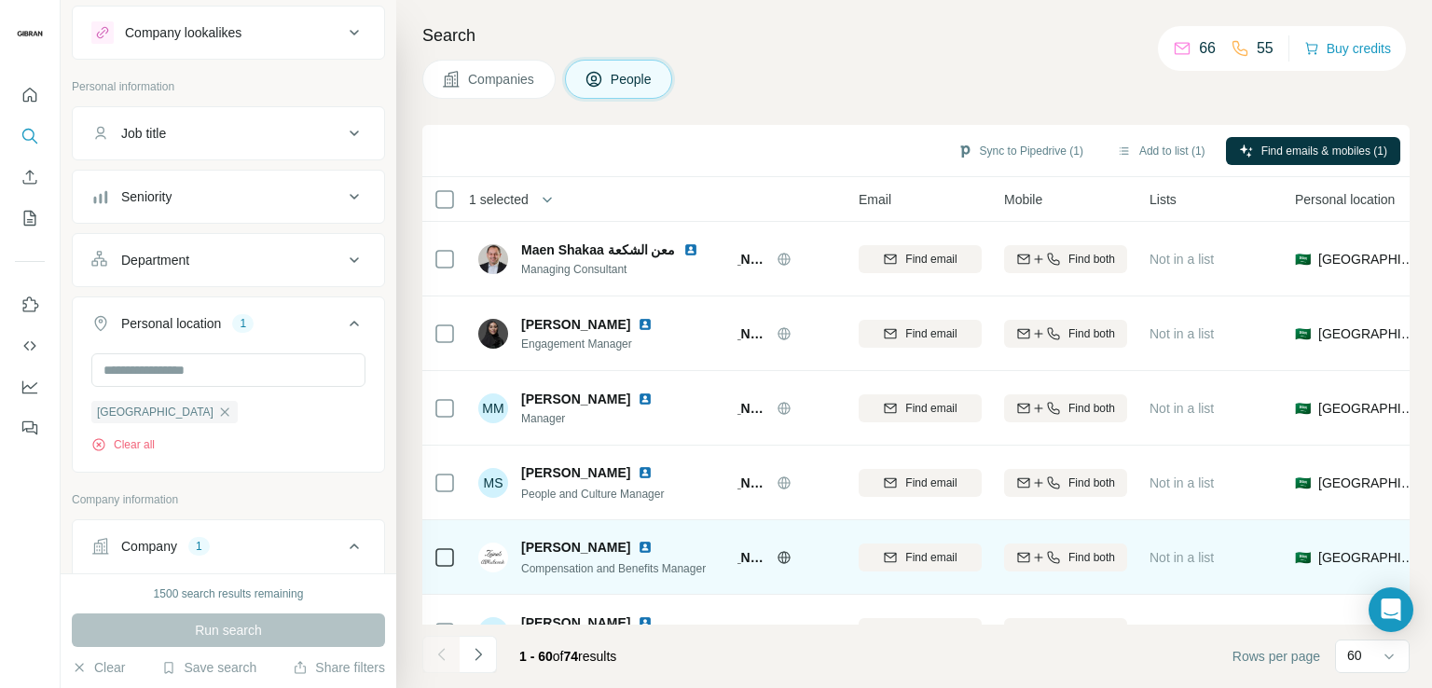
scroll to position [1306, 97]
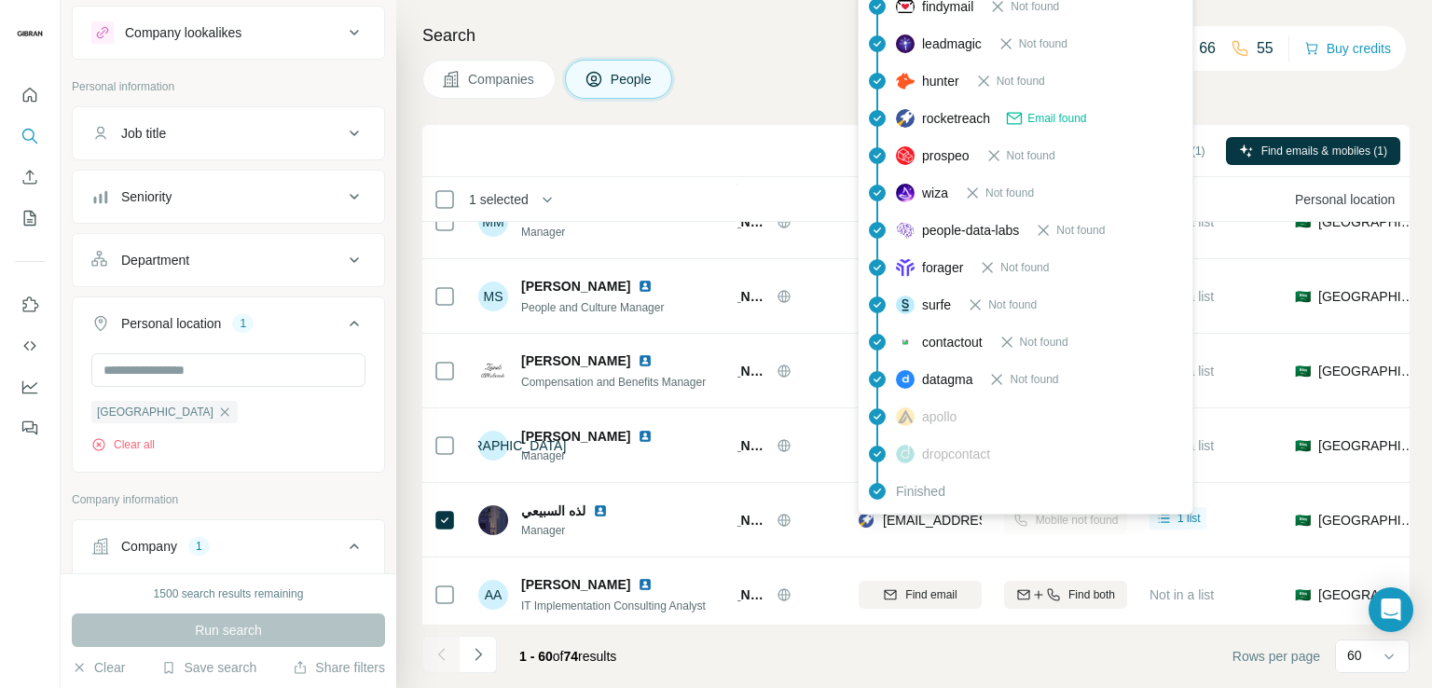
click at [922, 11] on span "findymail" at bounding box center [947, 6] width 51 height 19
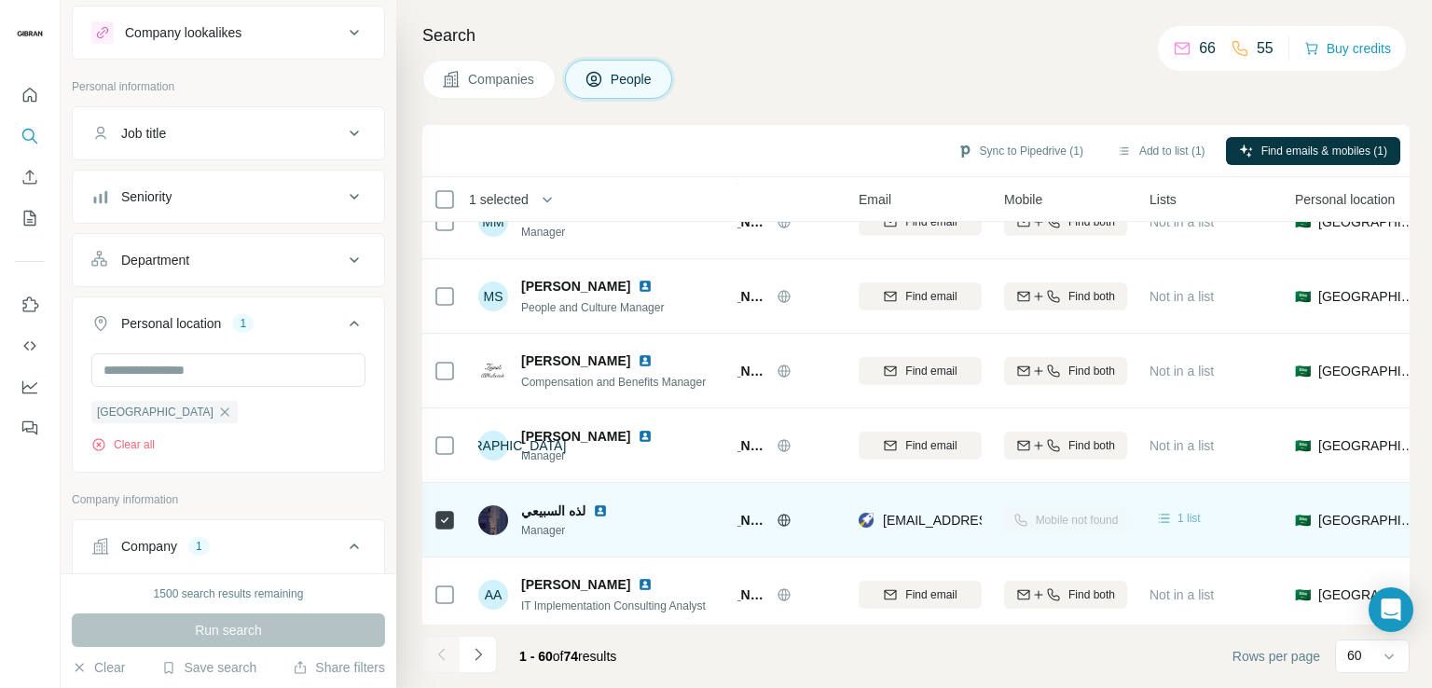
click at [1178, 521] on span "1 list" at bounding box center [1189, 518] width 23 height 17
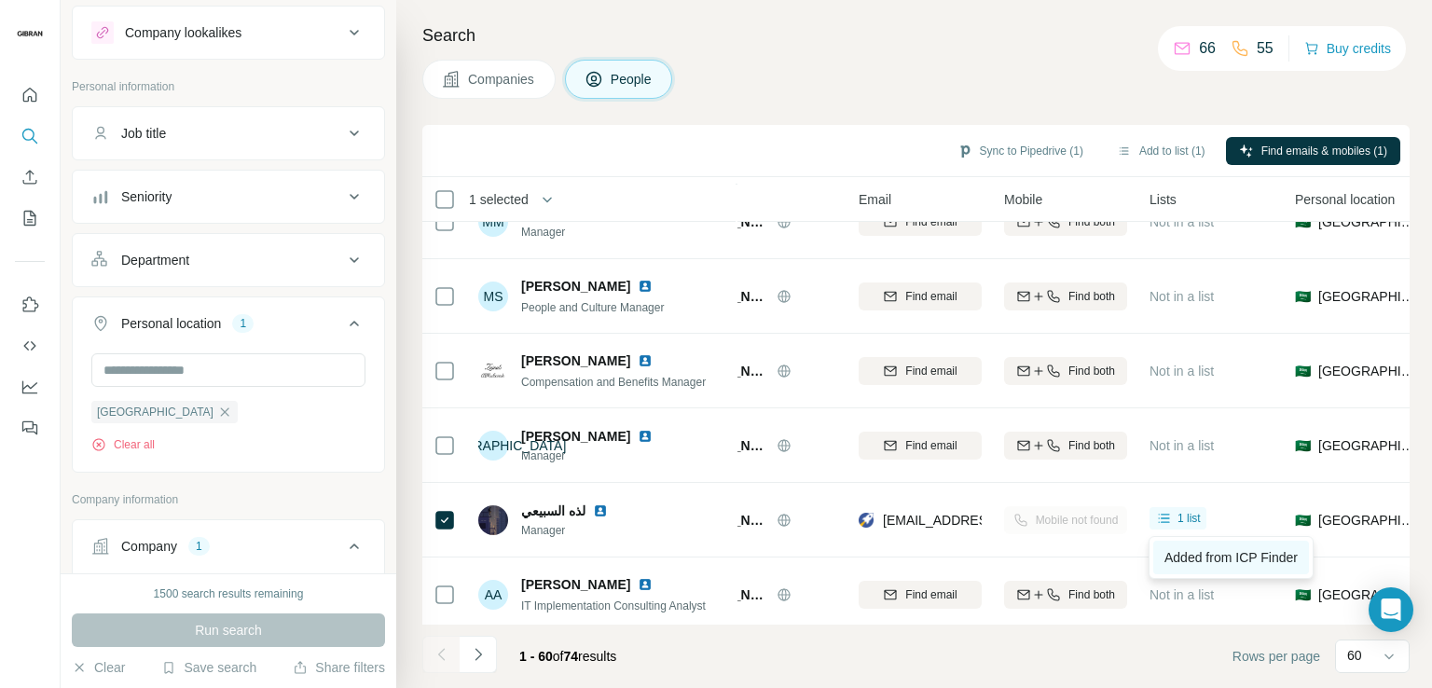
click at [1183, 548] on link "Added from ICP Finder" at bounding box center [1232, 558] width 156 height 34
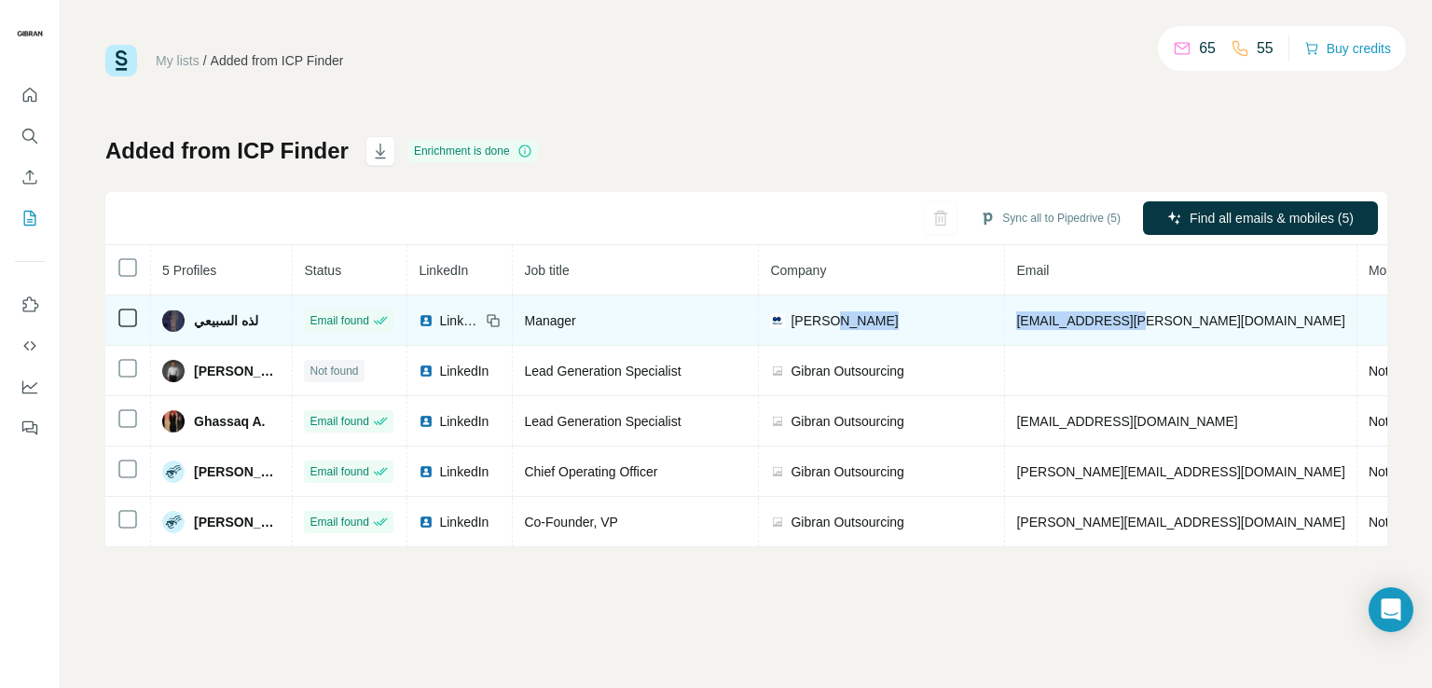
drag, startPoint x: 1186, startPoint y: 318, endPoint x: 1033, endPoint y: 318, distance: 152.9
click at [1033, 318] on tr "لذه السبيعي Email found LinkedIn Manager [PERSON_NAME] [PERSON_NAME][EMAIL_ADDR…" at bounding box center [1017, 321] width 1824 height 50
copy tr "[EMAIL_ADDRESS][PERSON_NAME][DOMAIN_NAME]"
